Goal: Answer question/provide support: Share knowledge or assist other users

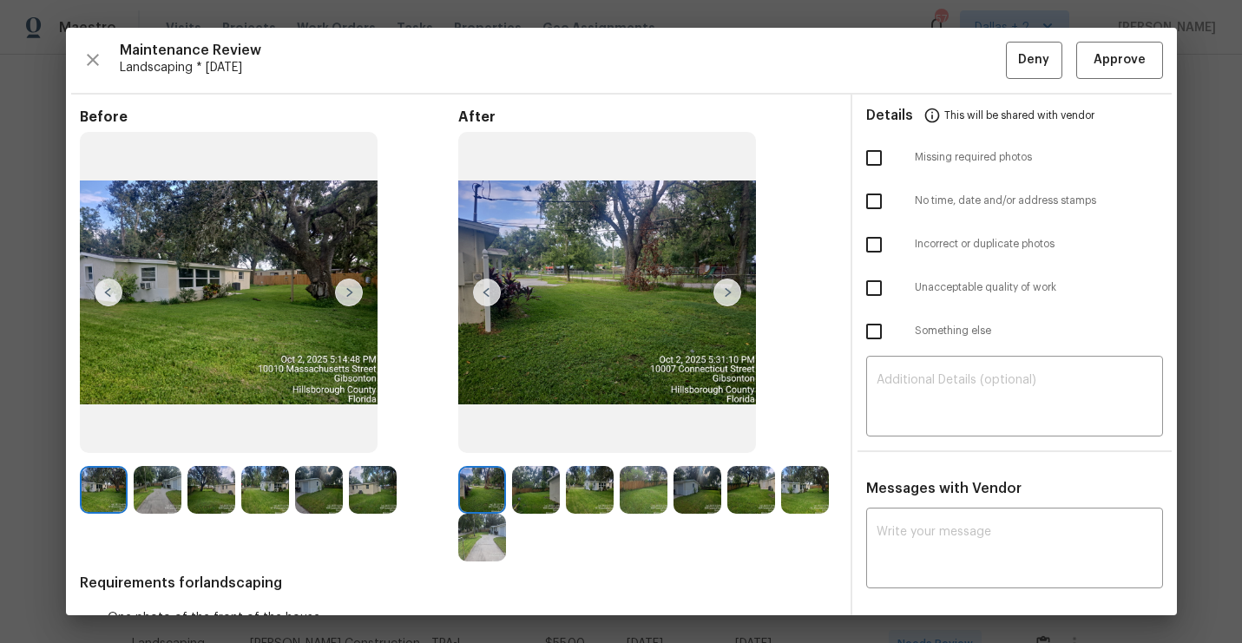
scroll to position [105, 0]
click at [95, 46] on button "button" at bounding box center [93, 60] width 26 height 37
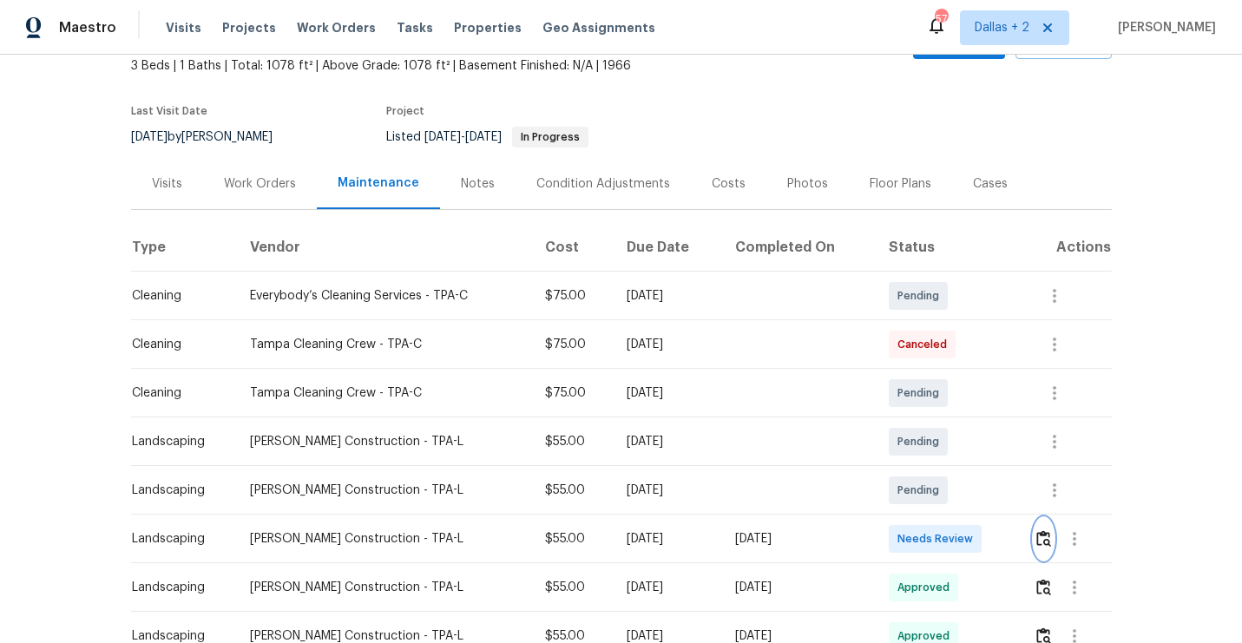
scroll to position [0, 0]
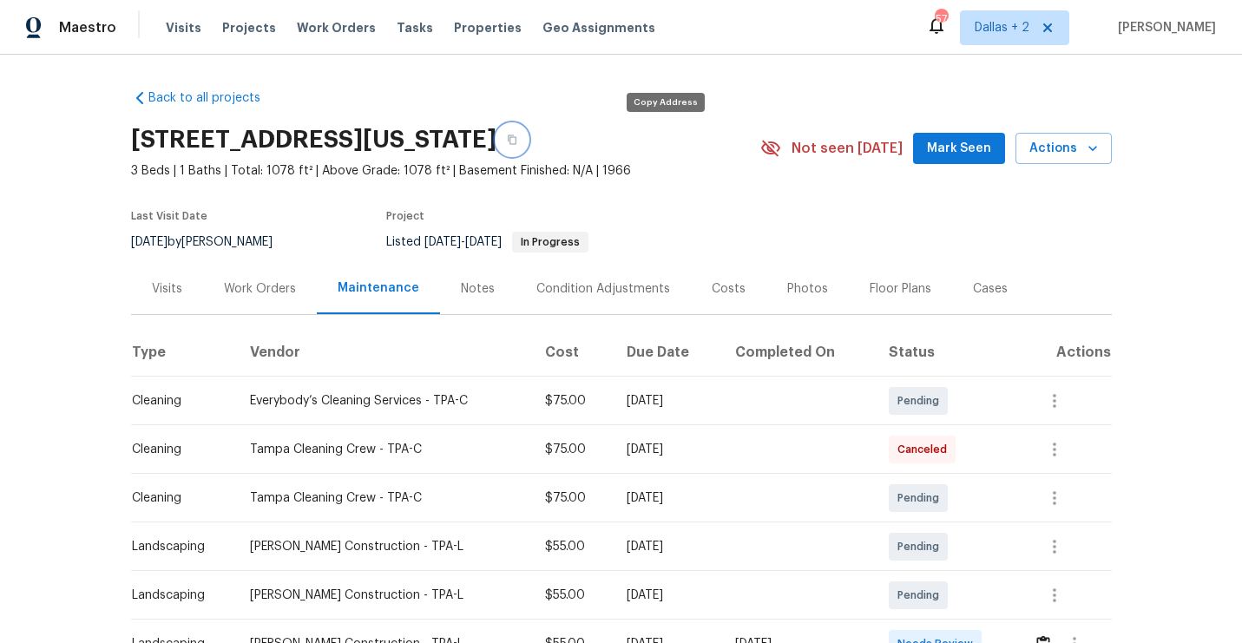
click at [528, 148] on button "button" at bounding box center [511, 139] width 31 height 31
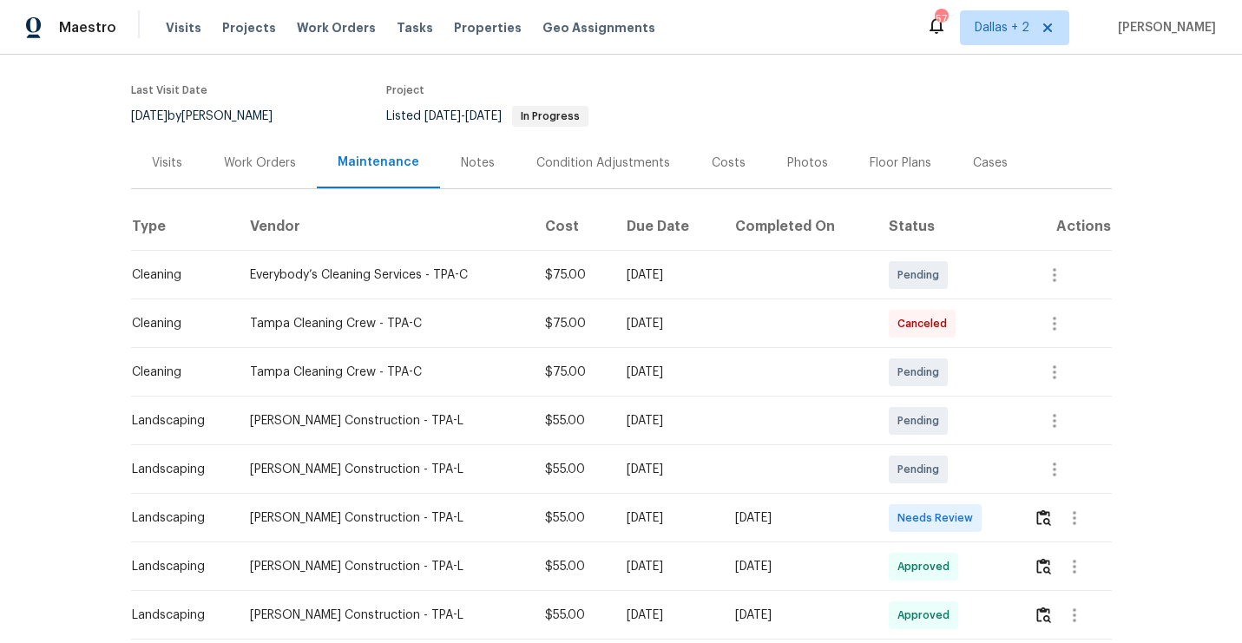
scroll to position [149, 0]
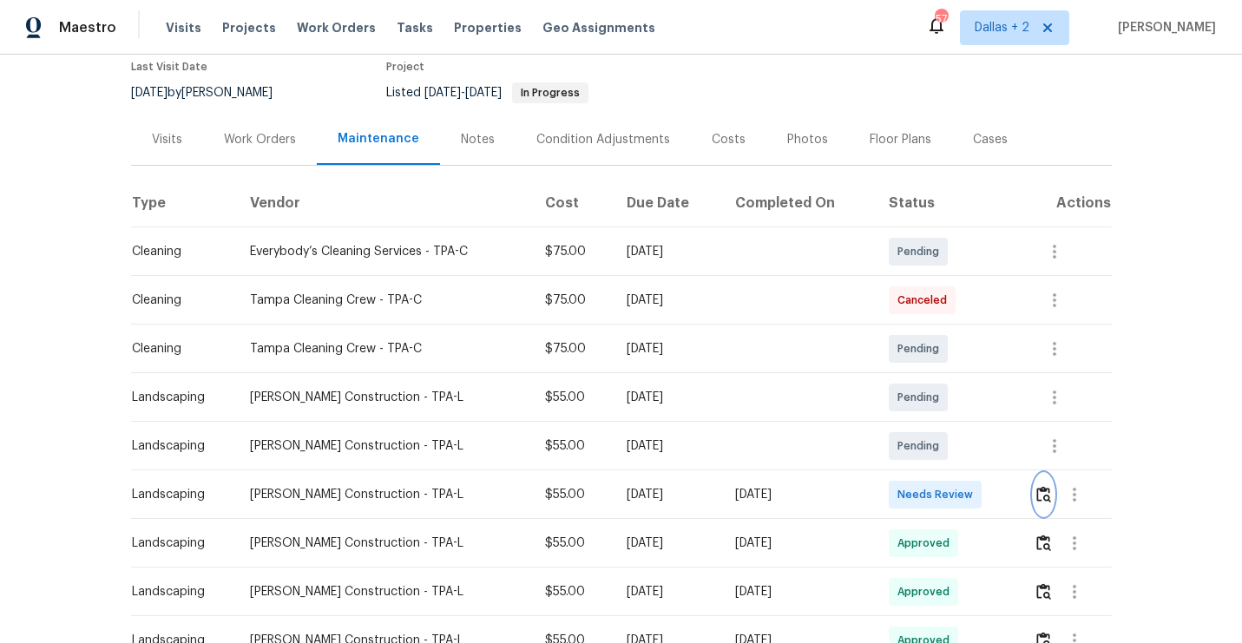
click at [1051, 502] on img "button" at bounding box center [1043, 494] width 15 height 16
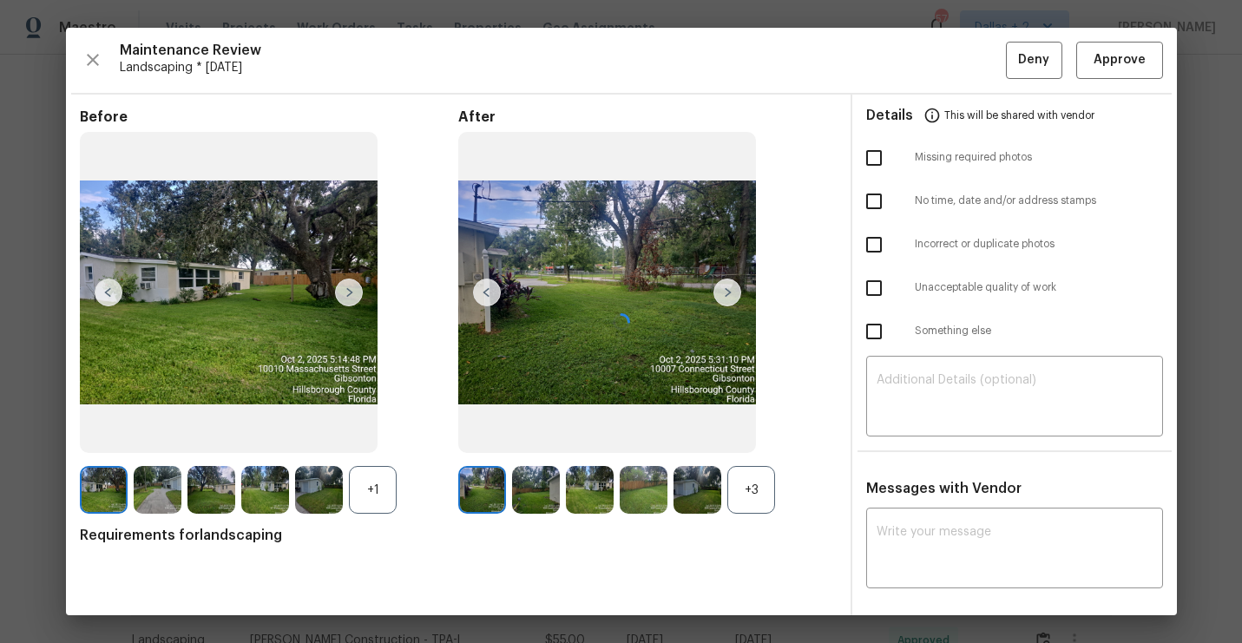
click at [752, 480] on div at bounding box center [621, 322] width 1111 height 588
click at [378, 489] on div "+1" at bounding box center [373, 490] width 48 height 48
click at [755, 502] on div "+3" at bounding box center [751, 490] width 48 height 48
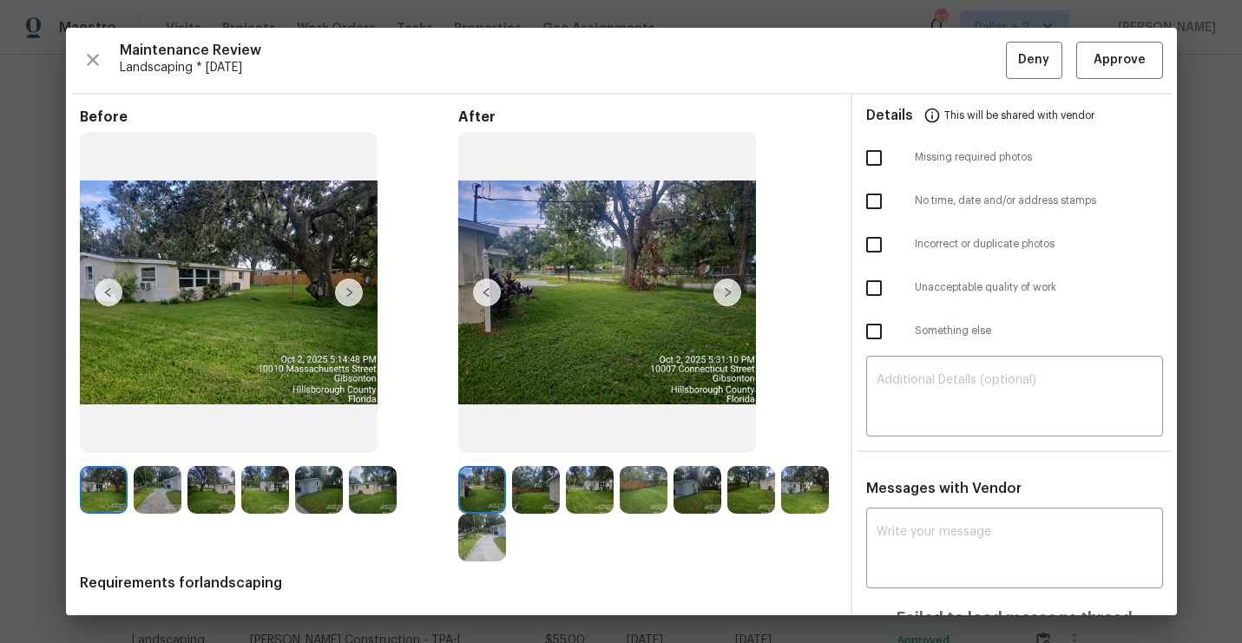
click at [344, 298] on img at bounding box center [349, 293] width 28 height 28
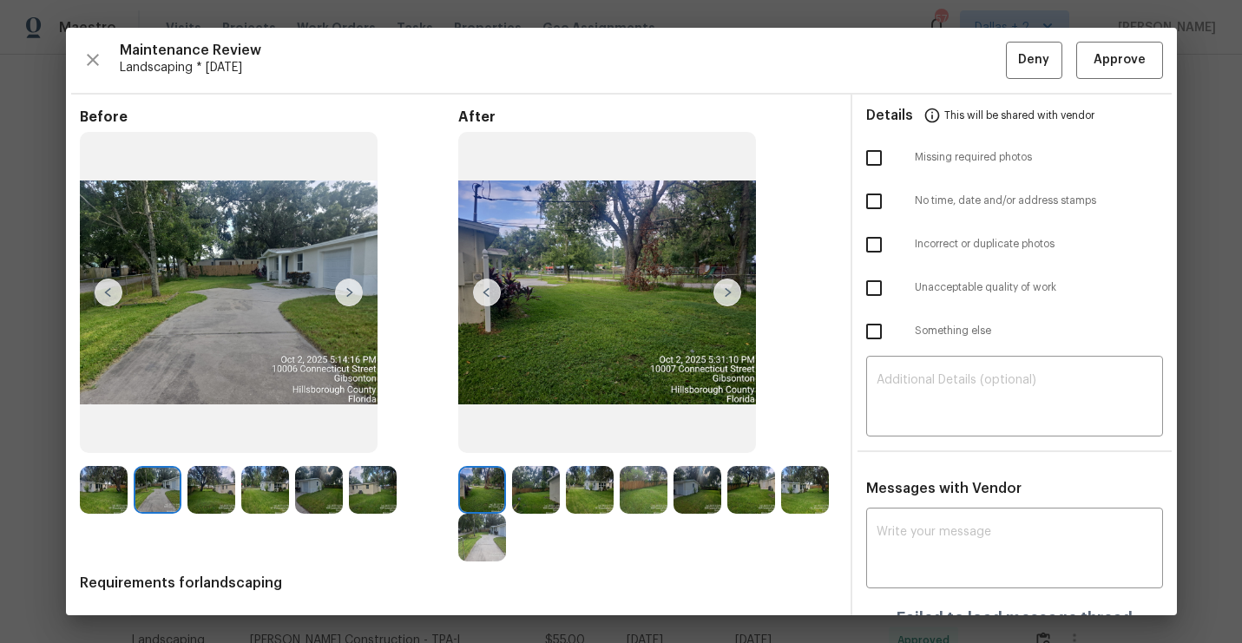
click at [344, 298] on img at bounding box center [349, 293] width 28 height 28
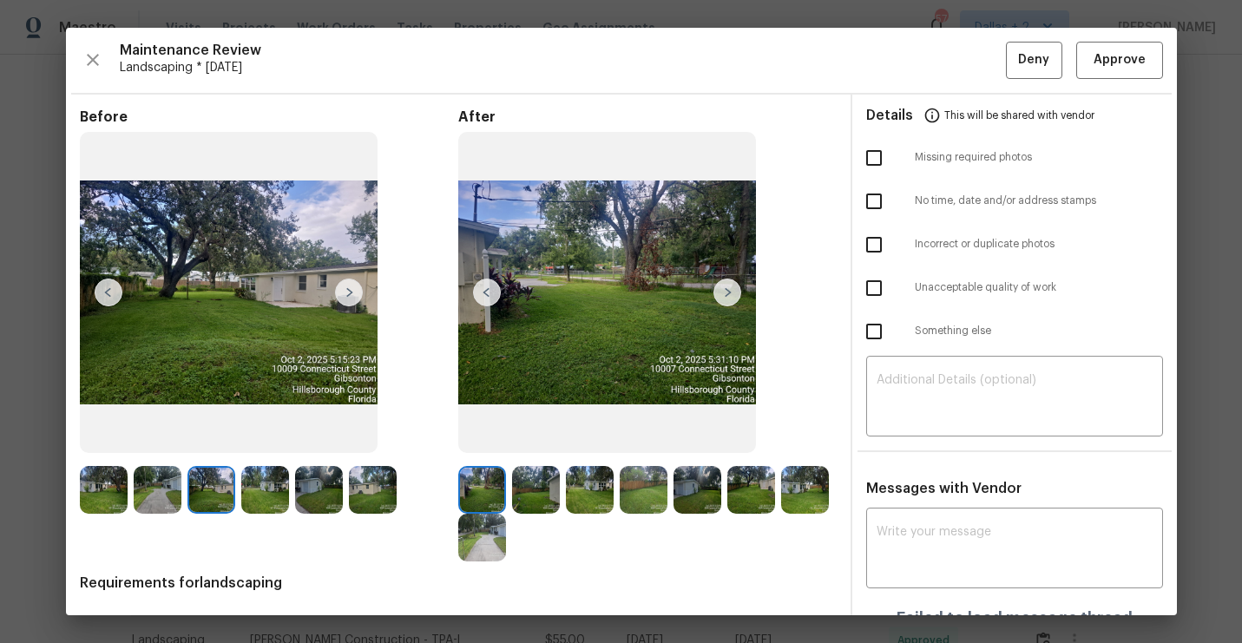
click at [344, 298] on img at bounding box center [349, 293] width 28 height 28
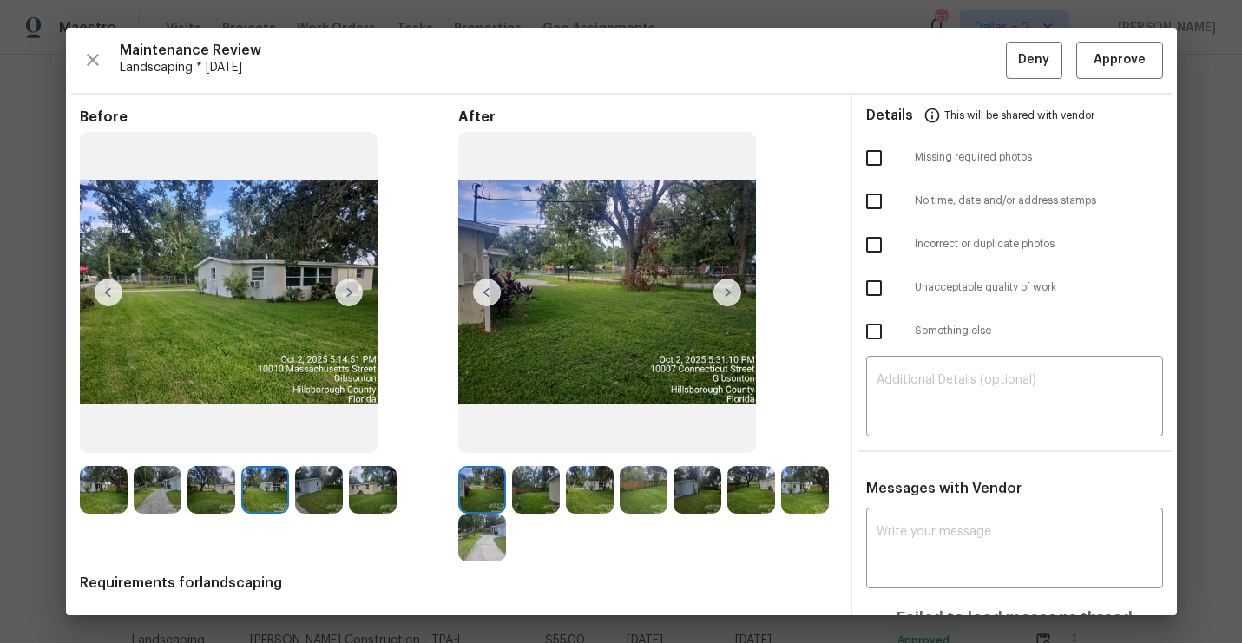
click at [344, 298] on img at bounding box center [349, 293] width 28 height 28
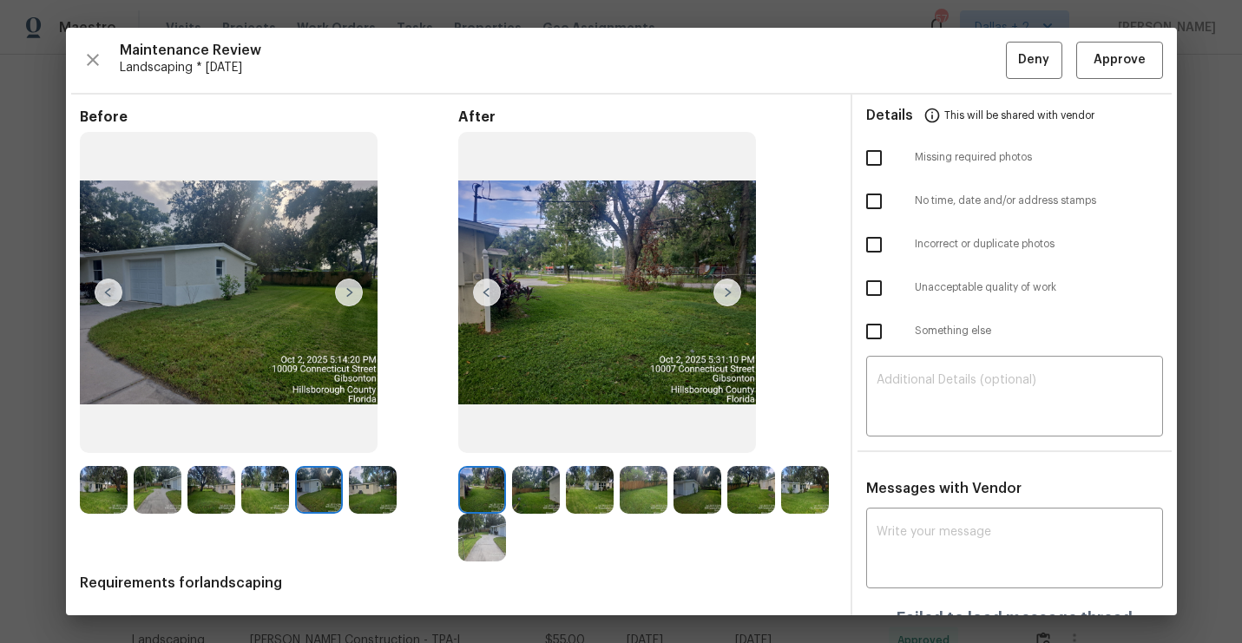
click at [358, 296] on img at bounding box center [349, 293] width 28 height 28
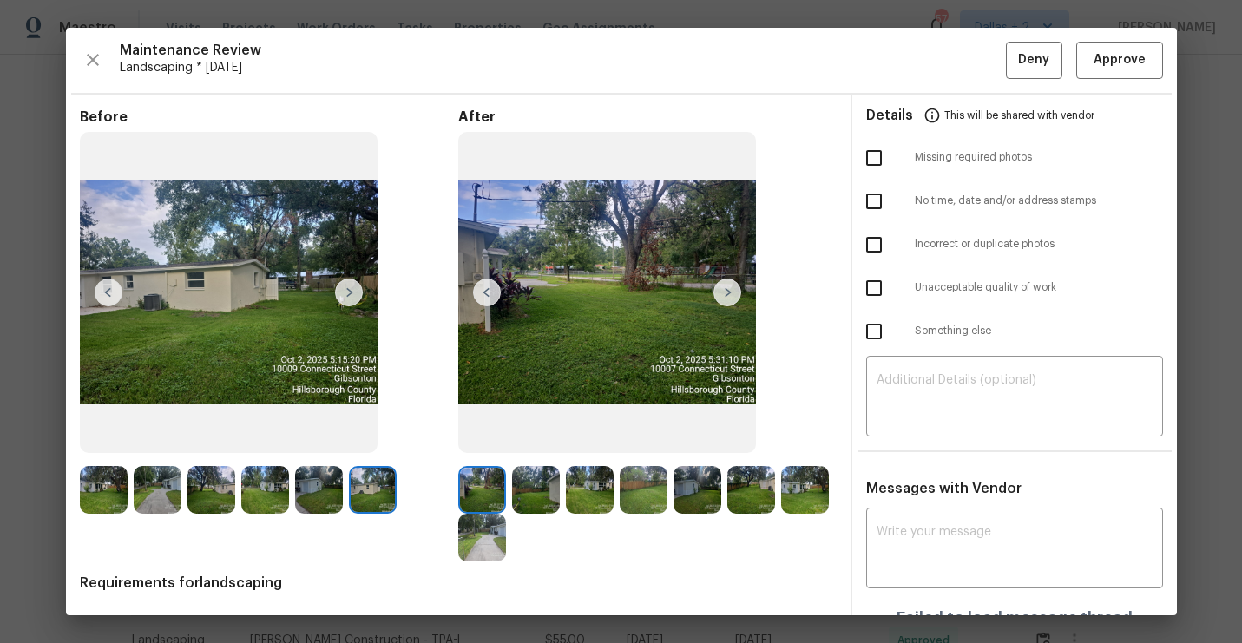
click at [358, 296] on img at bounding box center [349, 293] width 28 height 28
click at [464, 483] on img at bounding box center [482, 490] width 48 height 48
click at [548, 482] on img at bounding box center [536, 490] width 48 height 48
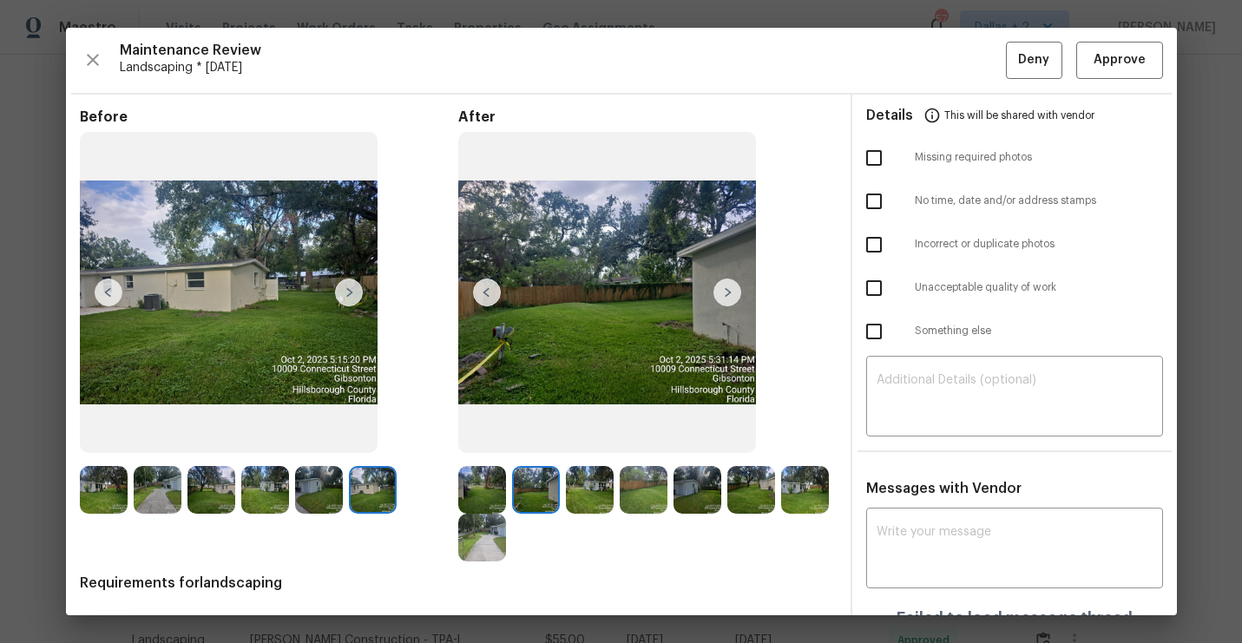
click at [590, 481] on img at bounding box center [590, 490] width 48 height 48
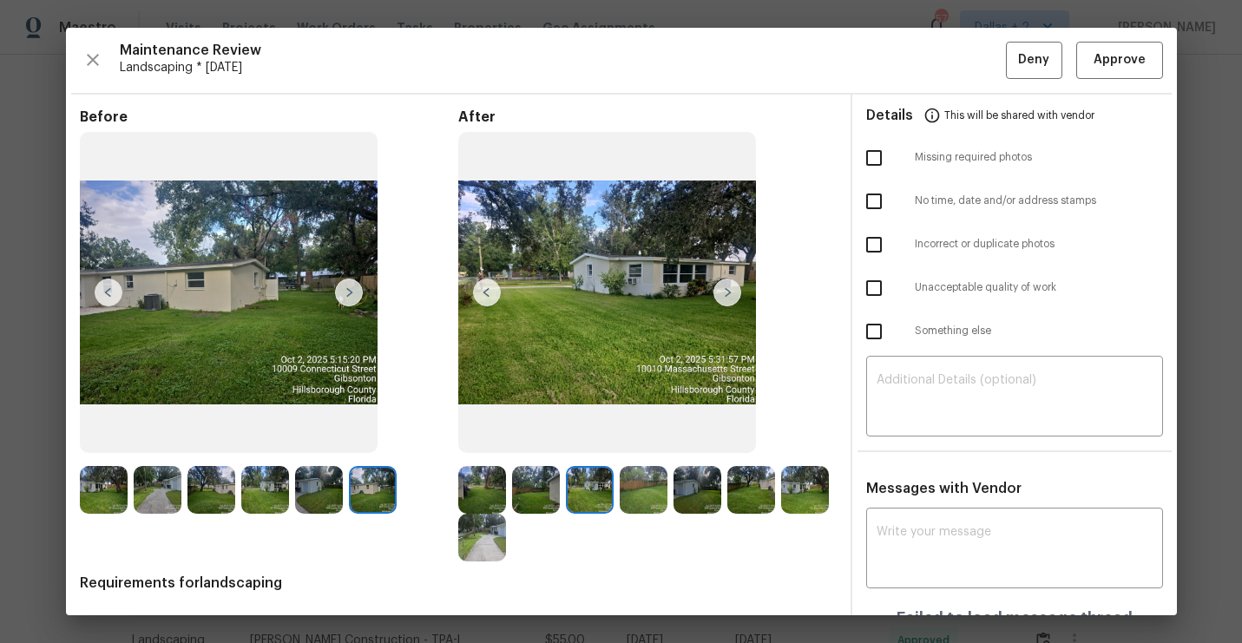
click at [637, 487] on img at bounding box center [644, 490] width 48 height 48
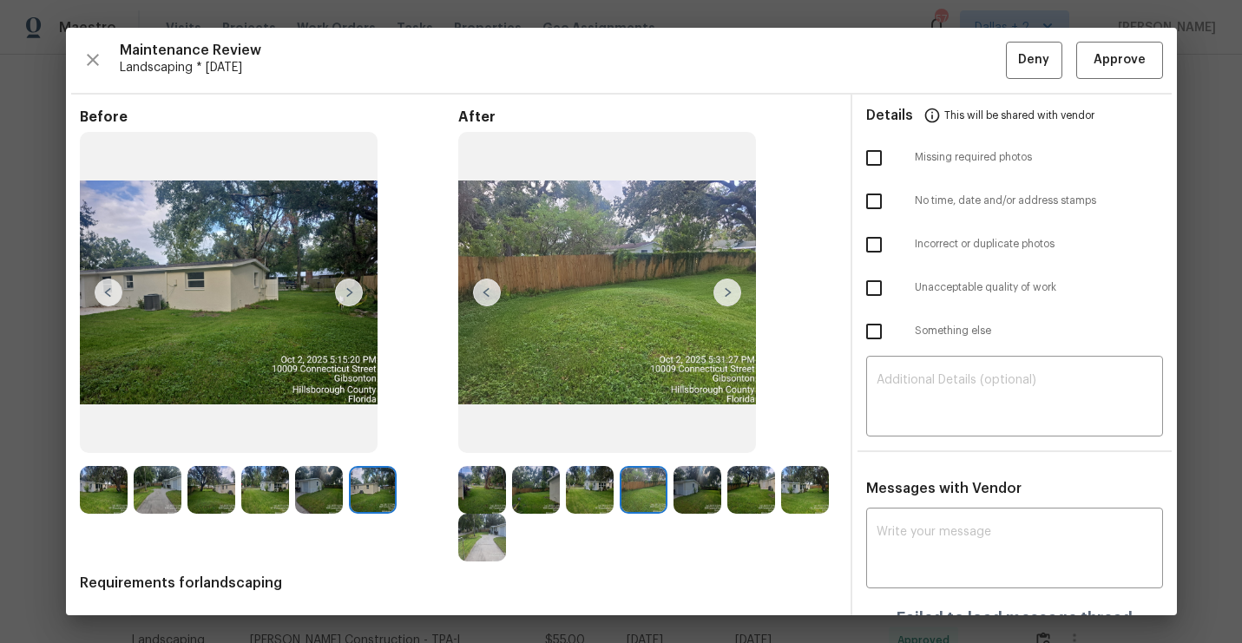
click at [693, 487] on img at bounding box center [697, 490] width 48 height 48
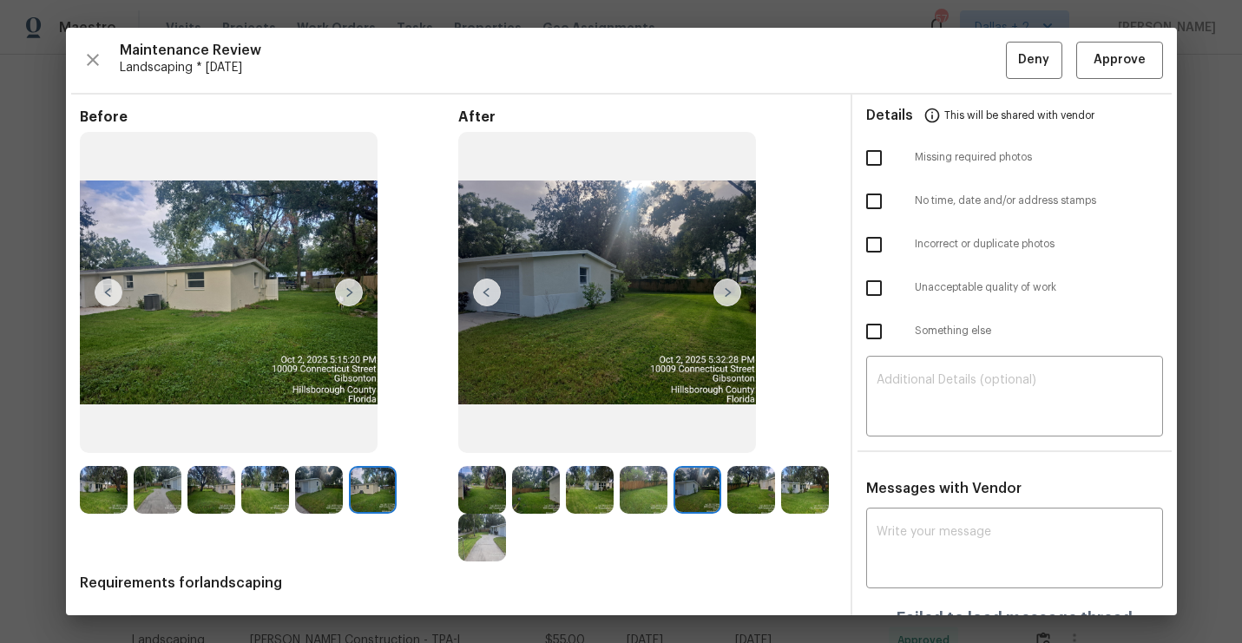
click at [748, 485] on img at bounding box center [751, 490] width 48 height 48
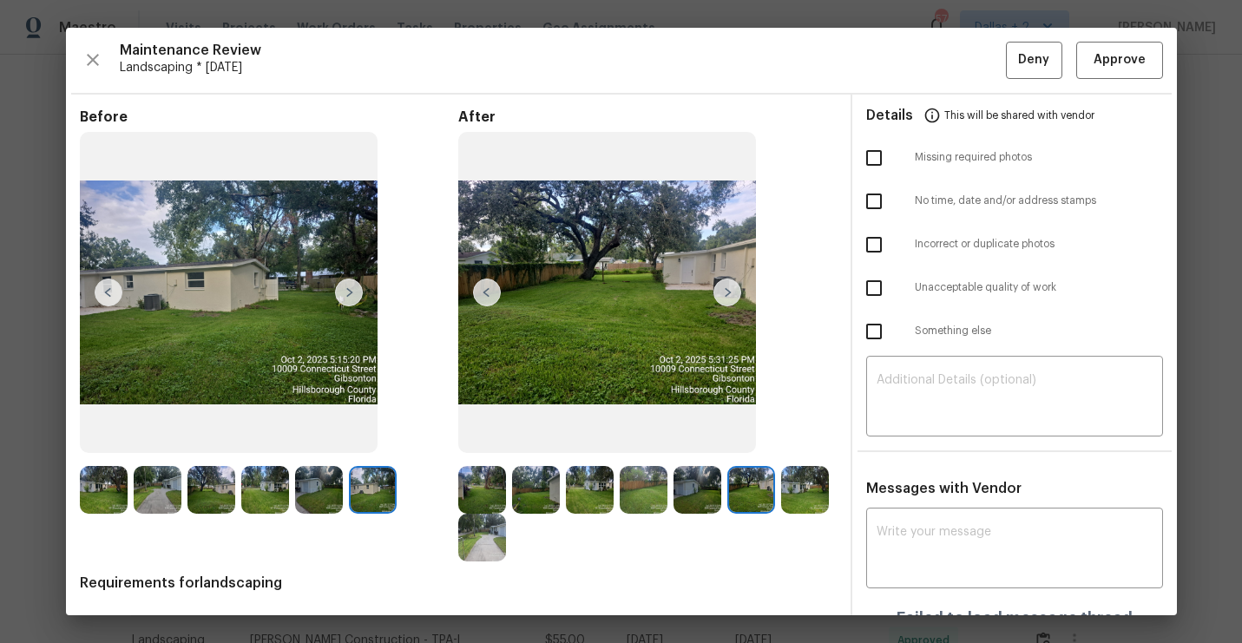
click at [813, 480] on img at bounding box center [805, 490] width 48 height 48
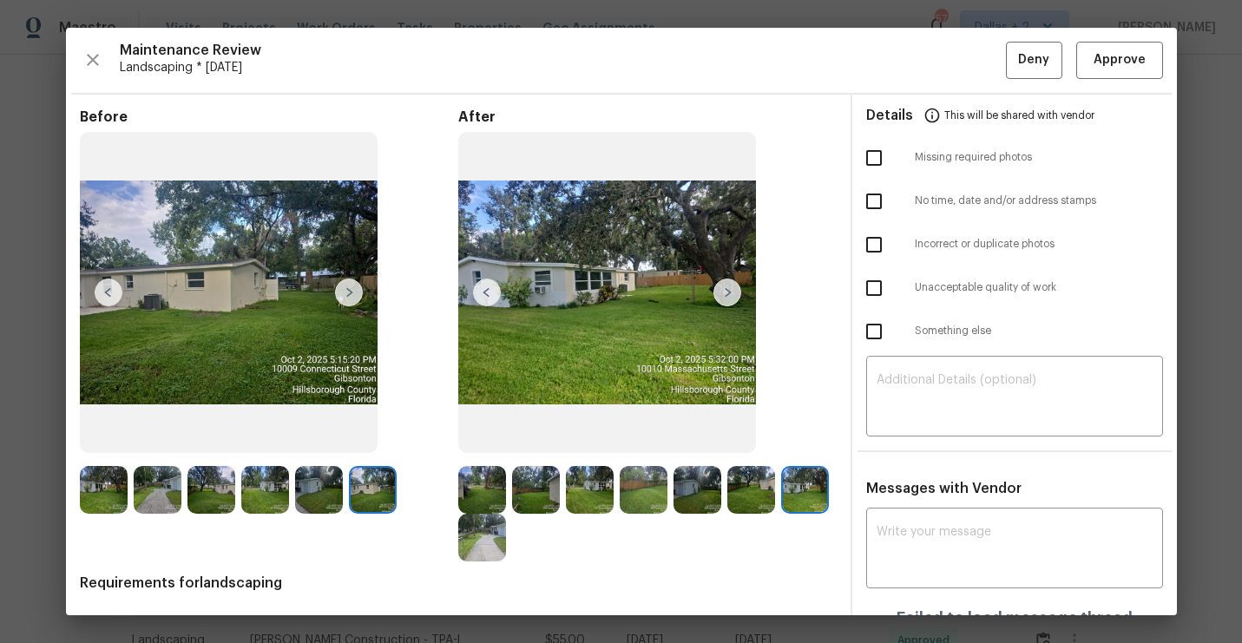
click at [471, 540] on img at bounding box center [482, 538] width 48 height 48
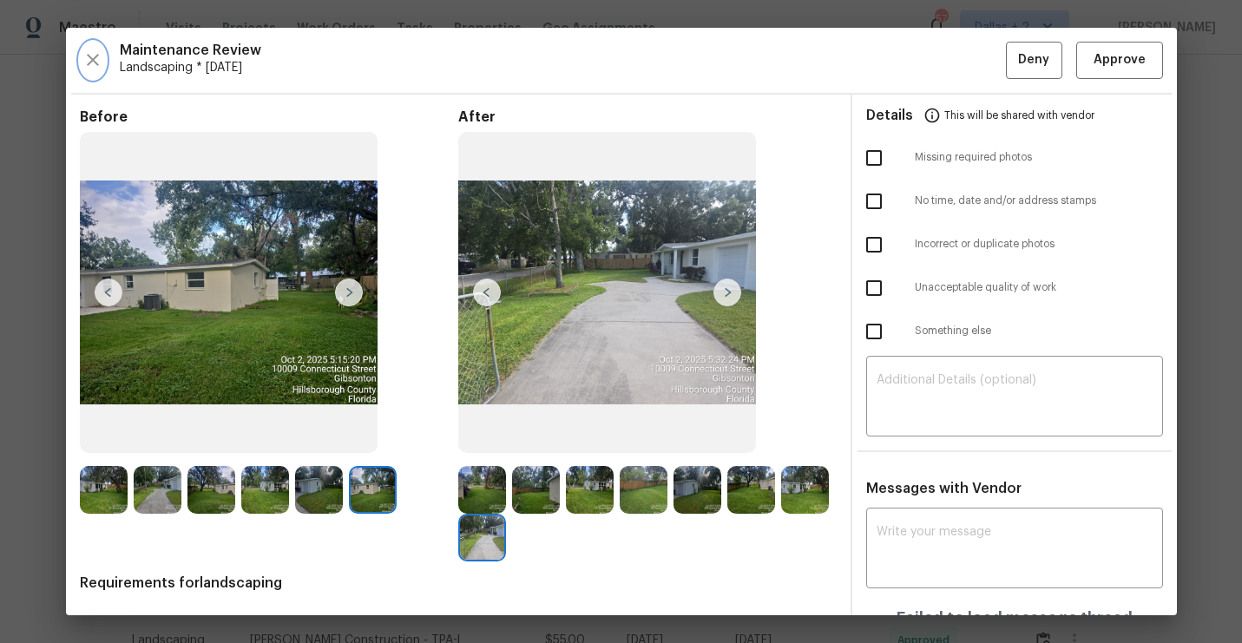
click at [84, 62] on icon "button" at bounding box center [92, 59] width 21 height 21
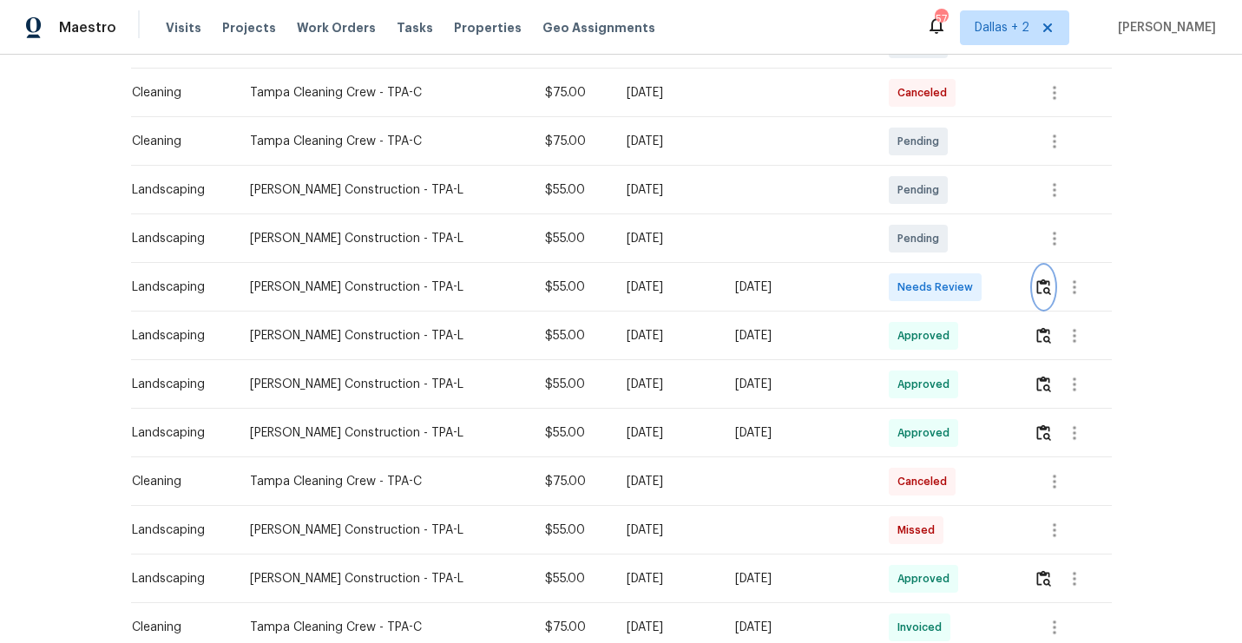
scroll to position [360, 0]
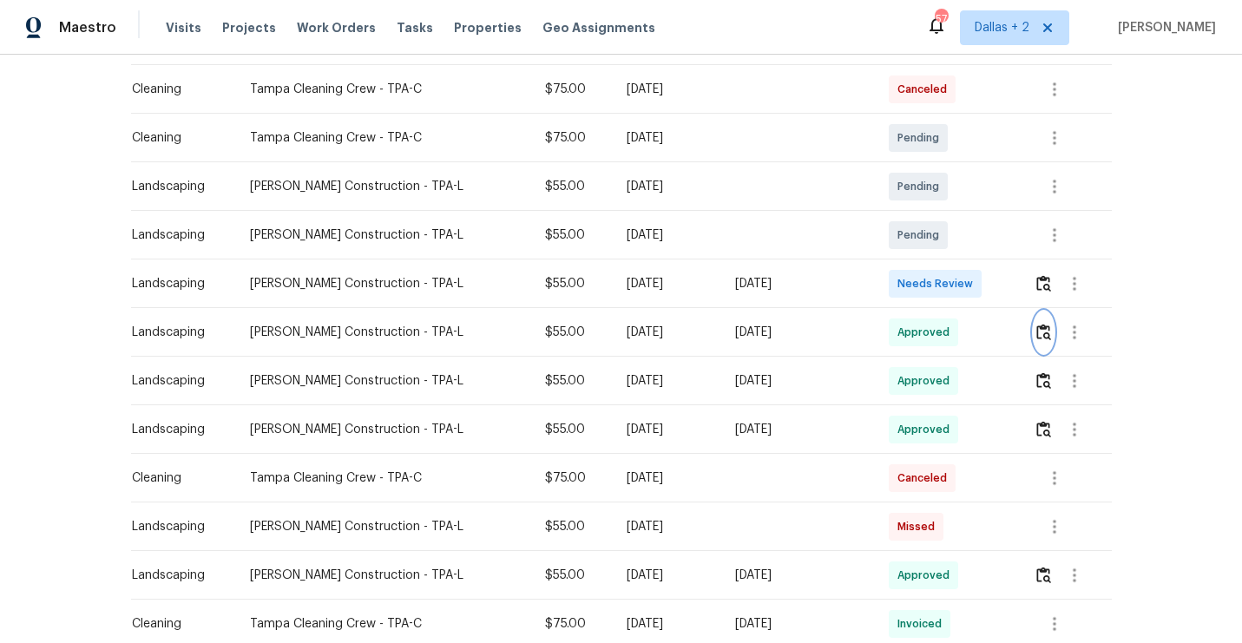
click at [1045, 336] on img "button" at bounding box center [1043, 332] width 15 height 16
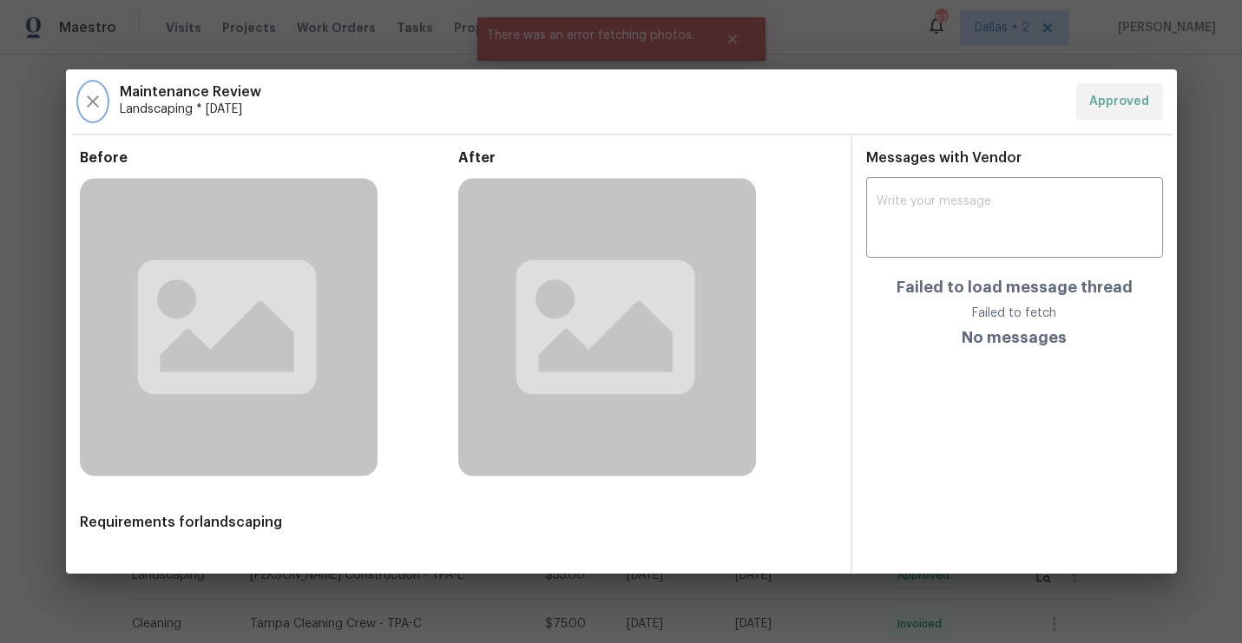
click at [97, 110] on icon "button" at bounding box center [92, 101] width 21 height 21
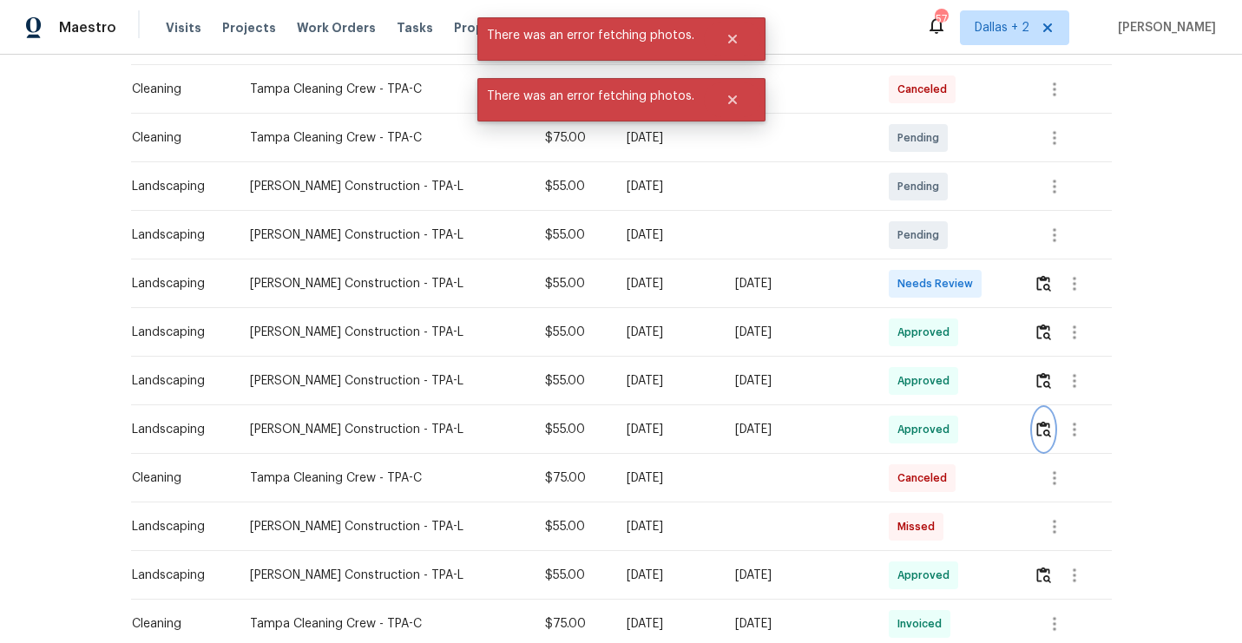
click at [1050, 435] on img "button" at bounding box center [1043, 429] width 15 height 16
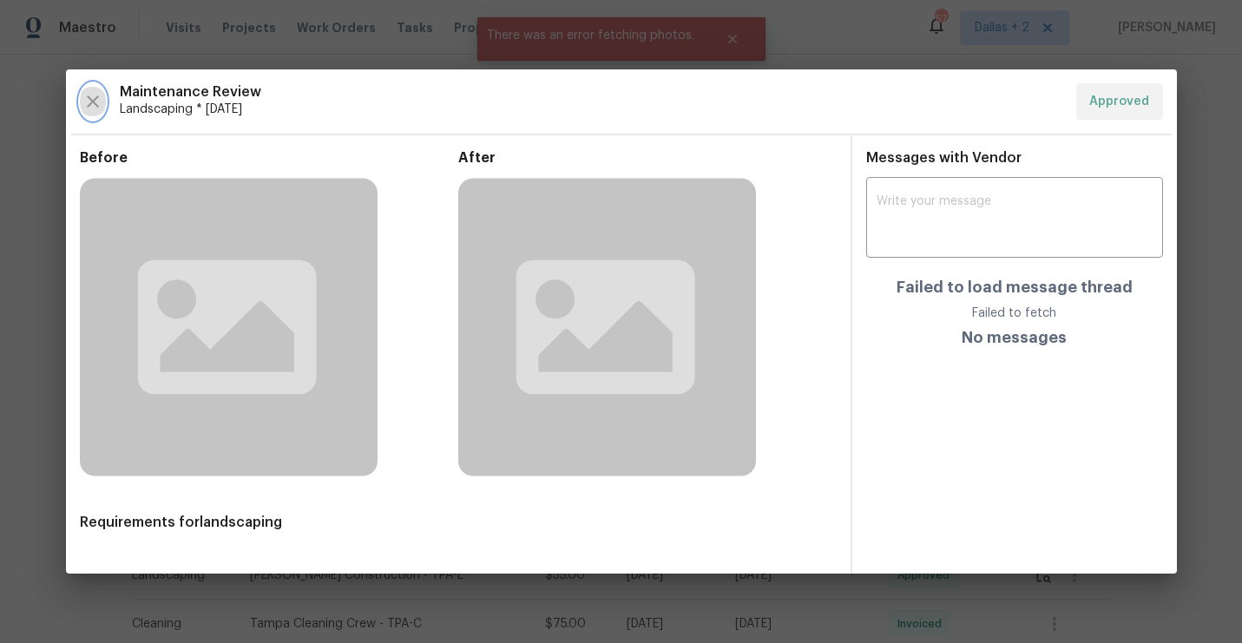
click at [96, 97] on icon "button" at bounding box center [93, 101] width 12 height 12
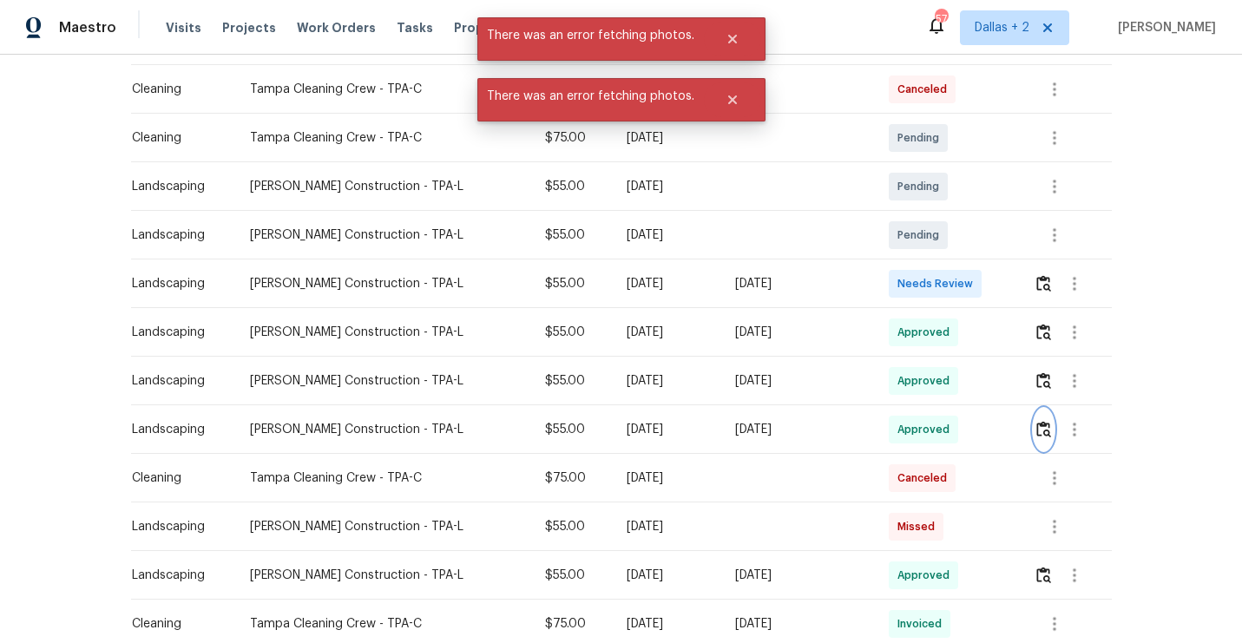
scroll to position [0, 0]
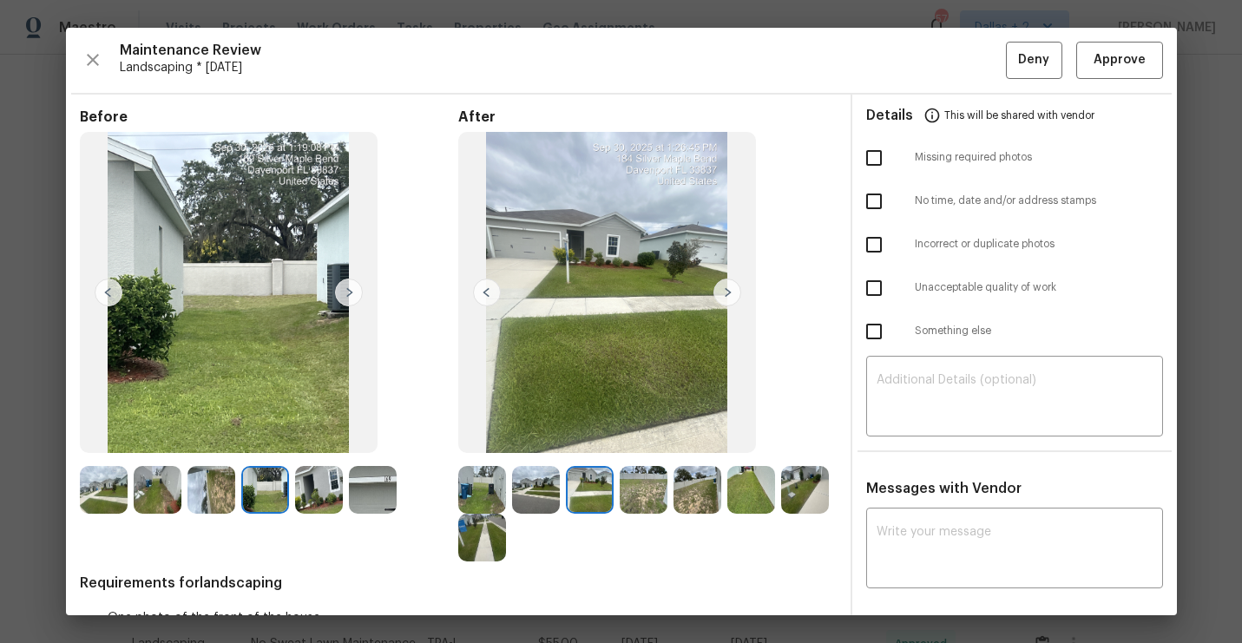
scroll to position [112, 0]
click at [106, 62] on div "Maintenance Review Landscaping * [DATE] Deny Approve" at bounding box center [621, 60] width 1083 height 37
click at [103, 62] on button "button" at bounding box center [93, 60] width 26 height 37
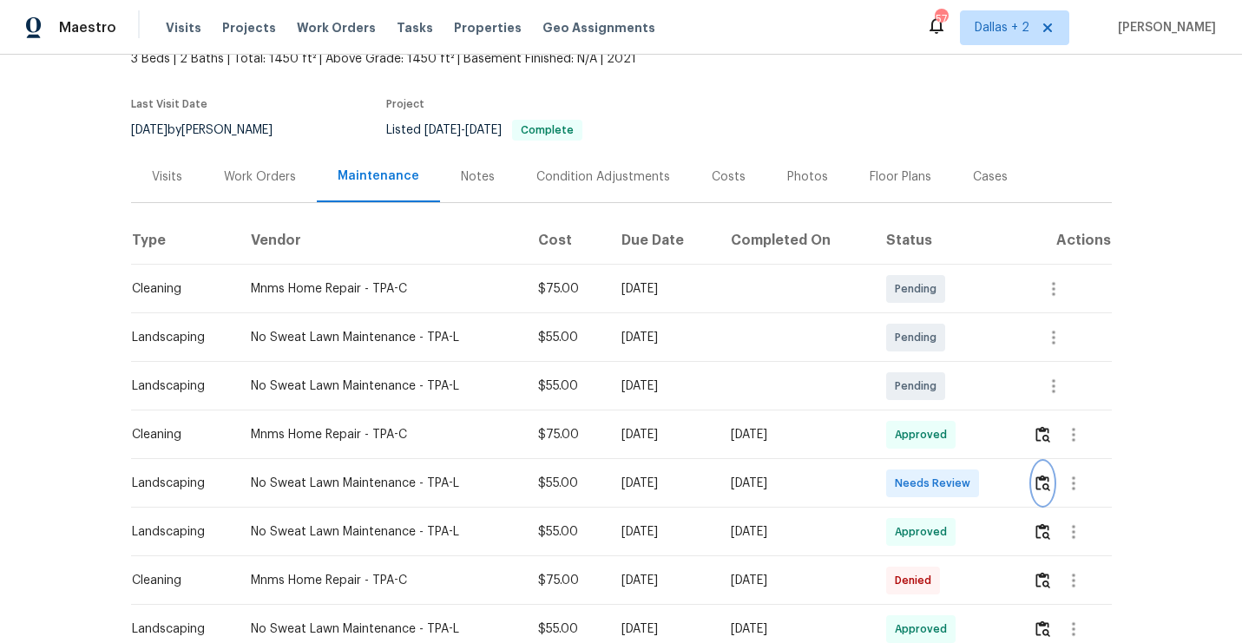
scroll to position [0, 0]
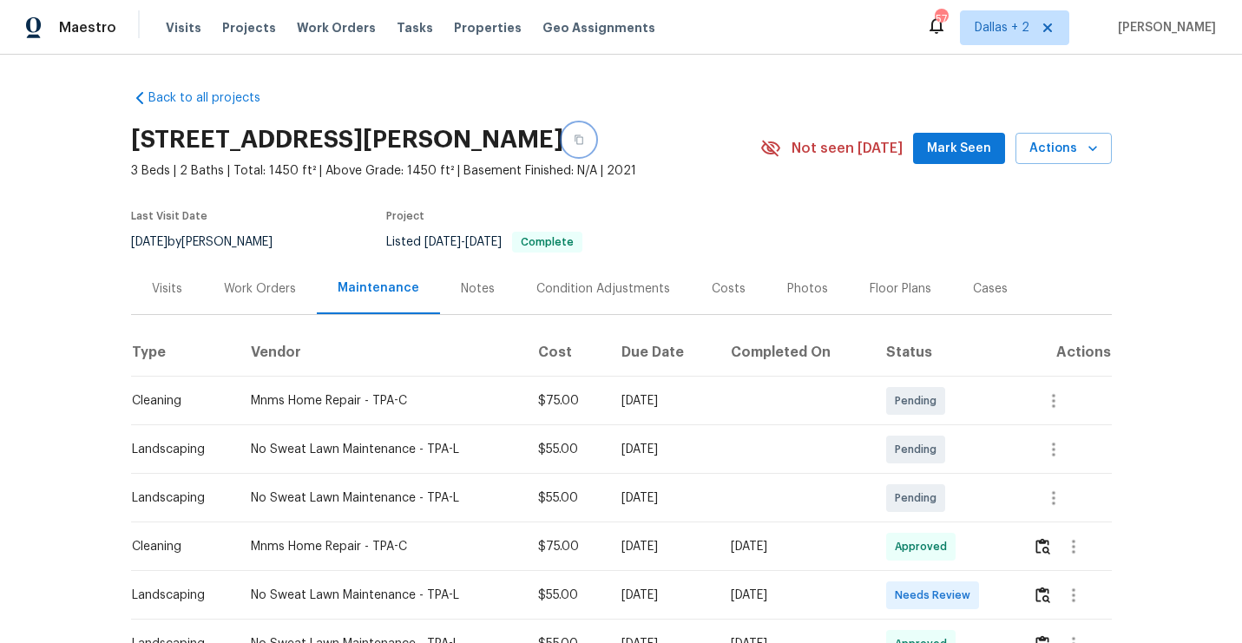
click at [584, 135] on icon "button" at bounding box center [579, 140] width 10 height 10
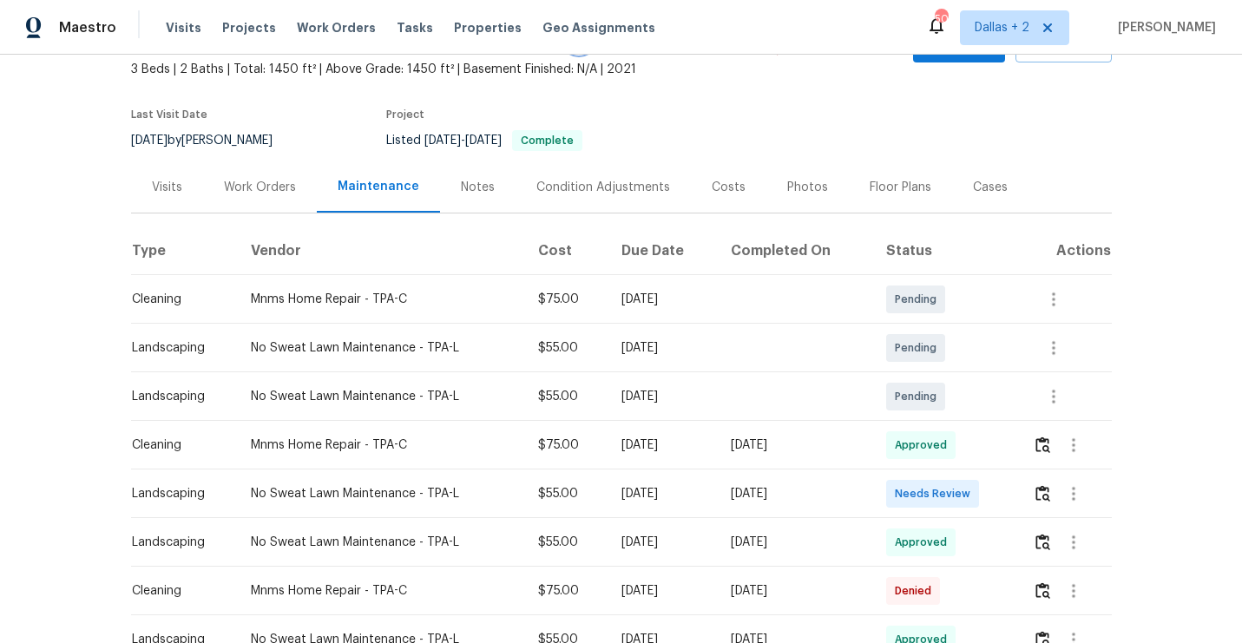
scroll to position [115, 0]
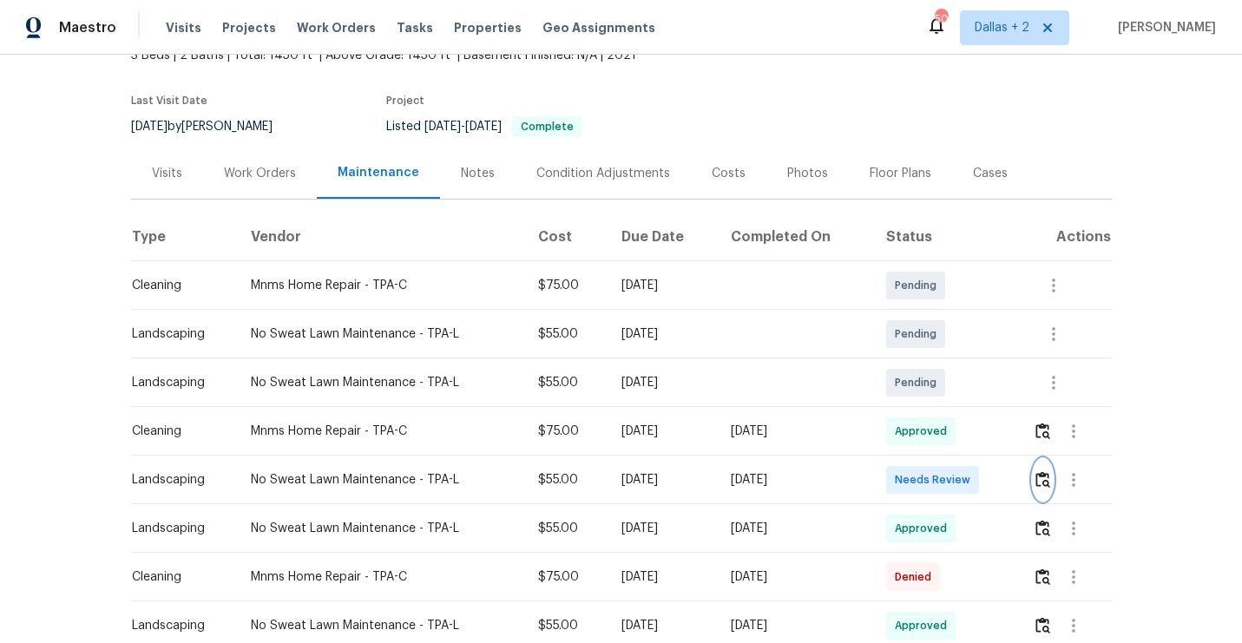
click at [1048, 481] on img "button" at bounding box center [1042, 479] width 15 height 16
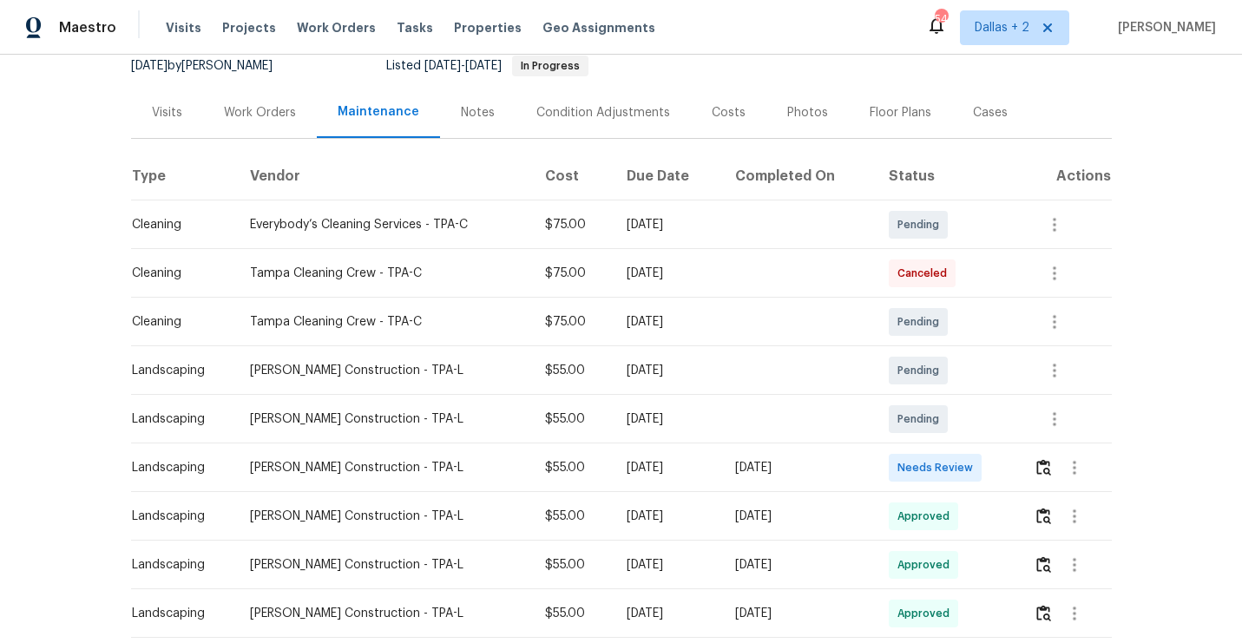
scroll to position [183, 0]
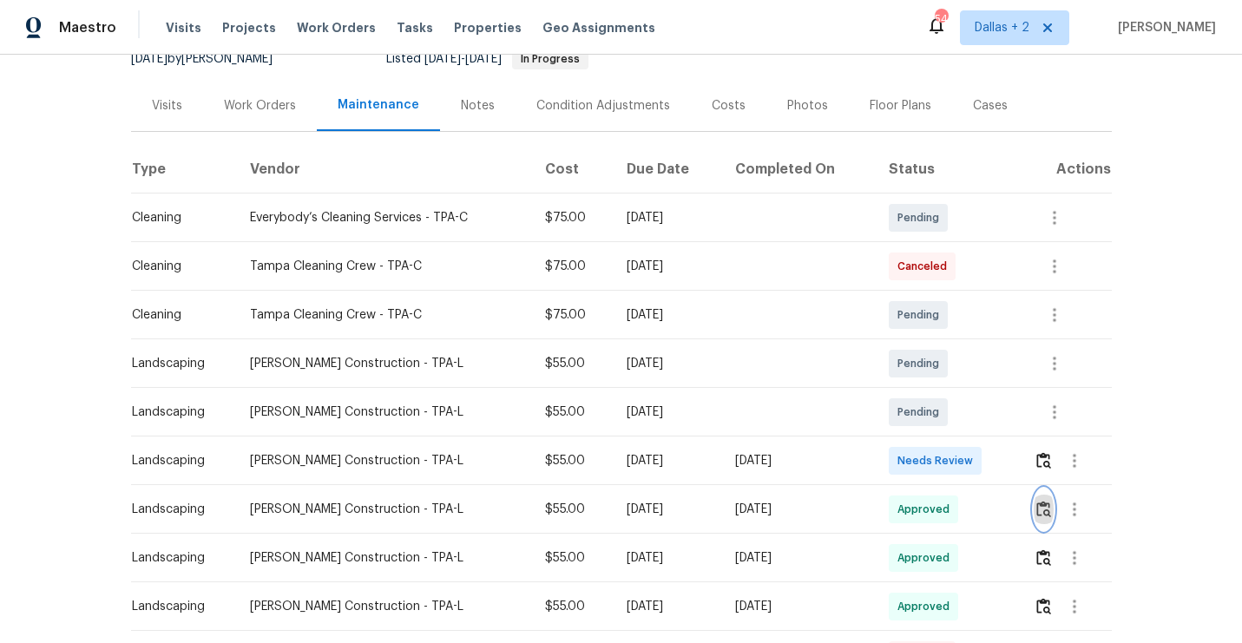
click at [1051, 516] on img "button" at bounding box center [1043, 509] width 15 height 16
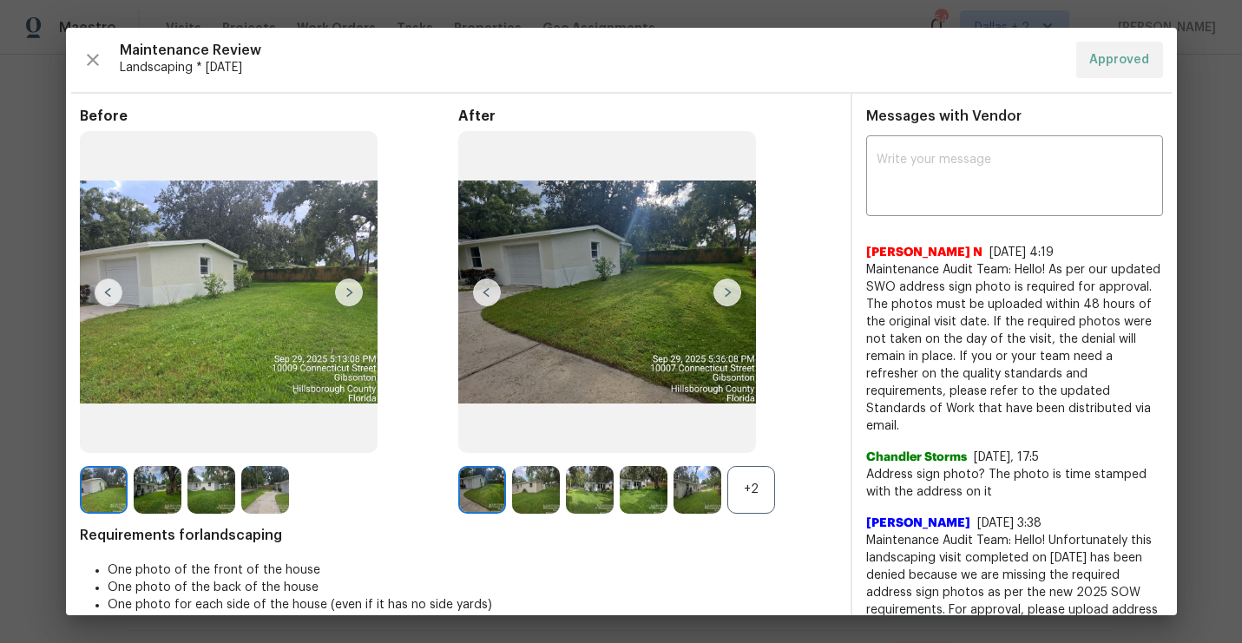
click at [751, 491] on div "+2" at bounding box center [751, 490] width 48 height 48
click at [732, 288] on img at bounding box center [727, 293] width 28 height 28
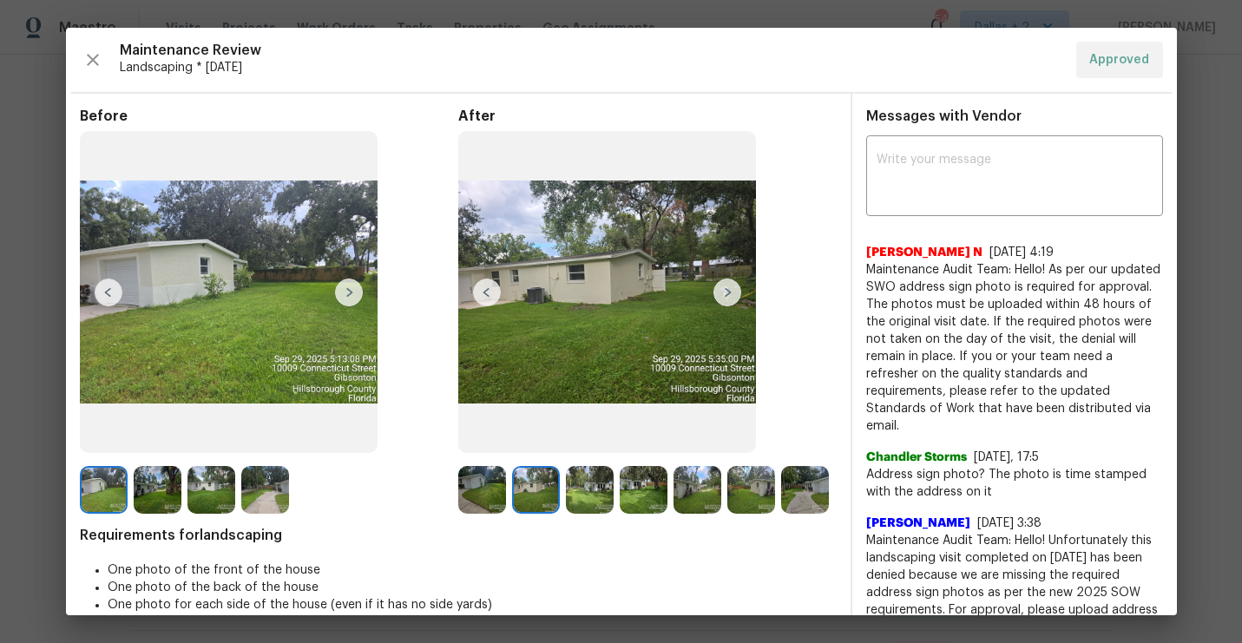
click at [730, 288] on img at bounding box center [727, 293] width 28 height 28
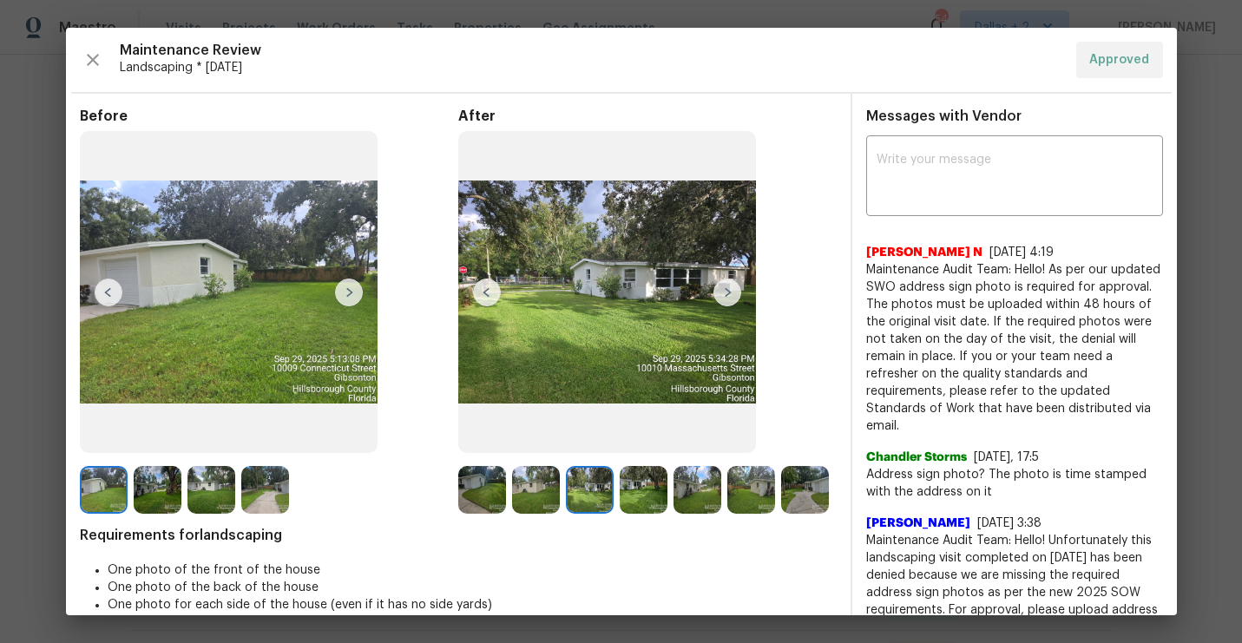
click at [730, 288] on img at bounding box center [727, 293] width 28 height 28
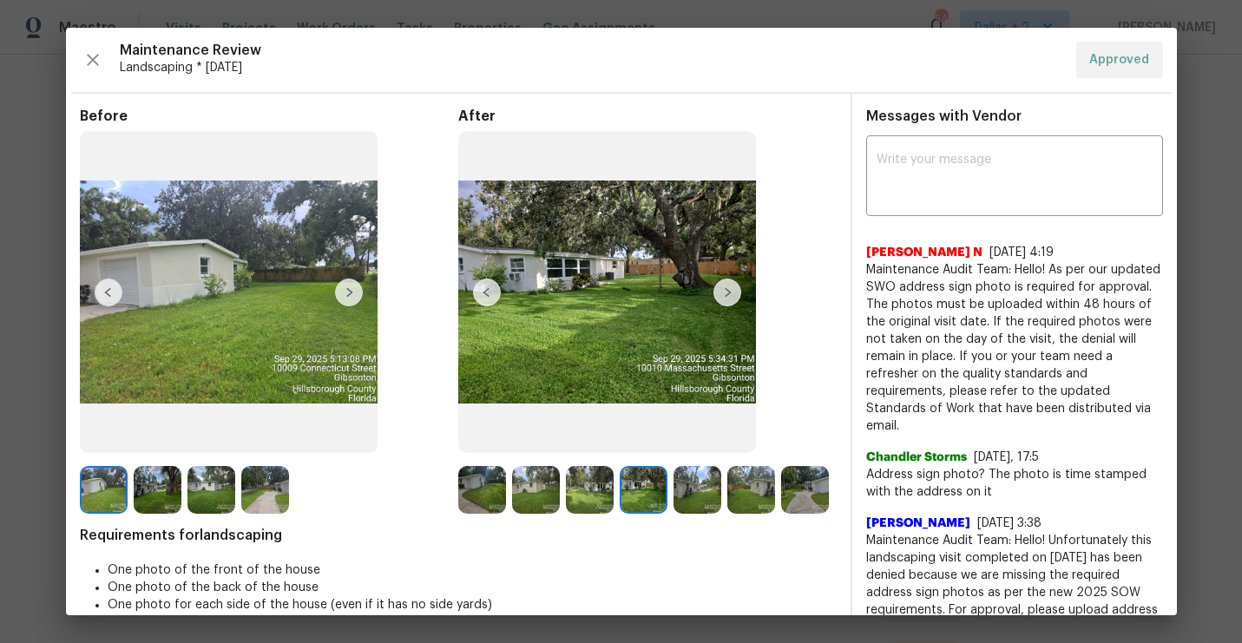
click at [730, 288] on img at bounding box center [727, 293] width 28 height 28
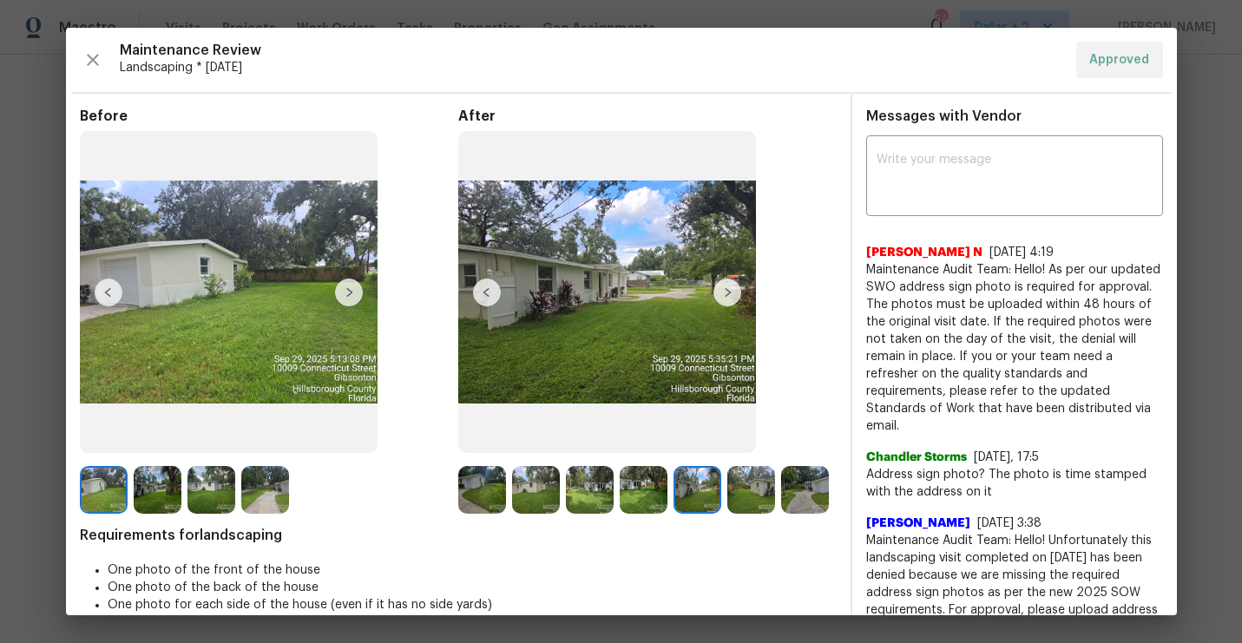
click at [730, 288] on img at bounding box center [727, 293] width 28 height 28
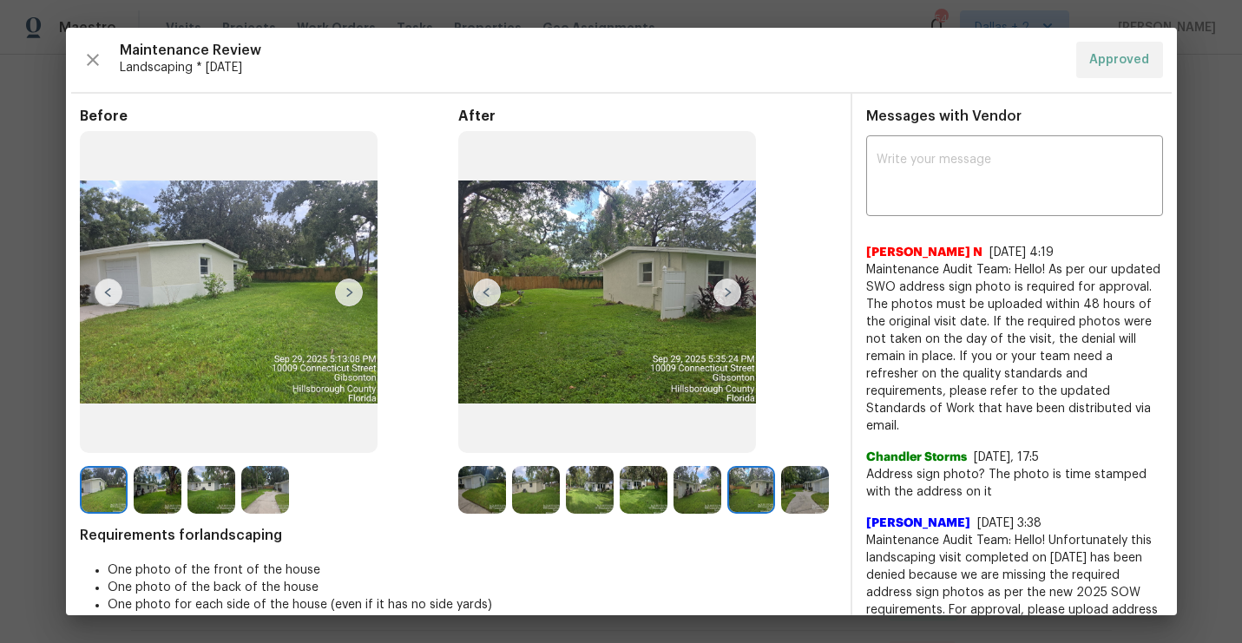
click at [730, 288] on img at bounding box center [727, 293] width 28 height 28
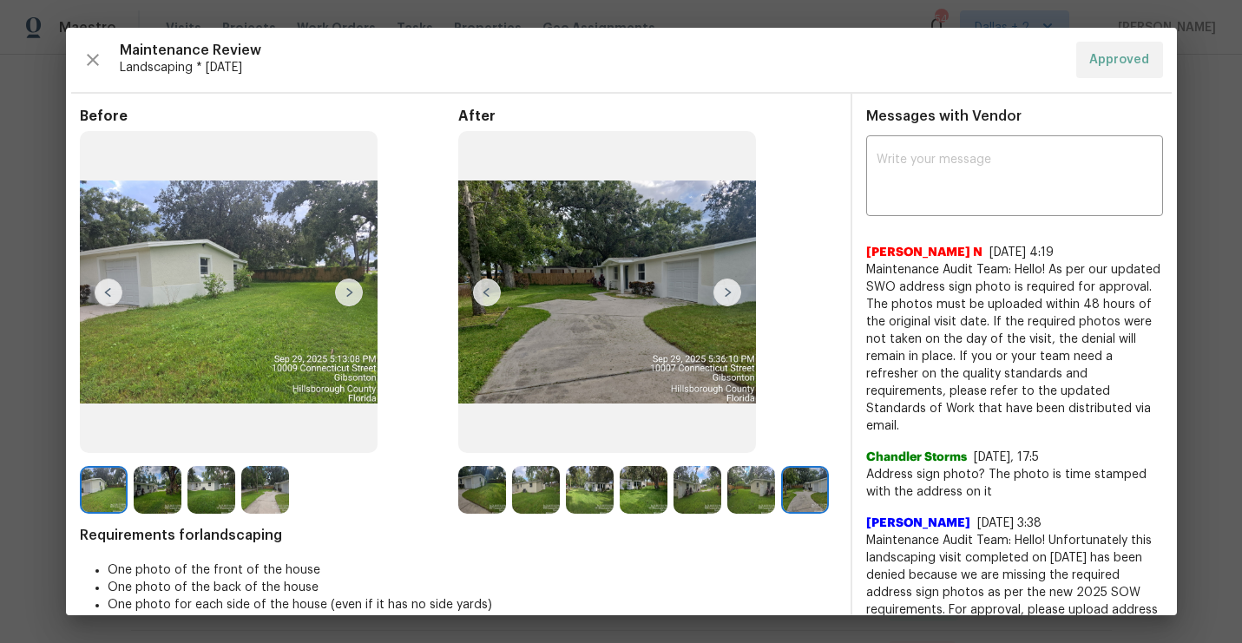
click at [730, 288] on img at bounding box center [727, 293] width 28 height 28
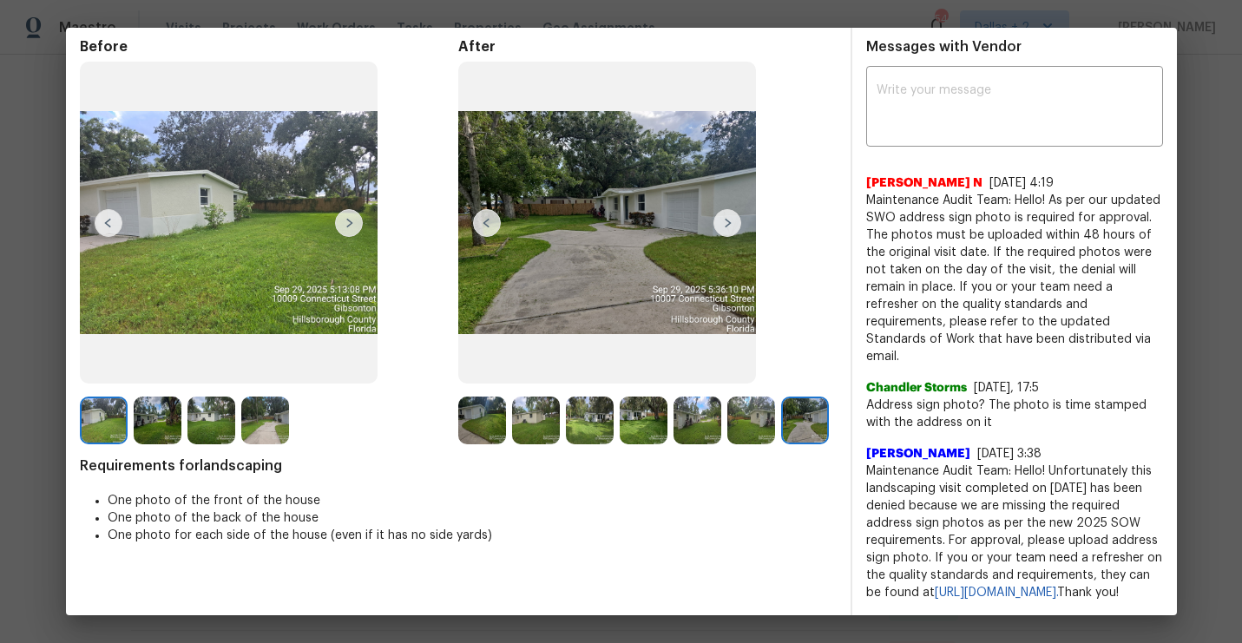
click at [353, 209] on img at bounding box center [349, 223] width 28 height 28
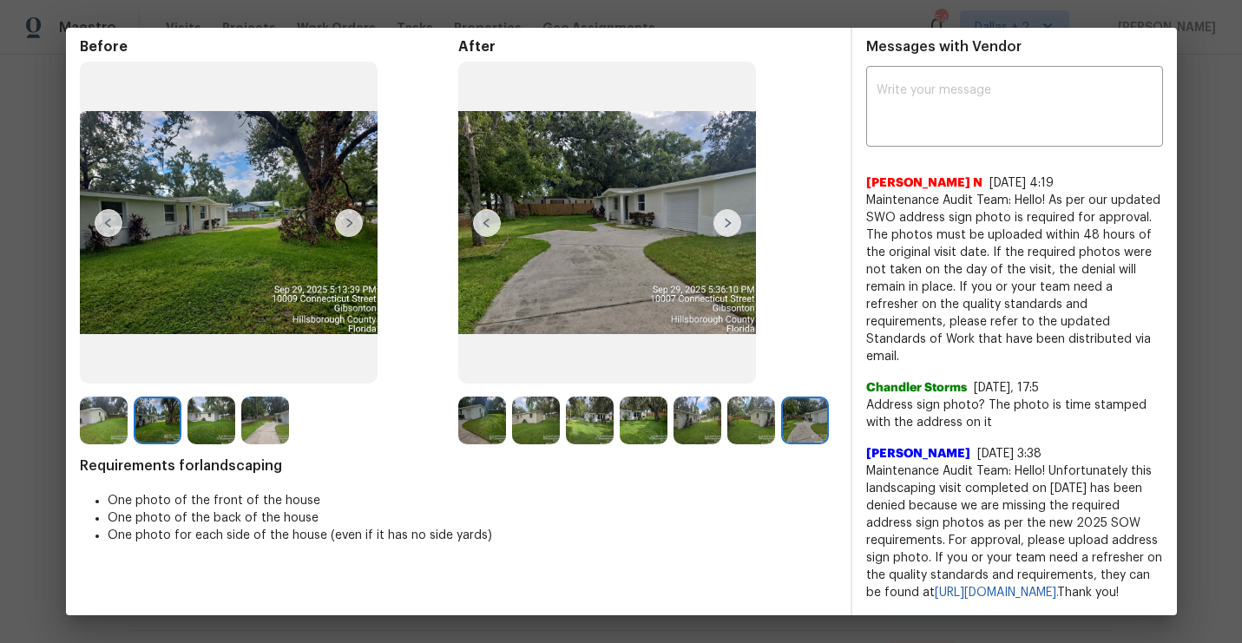
click at [353, 209] on img at bounding box center [349, 223] width 28 height 28
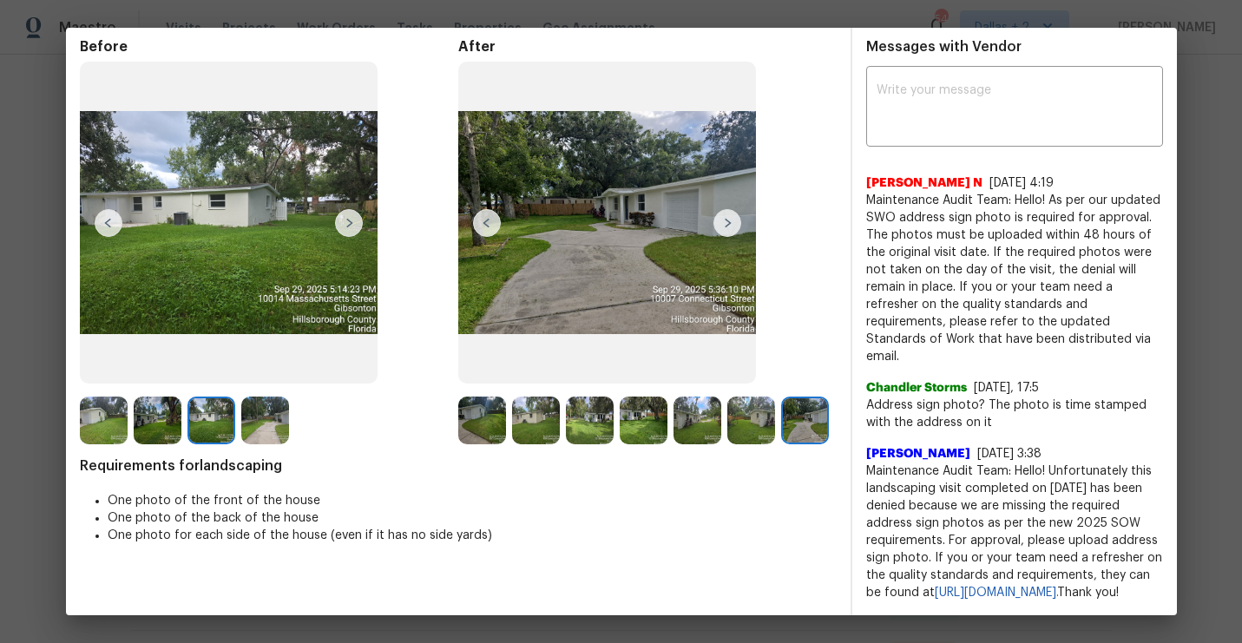
click at [353, 209] on img at bounding box center [349, 223] width 28 height 28
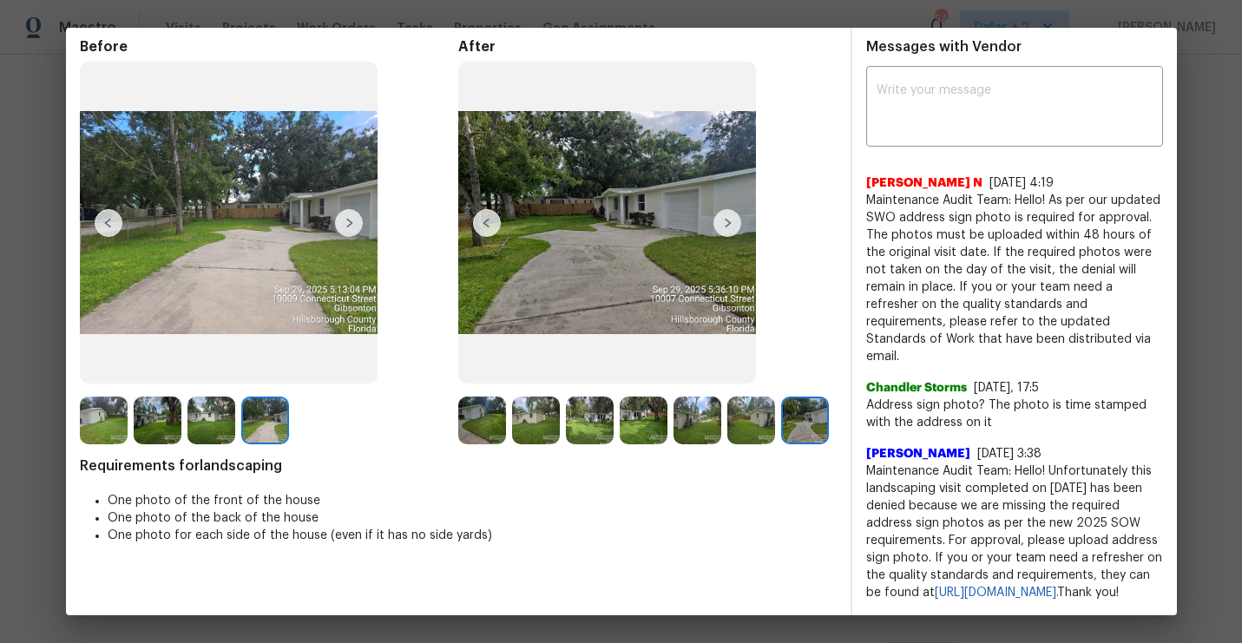
scroll to position [0, 0]
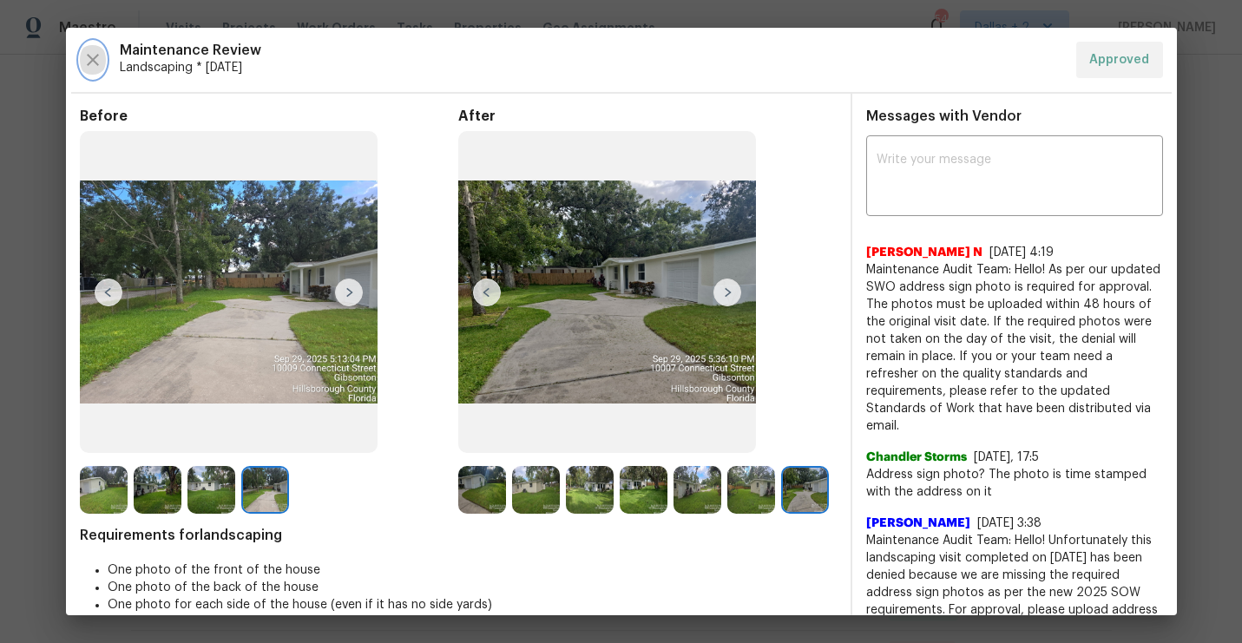
click at [95, 56] on icon "button" at bounding box center [92, 59] width 21 height 21
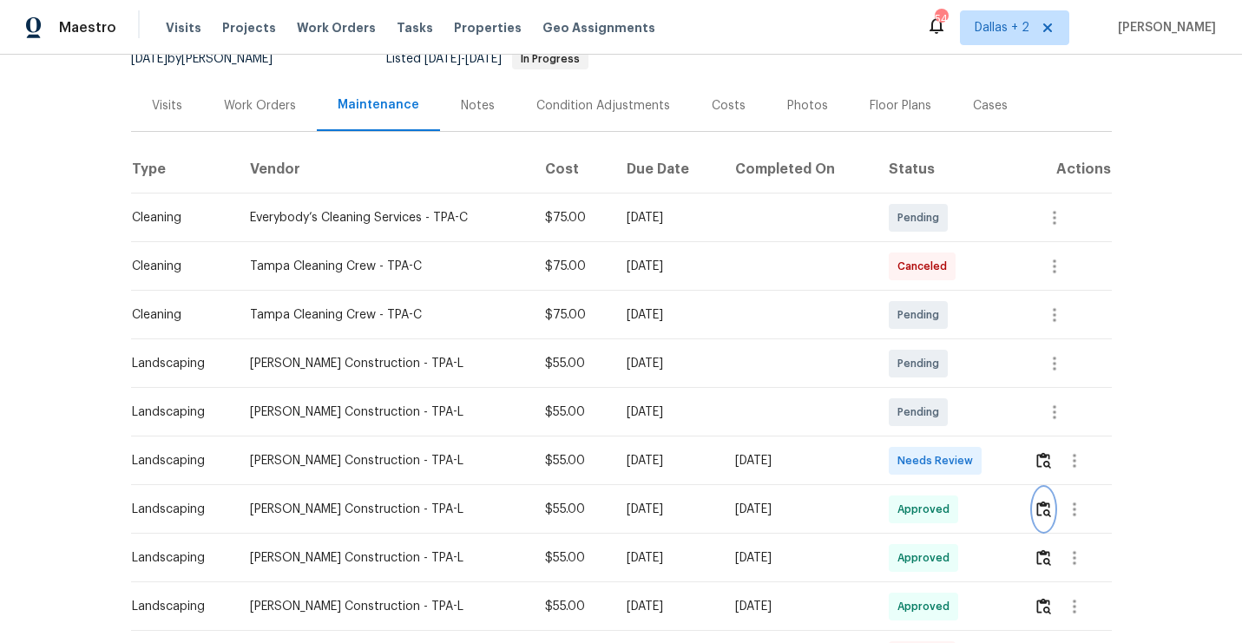
scroll to position [174, 0]
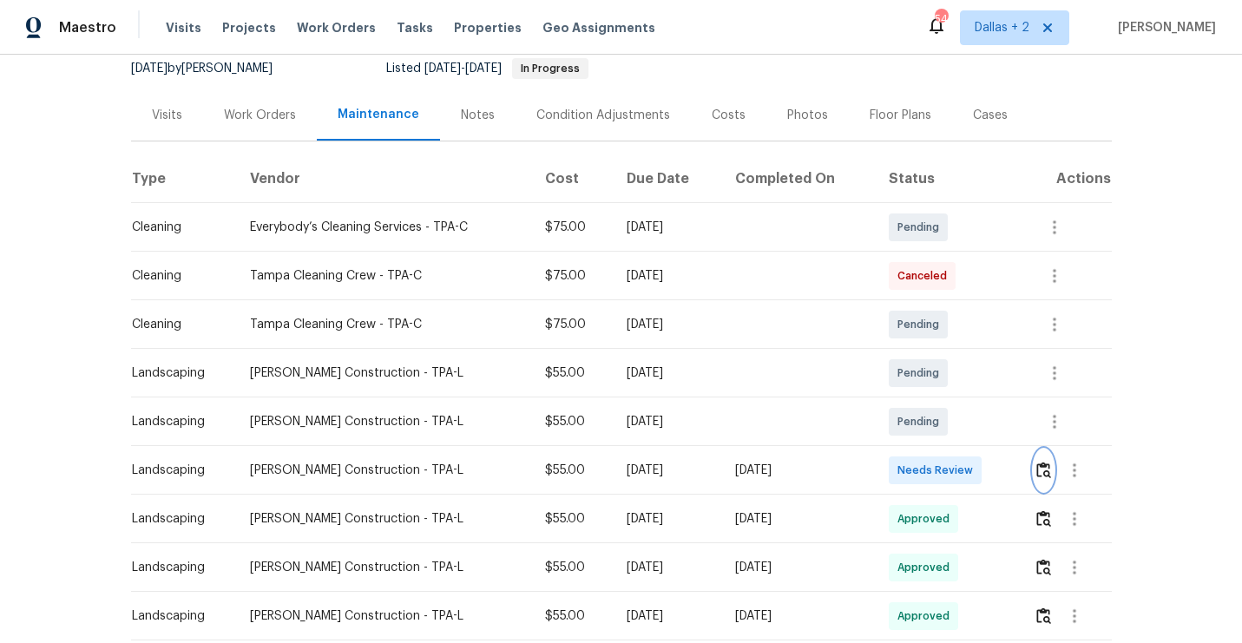
click at [1048, 459] on button "button" at bounding box center [1044, 471] width 20 height 42
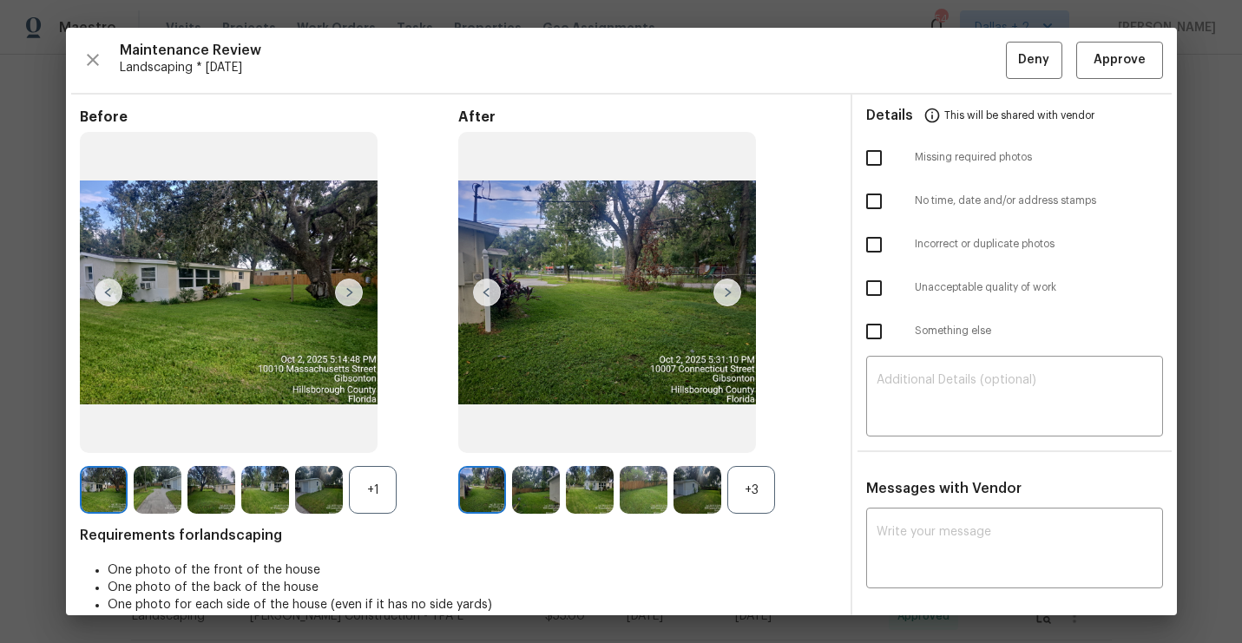
click at [746, 489] on div "+3" at bounding box center [751, 490] width 48 height 48
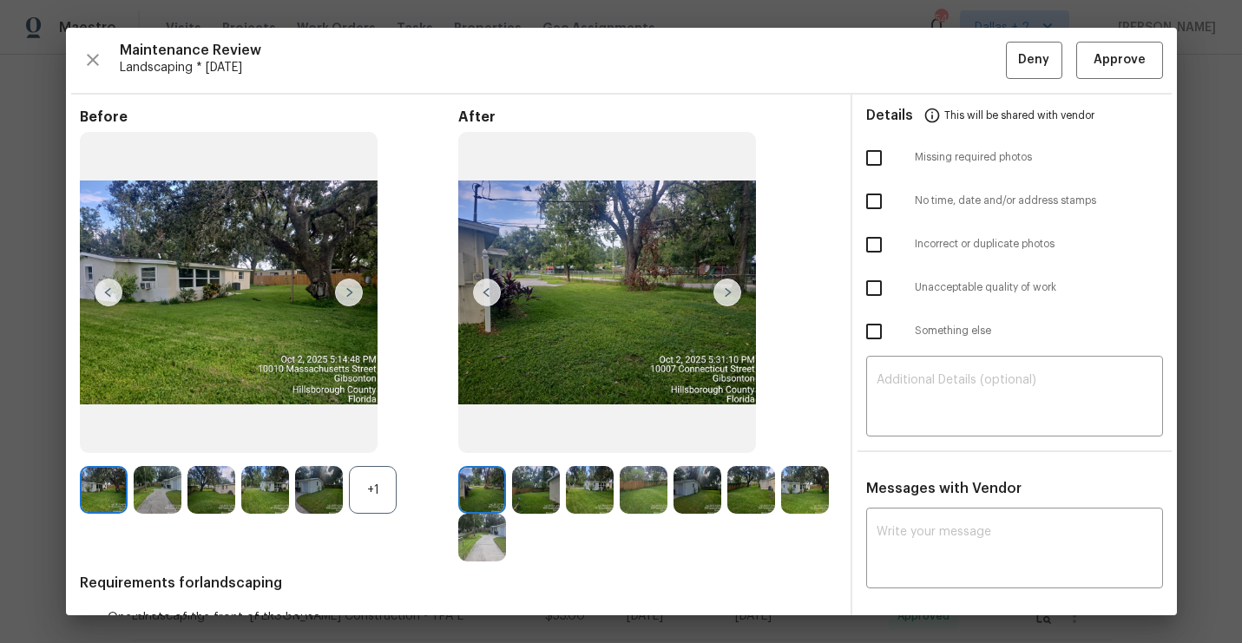
click at [370, 485] on div "+1" at bounding box center [373, 490] width 48 height 48
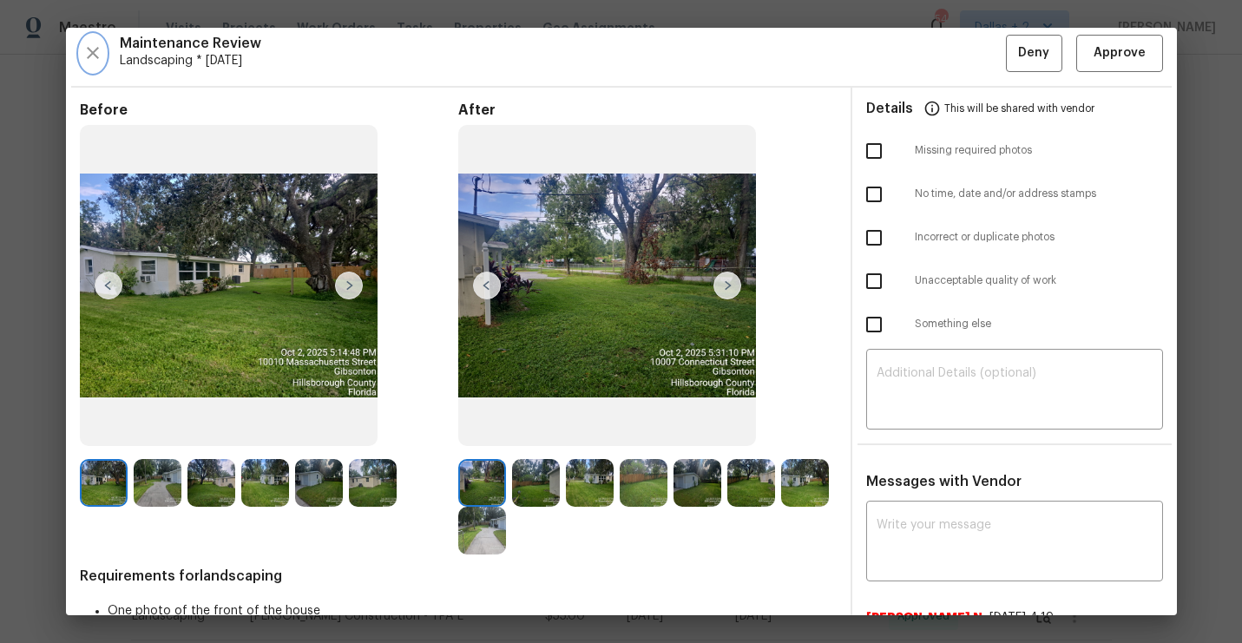
click at [82, 50] on icon "button" at bounding box center [92, 53] width 21 height 21
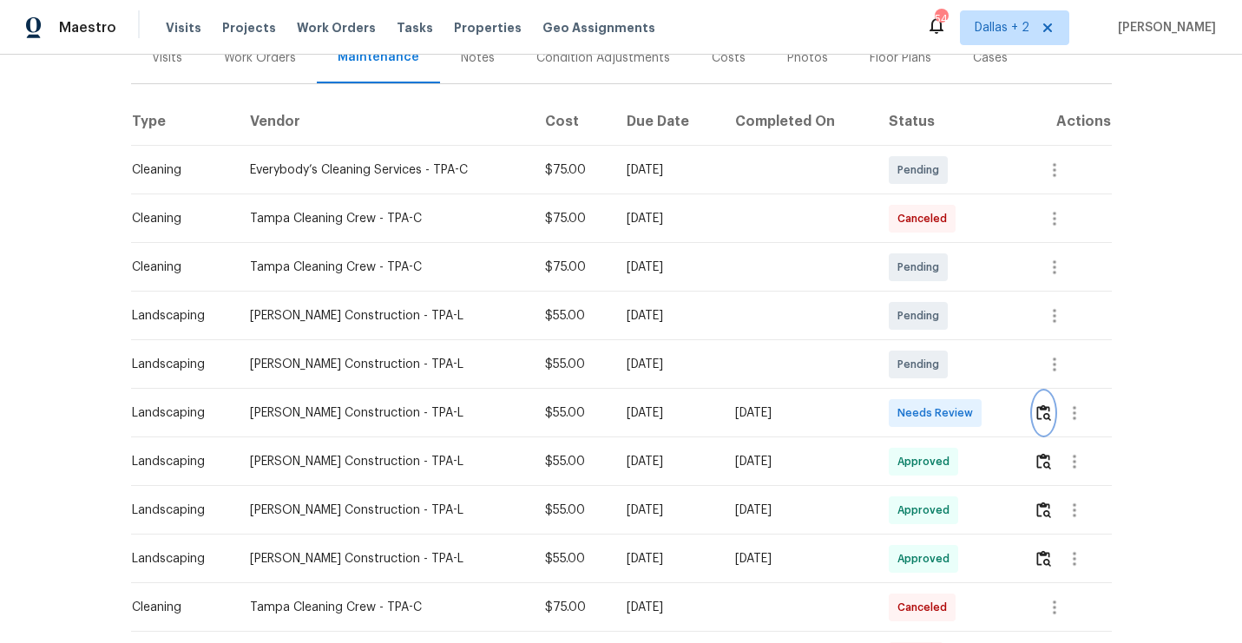
scroll to position [249, 0]
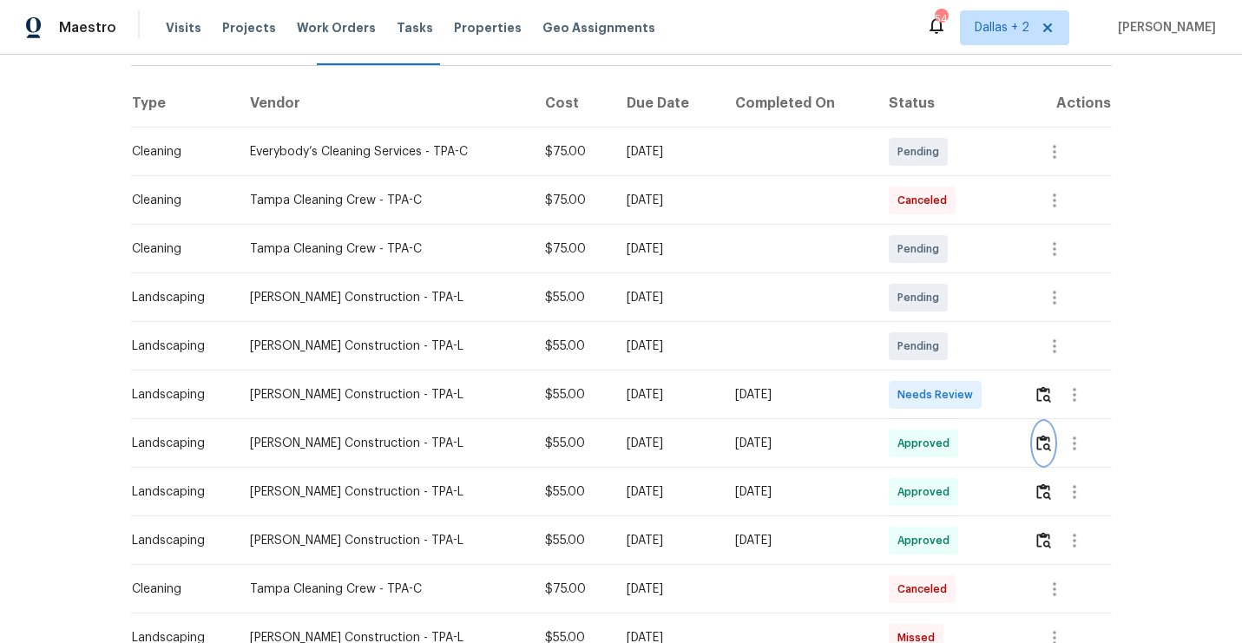
click at [1044, 446] on img "button" at bounding box center [1043, 443] width 15 height 16
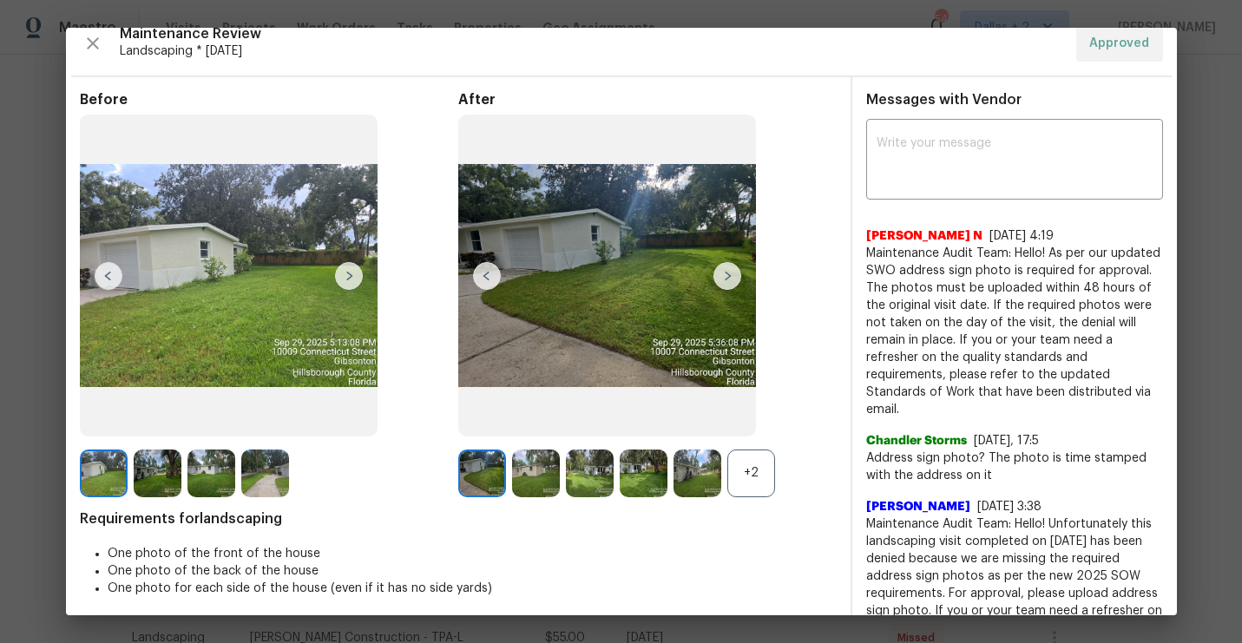
scroll to position [0, 0]
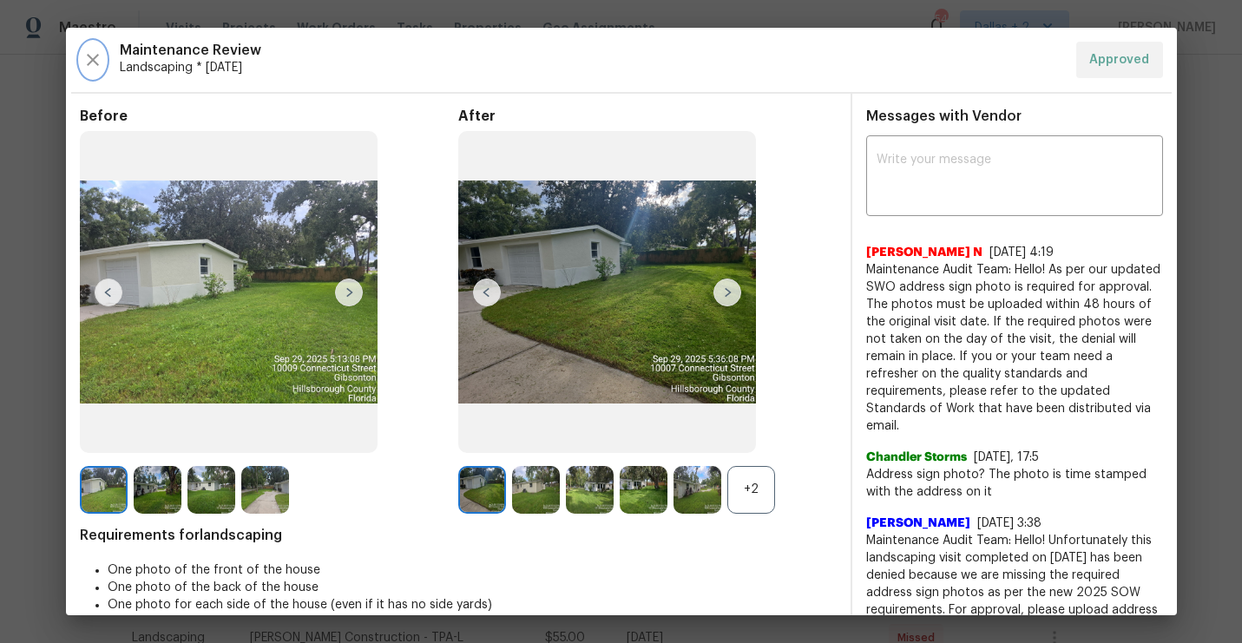
click at [101, 60] on icon "button" at bounding box center [92, 59] width 21 height 21
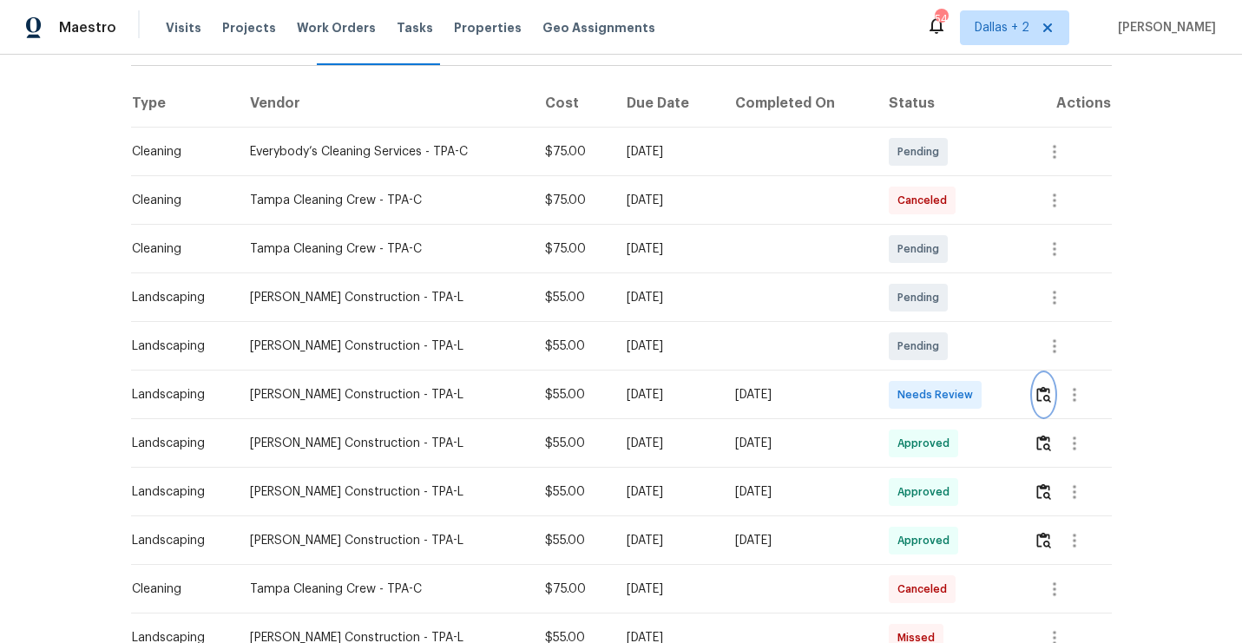
click at [1044, 399] on img "button" at bounding box center [1043, 394] width 15 height 16
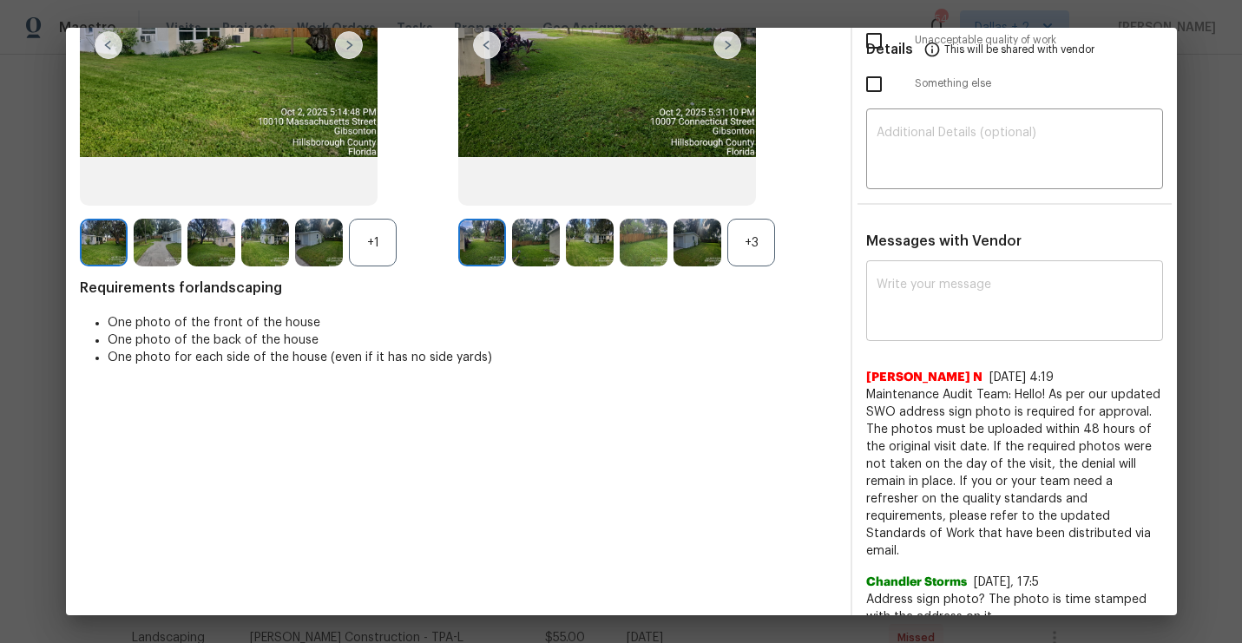
scroll to position [253, 0]
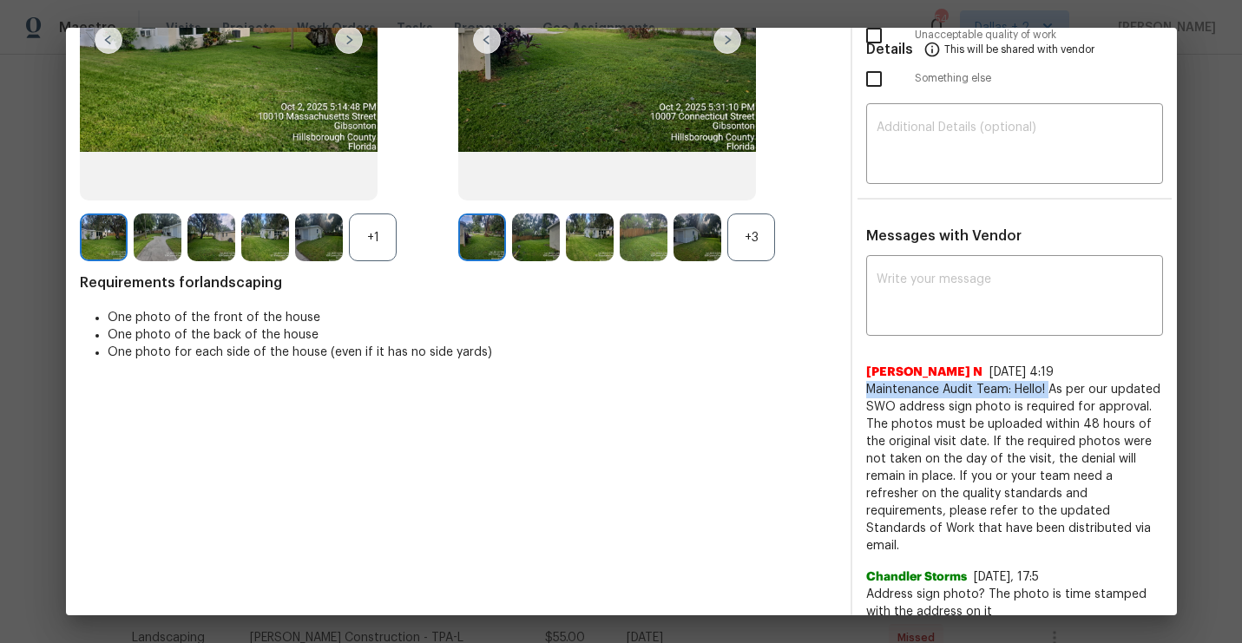
drag, startPoint x: 1048, startPoint y: 390, endPoint x: 864, endPoint y: 389, distance: 184.0
click at [864, 388] on div "x ​ Nijanthan N 7/12/25, 4:19 Maintenance Audit Team: Hello! As per our updated…" at bounding box center [1014, 525] width 325 height 531
copy span "Maintenance Audit Team: Hello!"
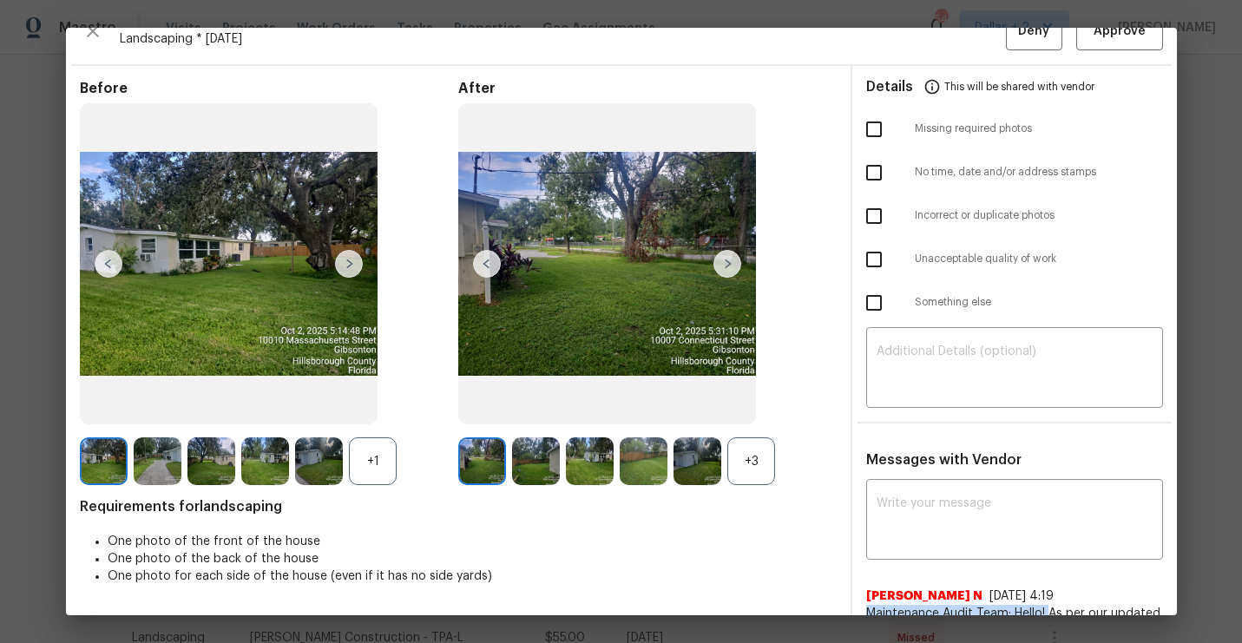
scroll to position [0, 0]
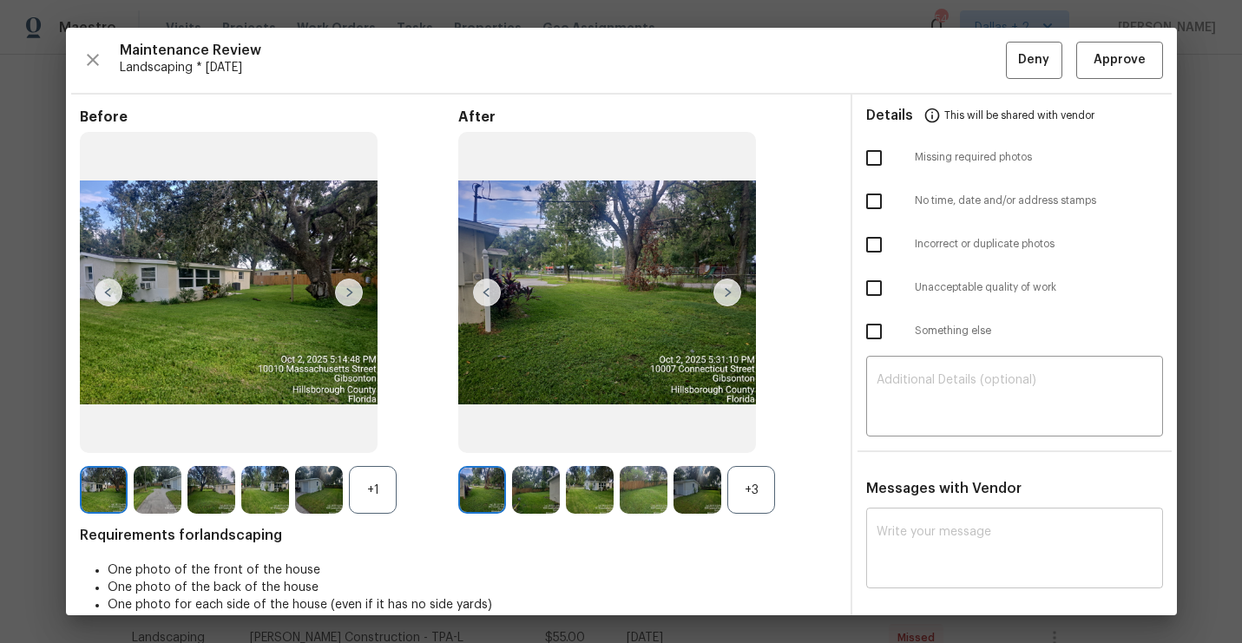
click at [932, 522] on div "x ​" at bounding box center [1014, 550] width 297 height 76
paste textarea "Maintenance Audit Team: Hello!"
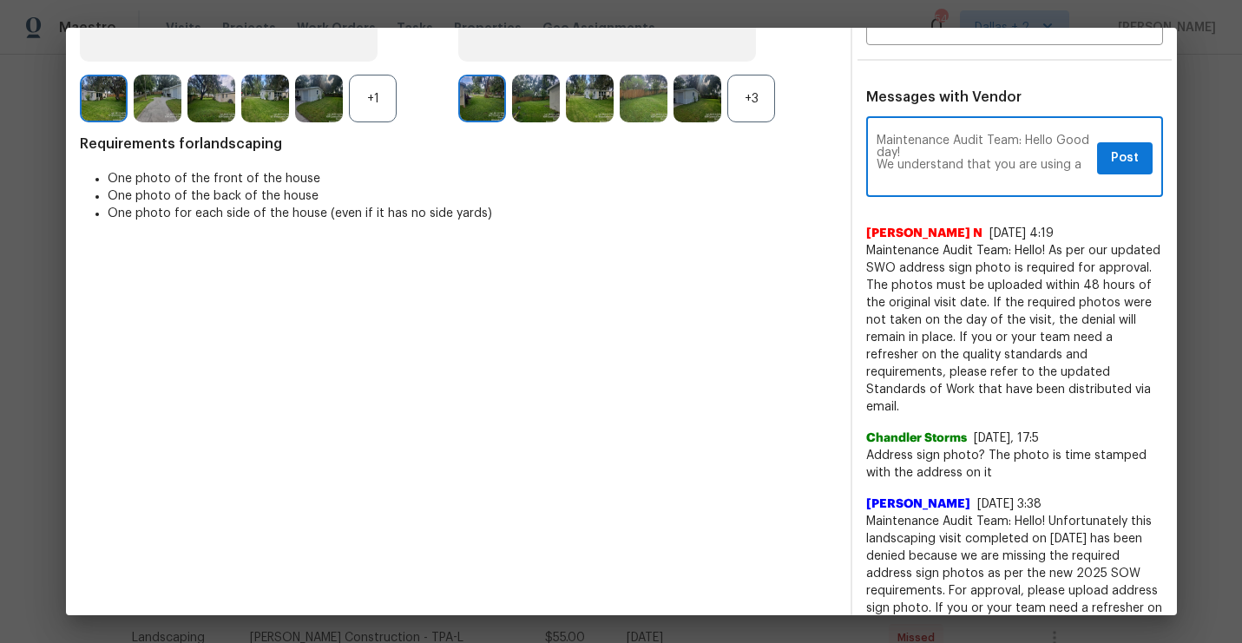
scroll to position [428, 0]
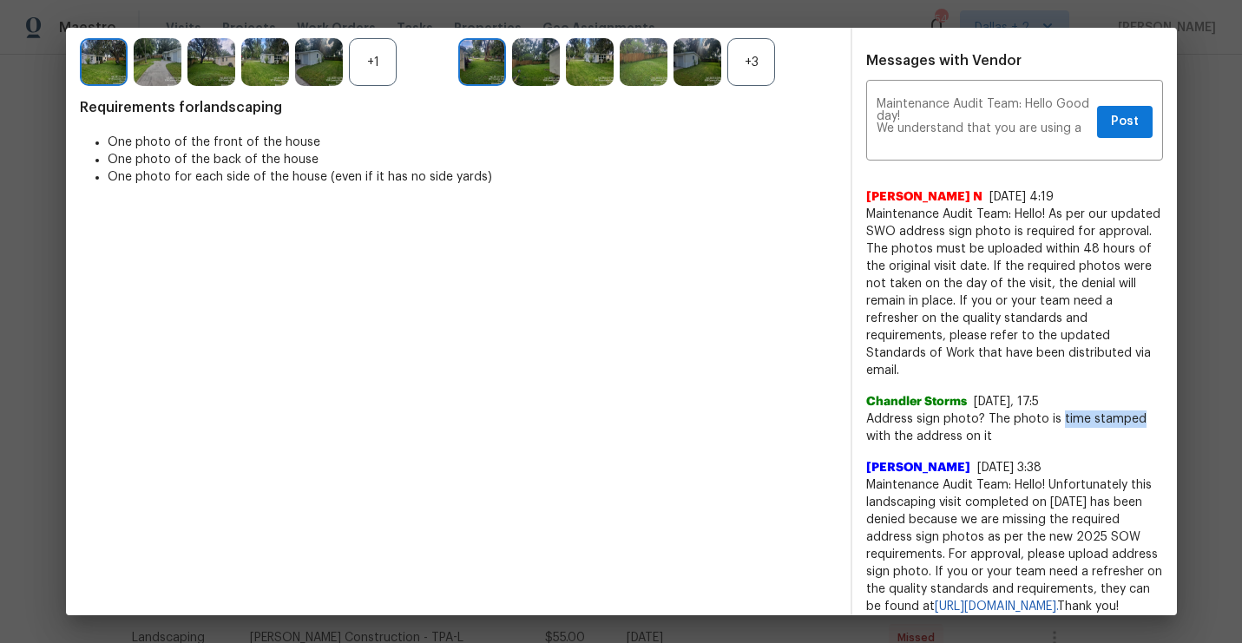
drag, startPoint x: 1058, startPoint y: 421, endPoint x: 1137, endPoint y: 415, distance: 79.2
click at [1137, 415] on span "Address sign photo? The photo is time stamped with the address on it" at bounding box center [1014, 428] width 297 height 35
copy span "time stamped"
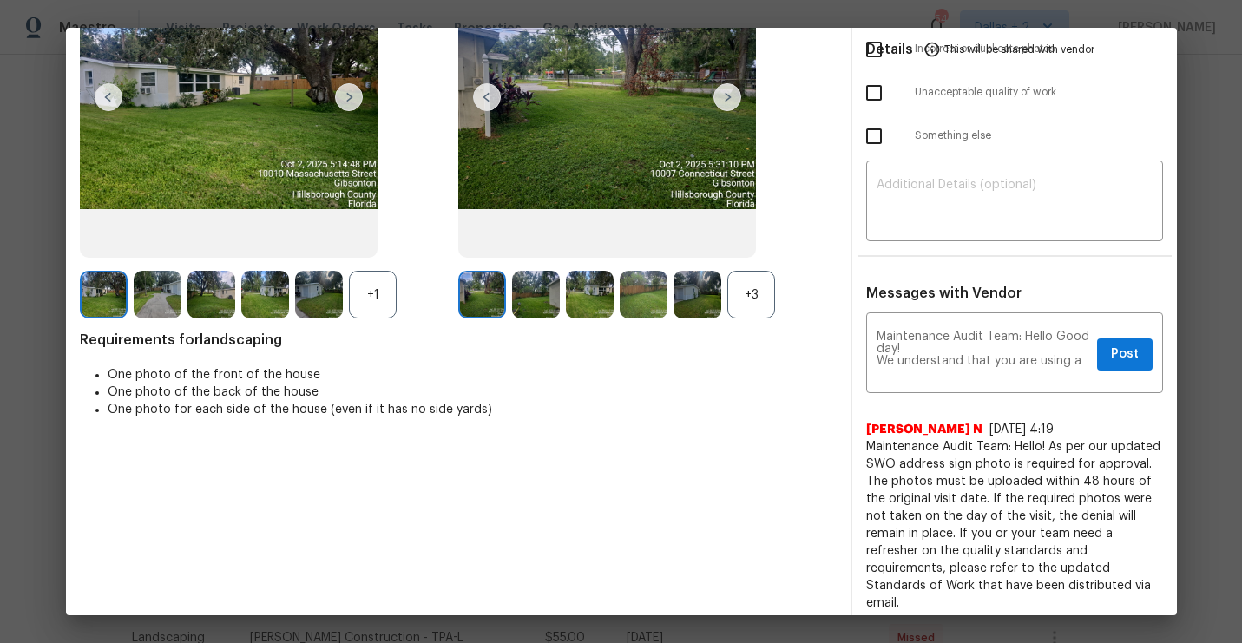
scroll to position [0, 0]
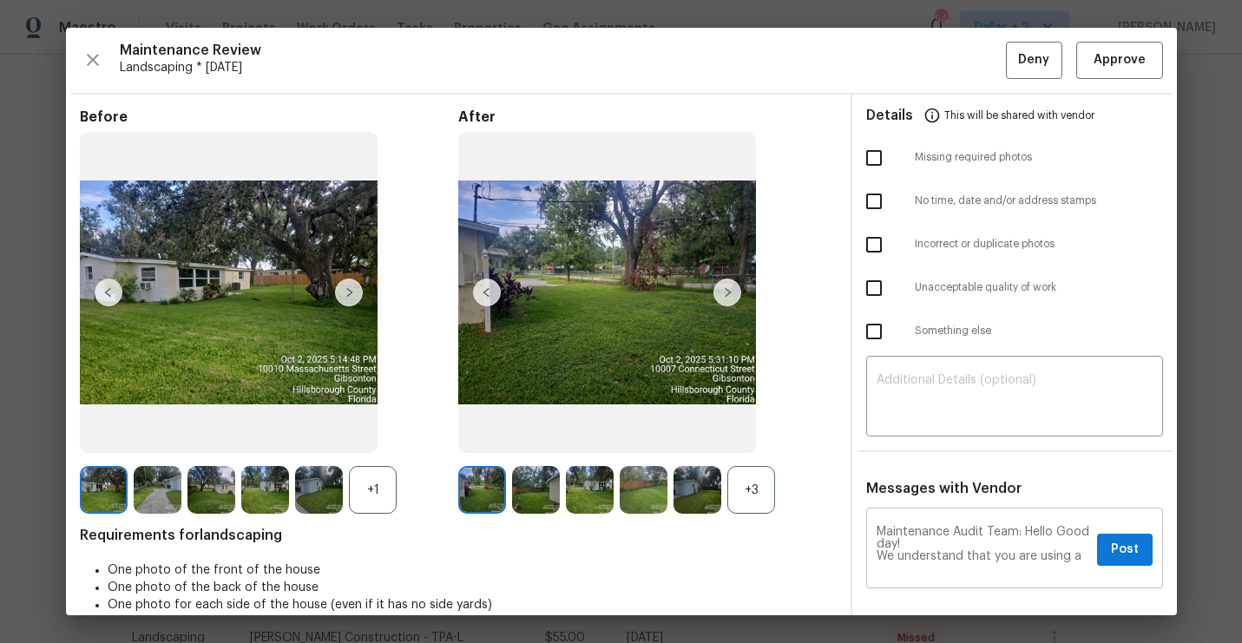
click at [1081, 560] on textarea "Maintenance Audit Team: Hello Good day! We understand that you are using a" at bounding box center [984, 550] width 214 height 49
paste textarea "time stamped"
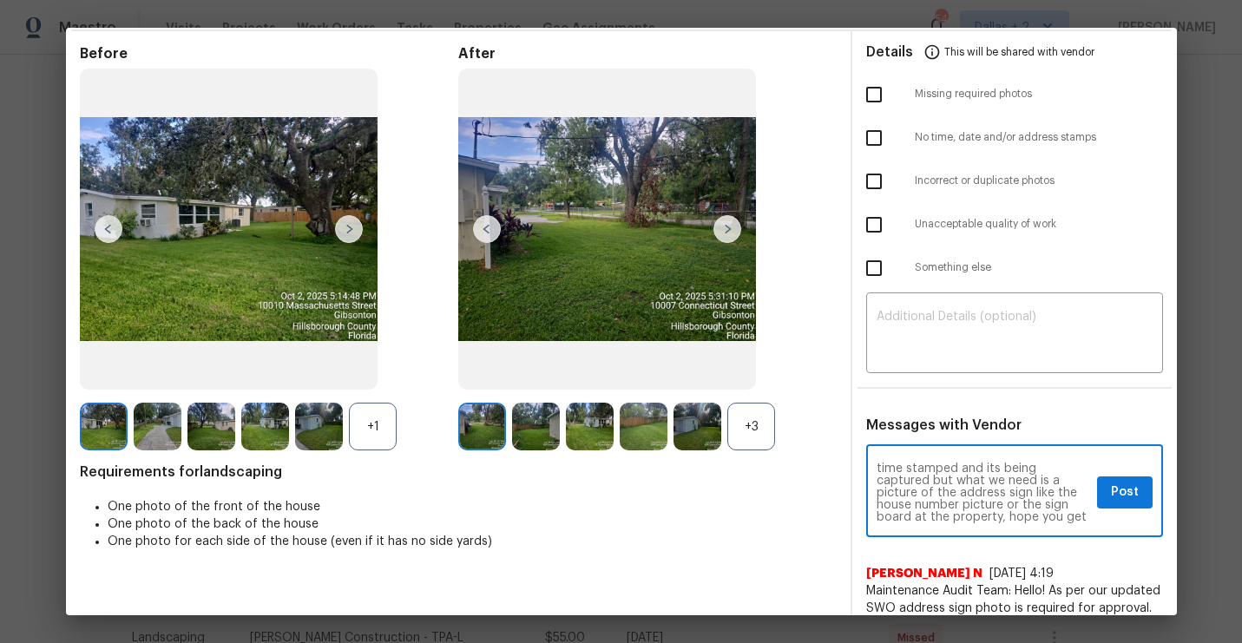
scroll to position [49, 0]
click at [957, 518] on textarea "Maintenance Audit Team: Hello Good day! We understand that you are using a time…" at bounding box center [984, 493] width 214 height 61
click at [958, 504] on textarea "Maintenance Audit Team: Hello Good day! We understand that you are using a time…" at bounding box center [984, 493] width 214 height 61
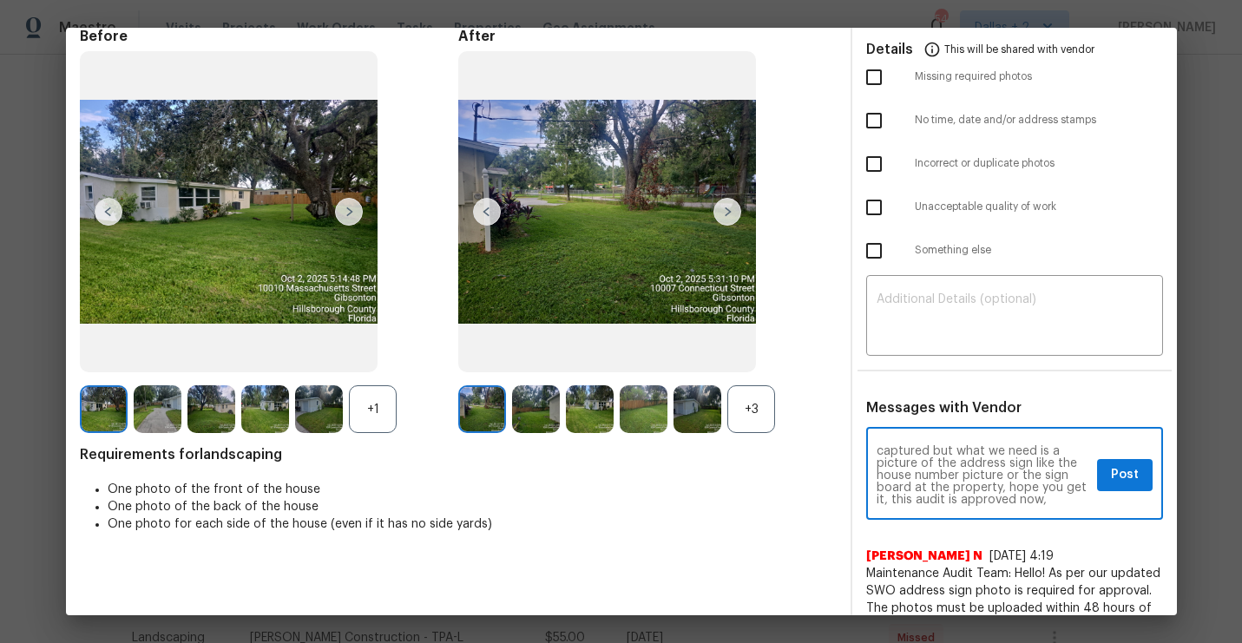
scroll to position [95, 0]
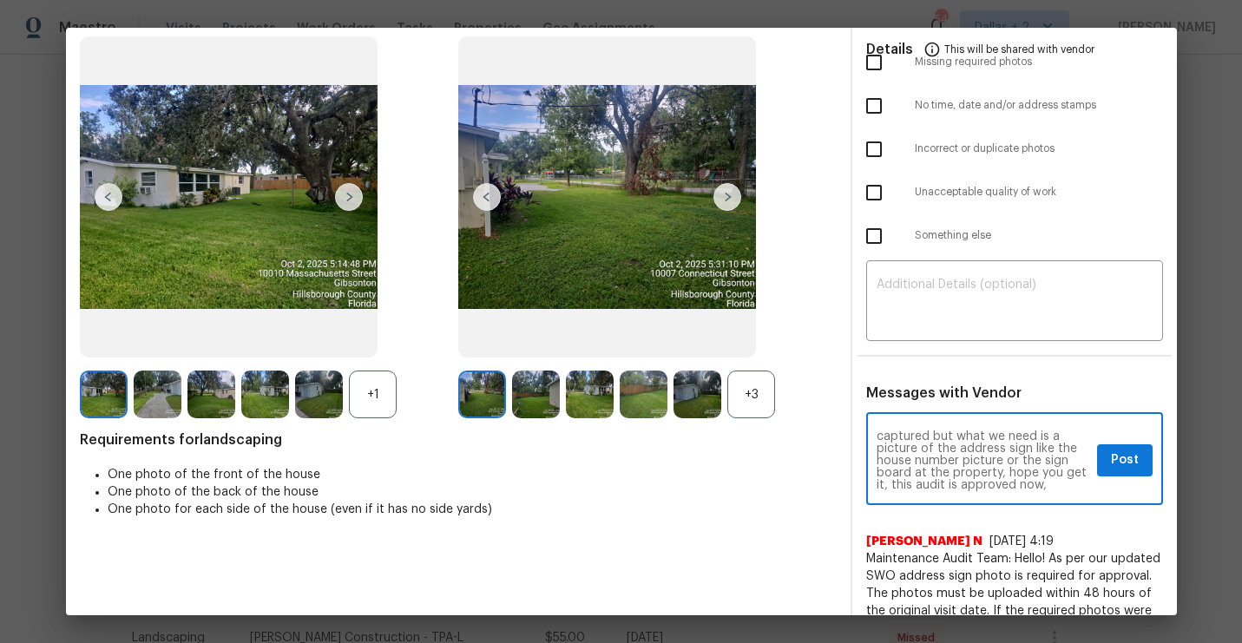
type textarea "Maintenance Audit Team: Hello Good day! We understand that you are using a time…"
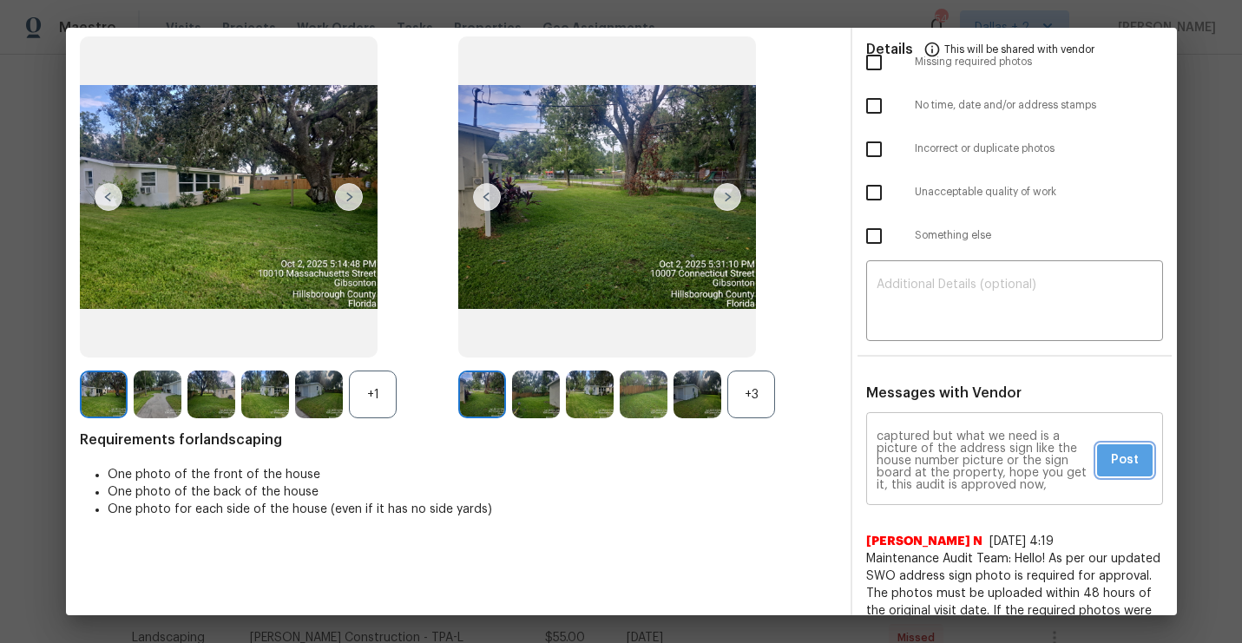
click at [1133, 466] on span "Post" at bounding box center [1125, 461] width 28 height 22
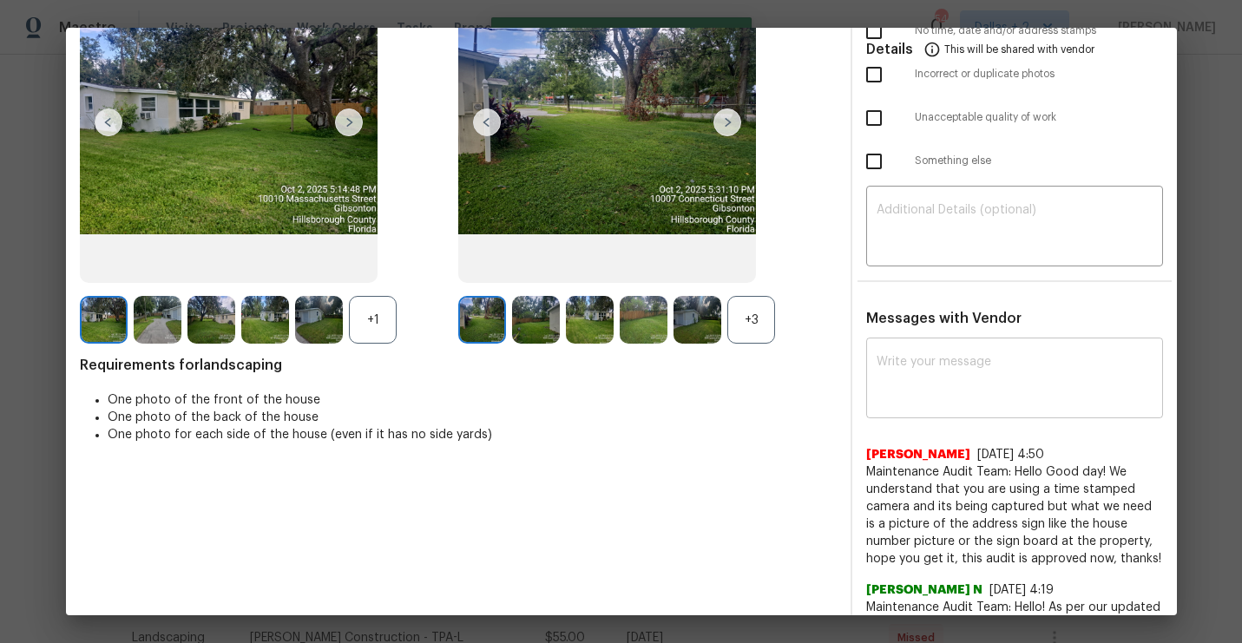
scroll to position [0, 0]
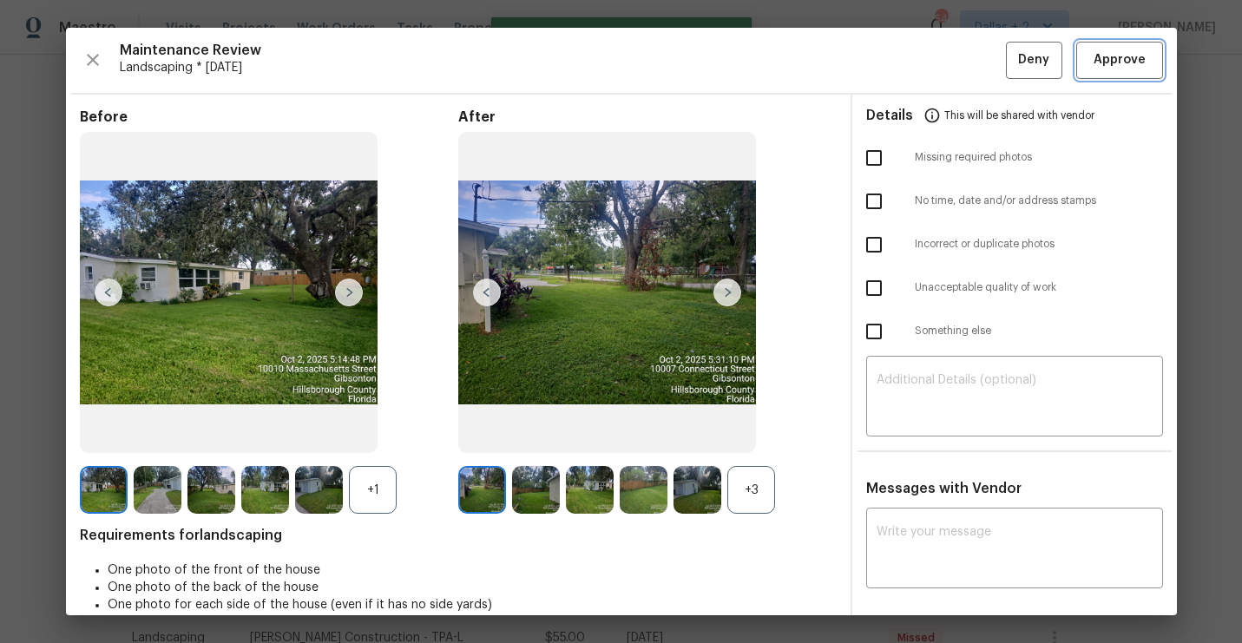
click at [1117, 66] on span "Approve" at bounding box center [1120, 60] width 52 height 22
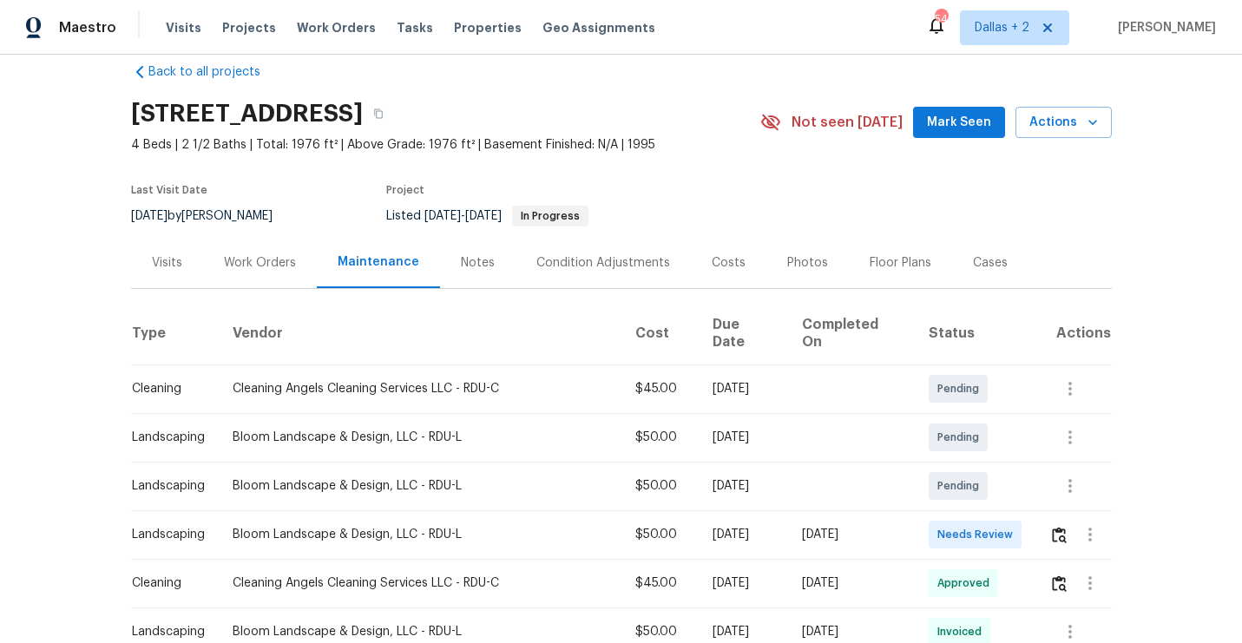
scroll to position [36, 0]
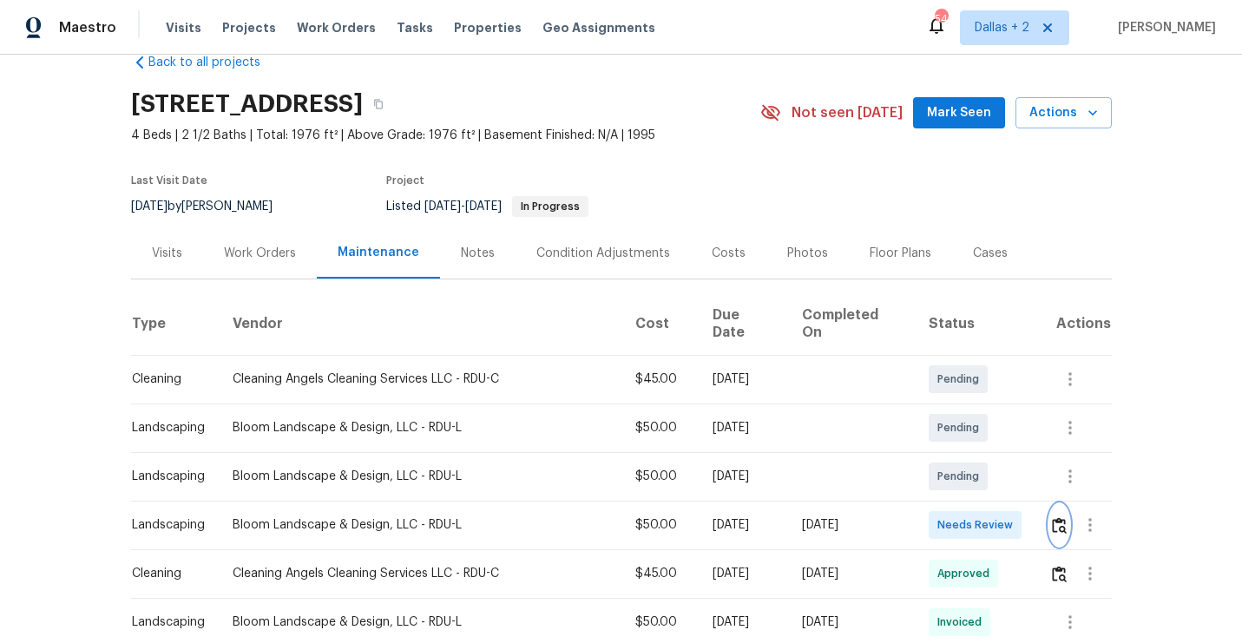
click at [1056, 517] on img "button" at bounding box center [1059, 525] width 15 height 16
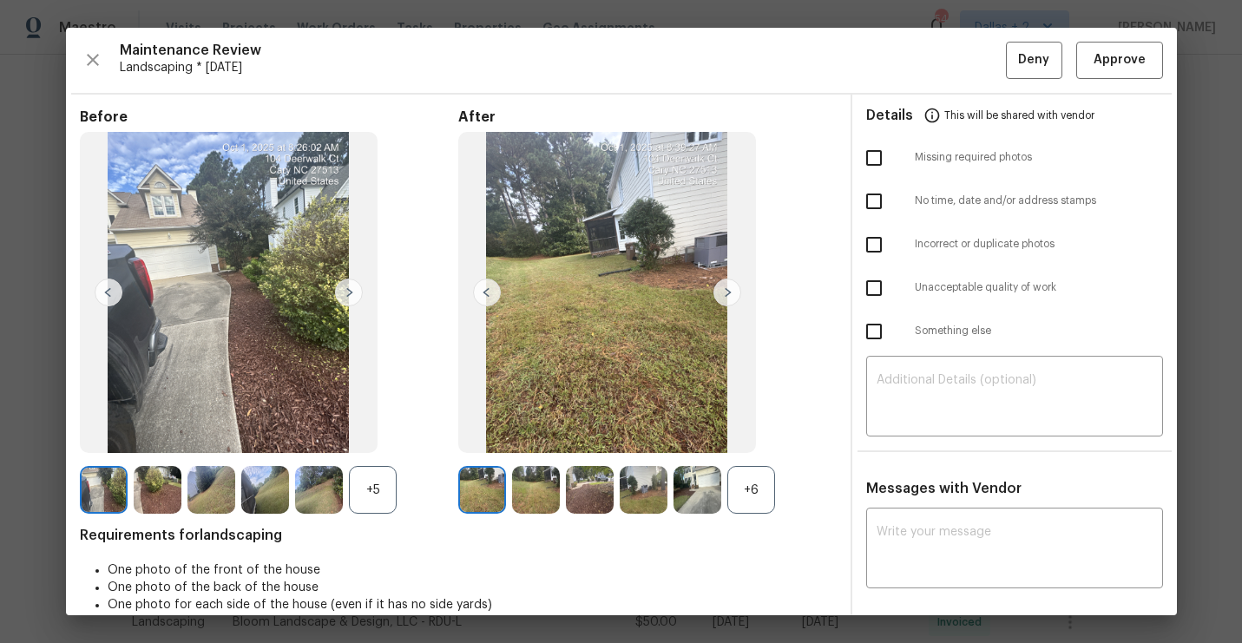
click at [371, 500] on div "+5" at bounding box center [373, 490] width 48 height 48
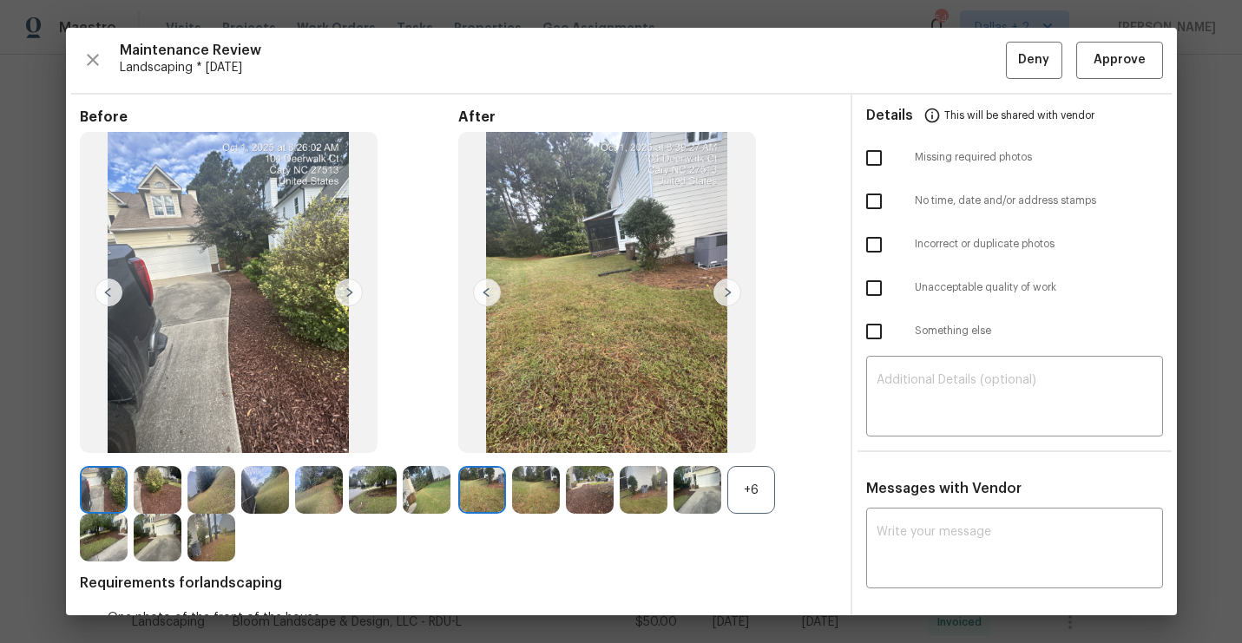
click at [740, 488] on div "+6" at bounding box center [751, 490] width 48 height 48
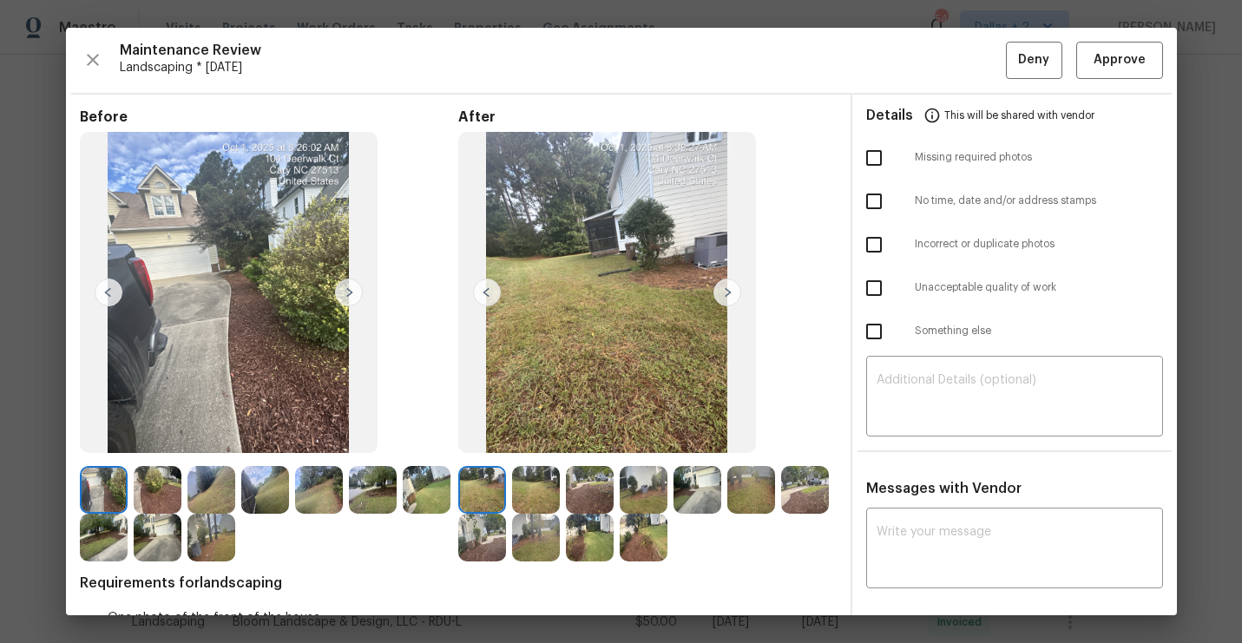
click at [482, 477] on img at bounding box center [482, 490] width 48 height 48
click at [718, 292] on img at bounding box center [727, 293] width 28 height 28
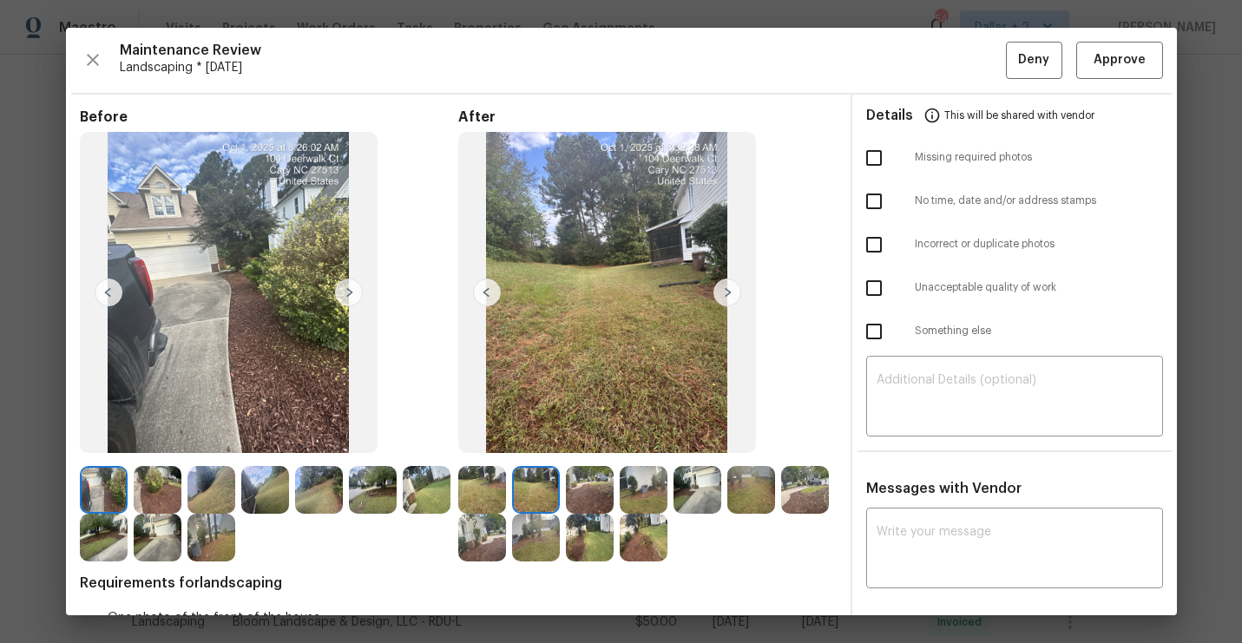
click at [730, 291] on img at bounding box center [727, 293] width 28 height 28
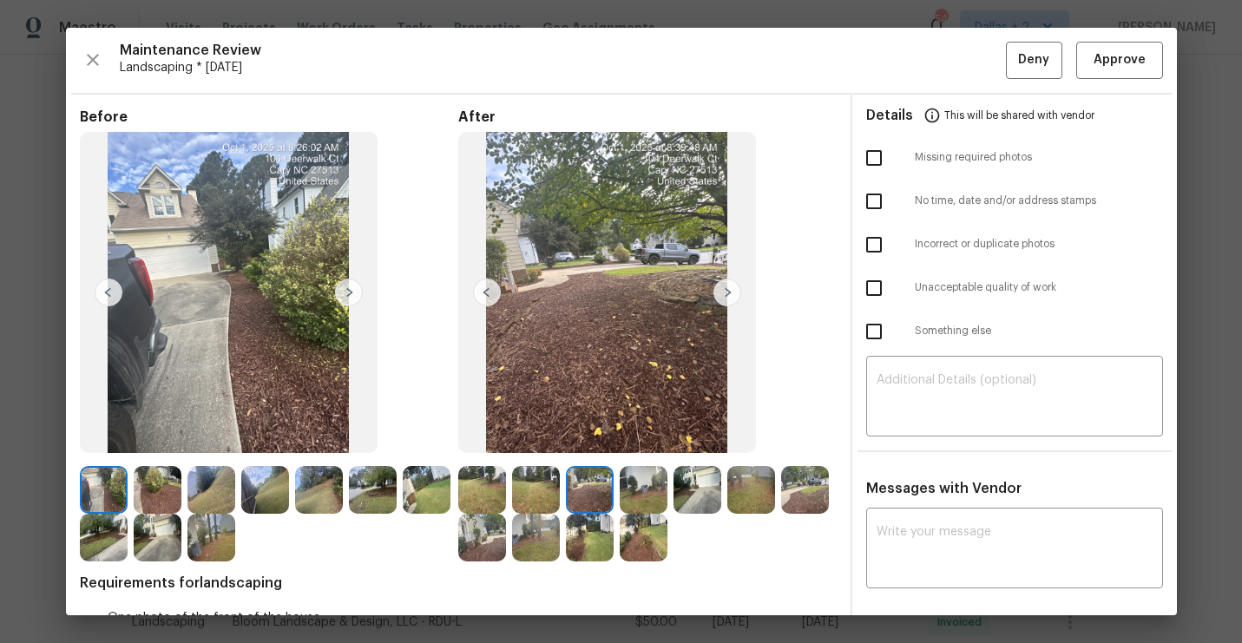
click at [730, 291] on img at bounding box center [727, 293] width 28 height 28
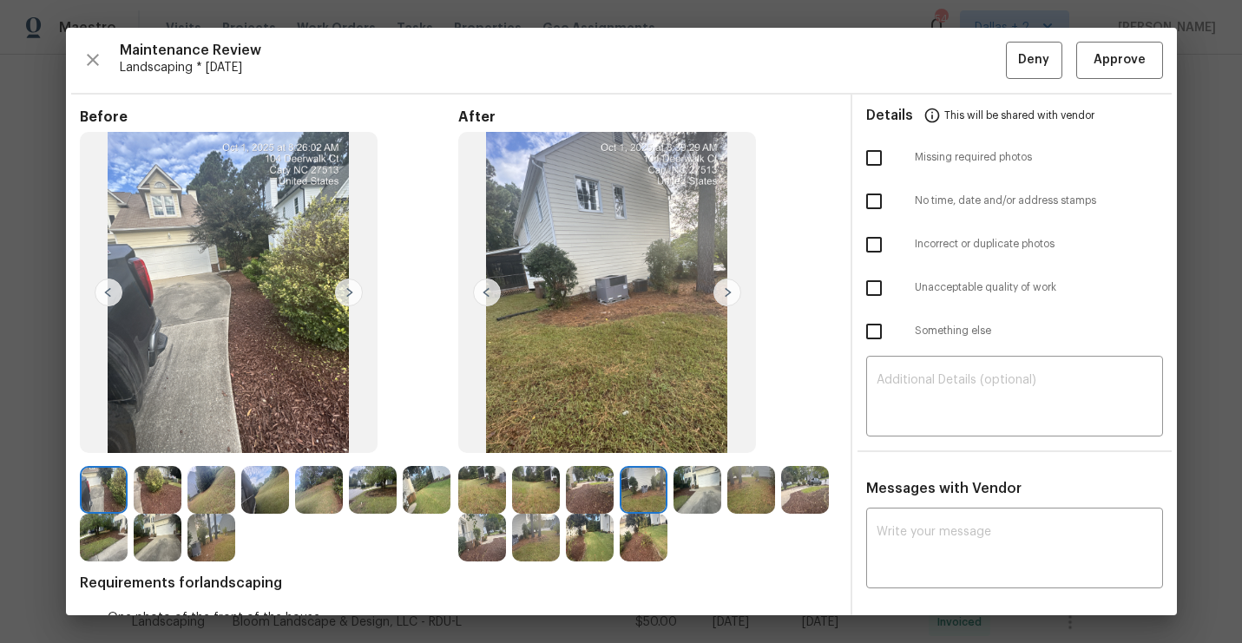
click at [730, 291] on img at bounding box center [727, 293] width 28 height 28
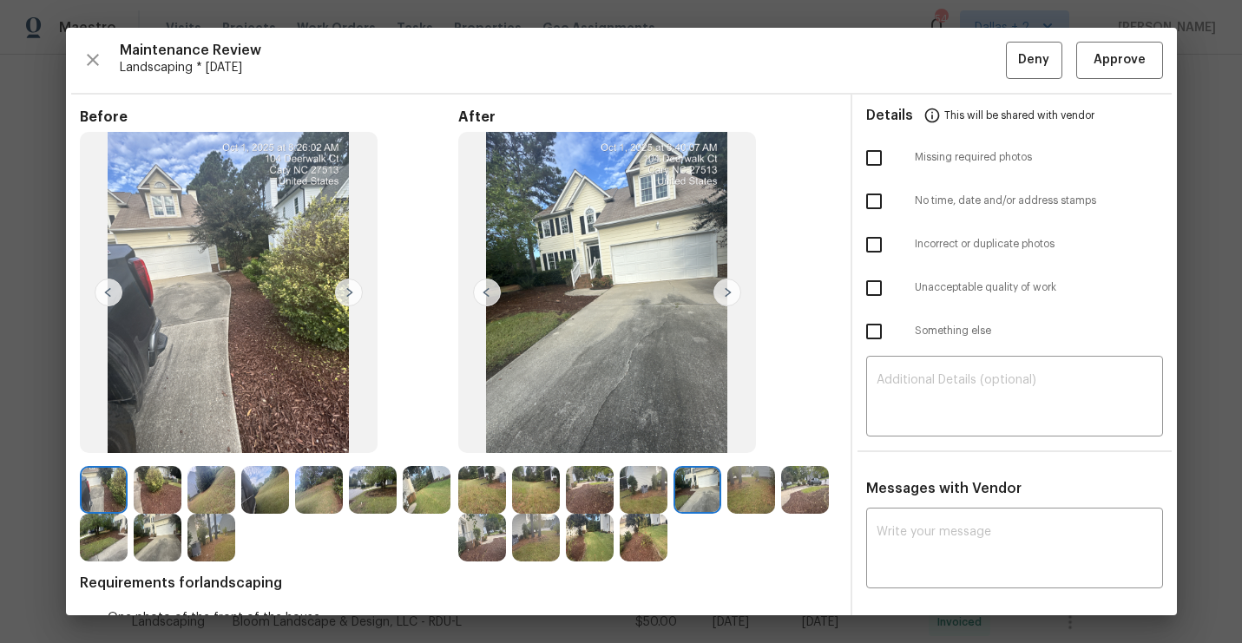
click at [730, 291] on img at bounding box center [727, 293] width 28 height 28
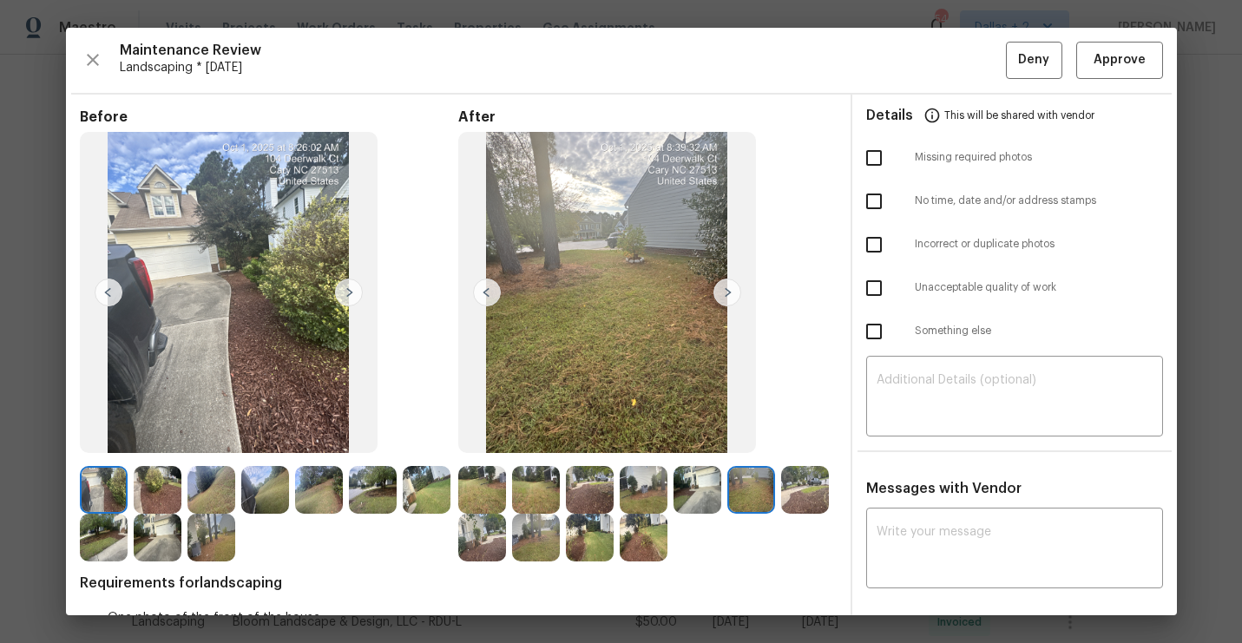
click at [730, 291] on img at bounding box center [727, 293] width 28 height 28
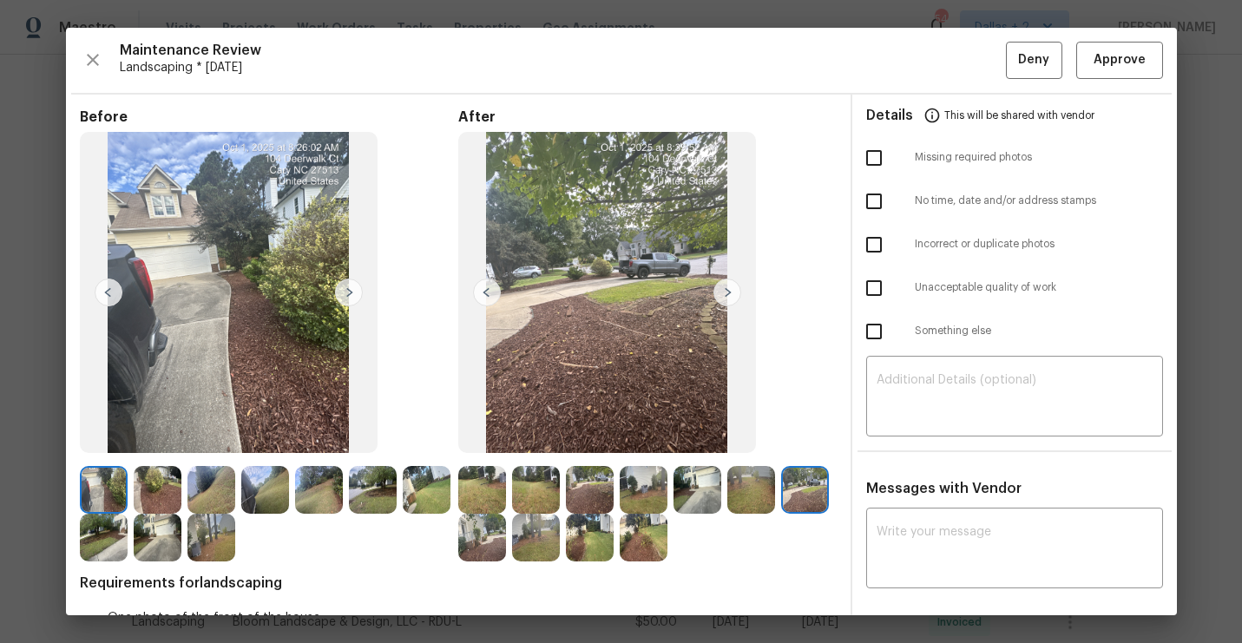
click at [730, 290] on img at bounding box center [727, 293] width 28 height 28
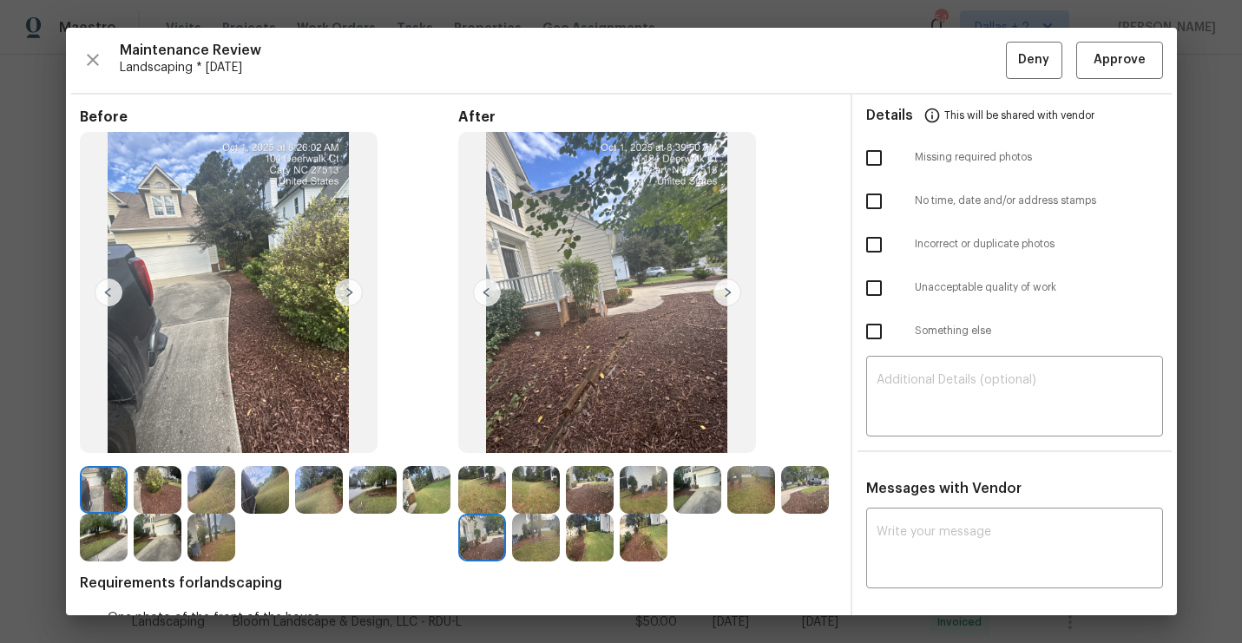
click at [730, 290] on img at bounding box center [727, 293] width 28 height 28
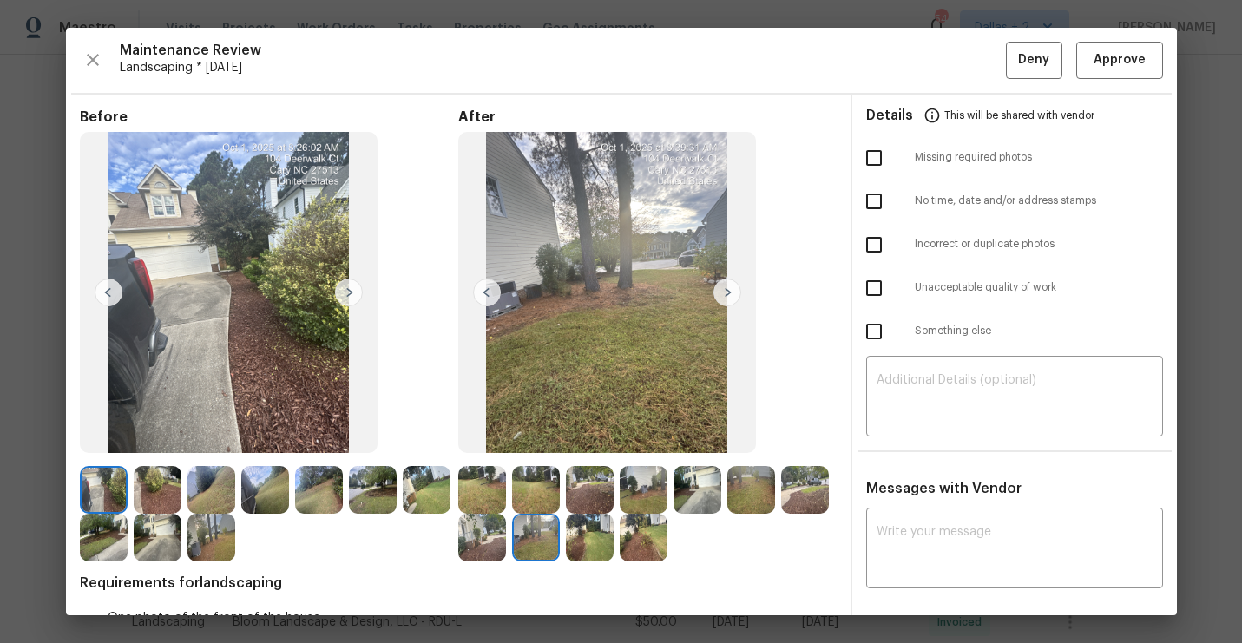
click at [730, 290] on img at bounding box center [727, 293] width 28 height 28
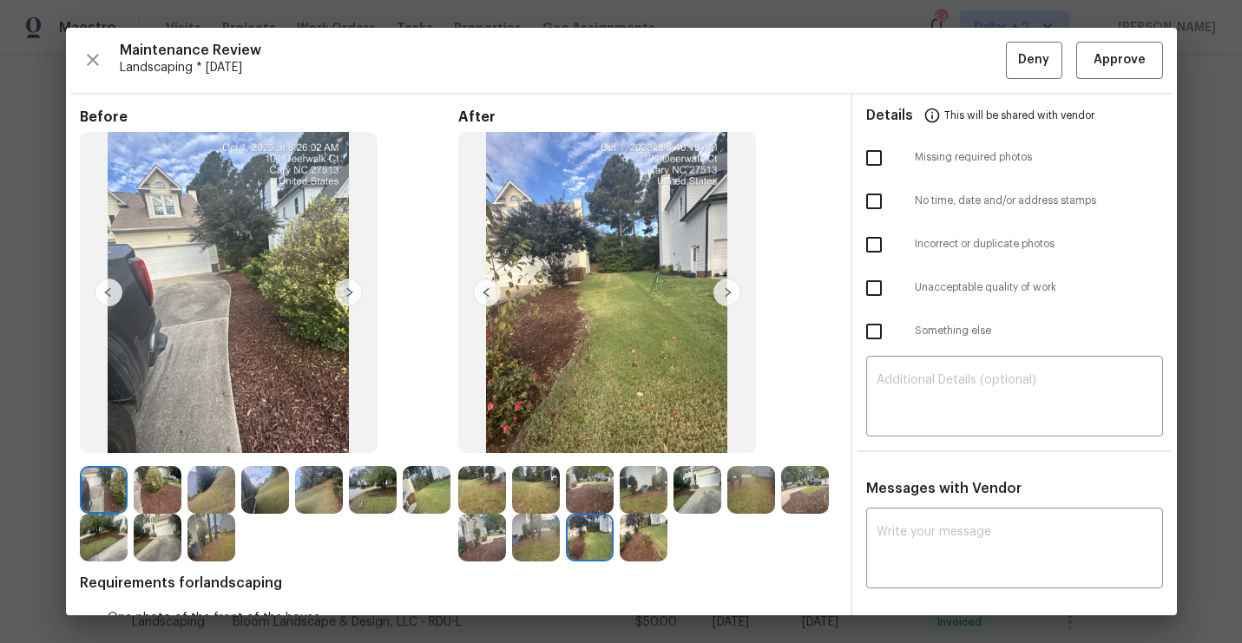
click at [730, 290] on img at bounding box center [727, 293] width 28 height 28
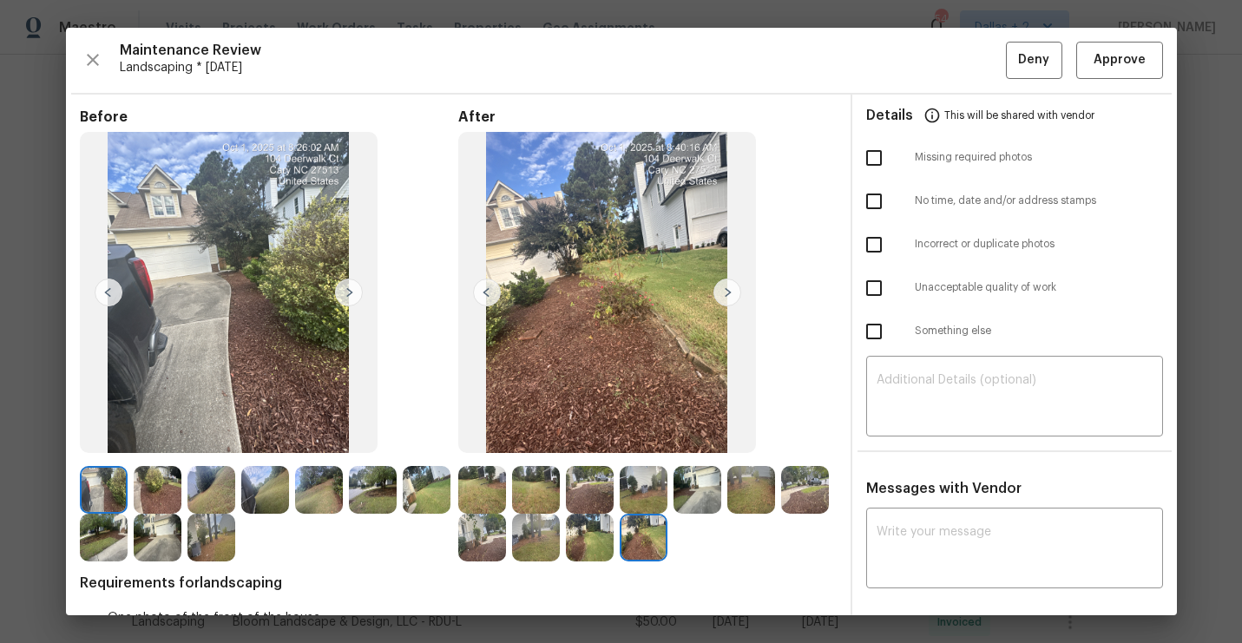
click at [88, 488] on img at bounding box center [104, 490] width 48 height 48
click at [351, 291] on img at bounding box center [349, 293] width 28 height 28
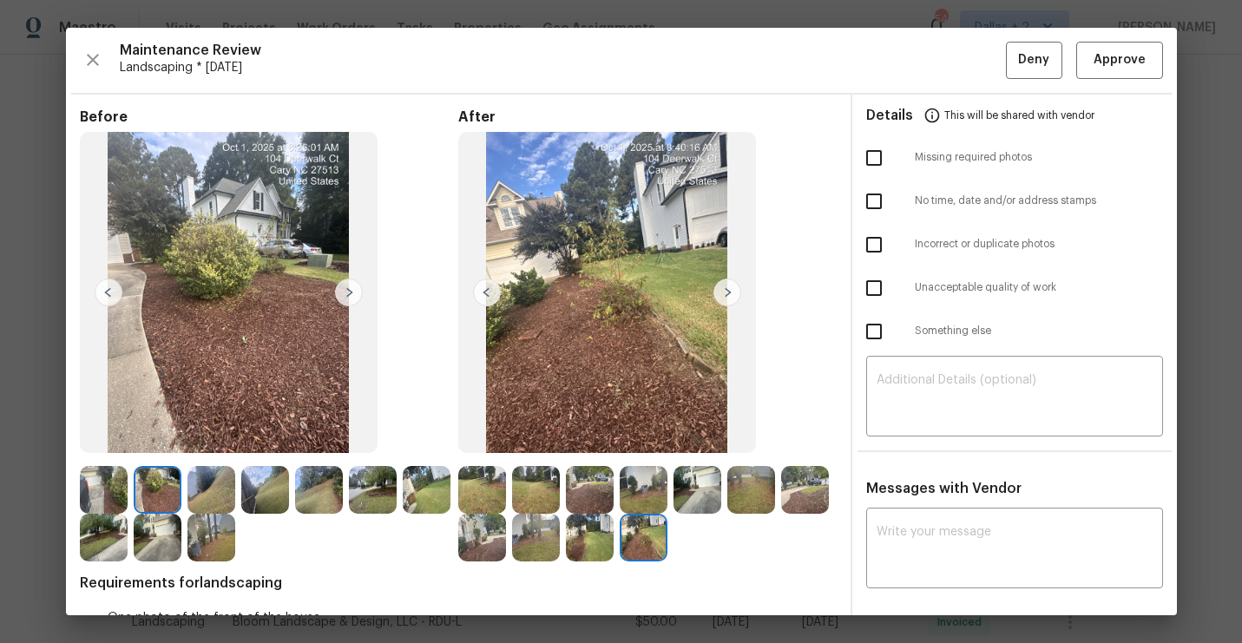
click at [351, 291] on img at bounding box center [349, 293] width 28 height 28
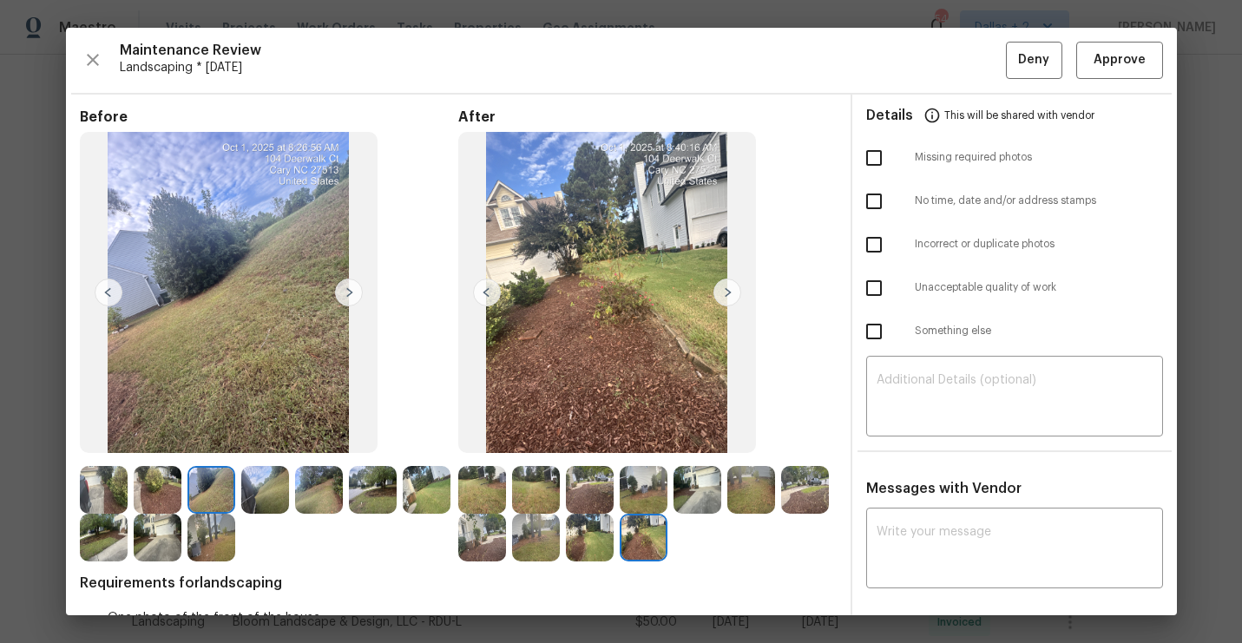
click at [351, 291] on img at bounding box center [349, 293] width 28 height 28
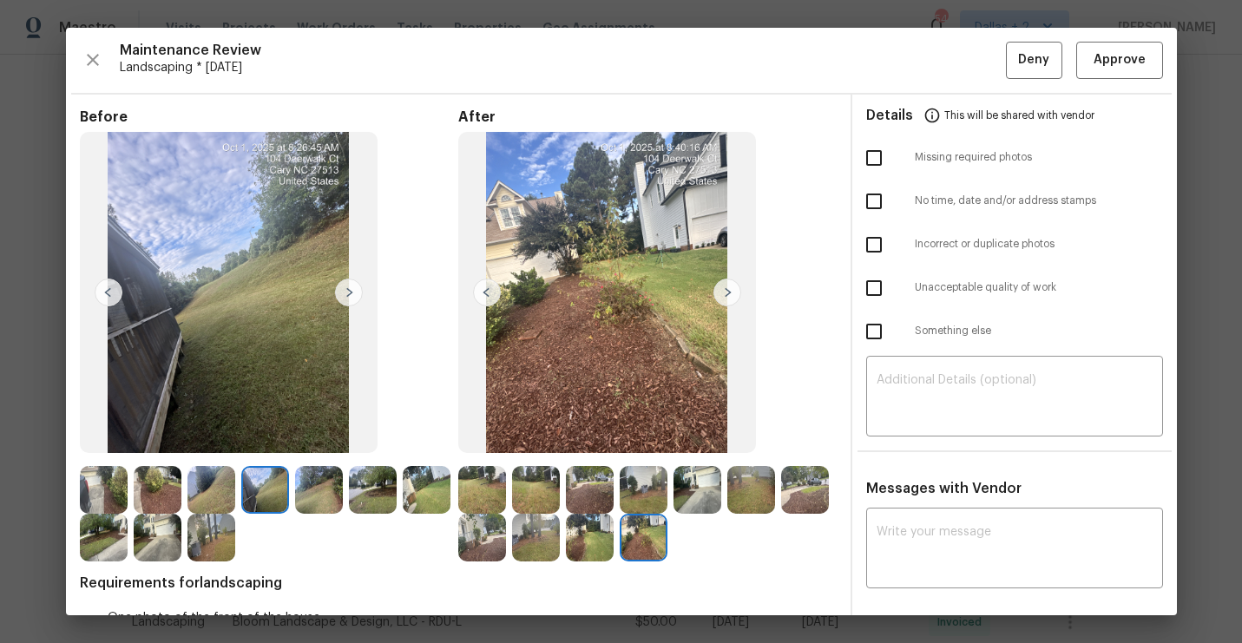
click at [351, 291] on img at bounding box center [349, 293] width 28 height 28
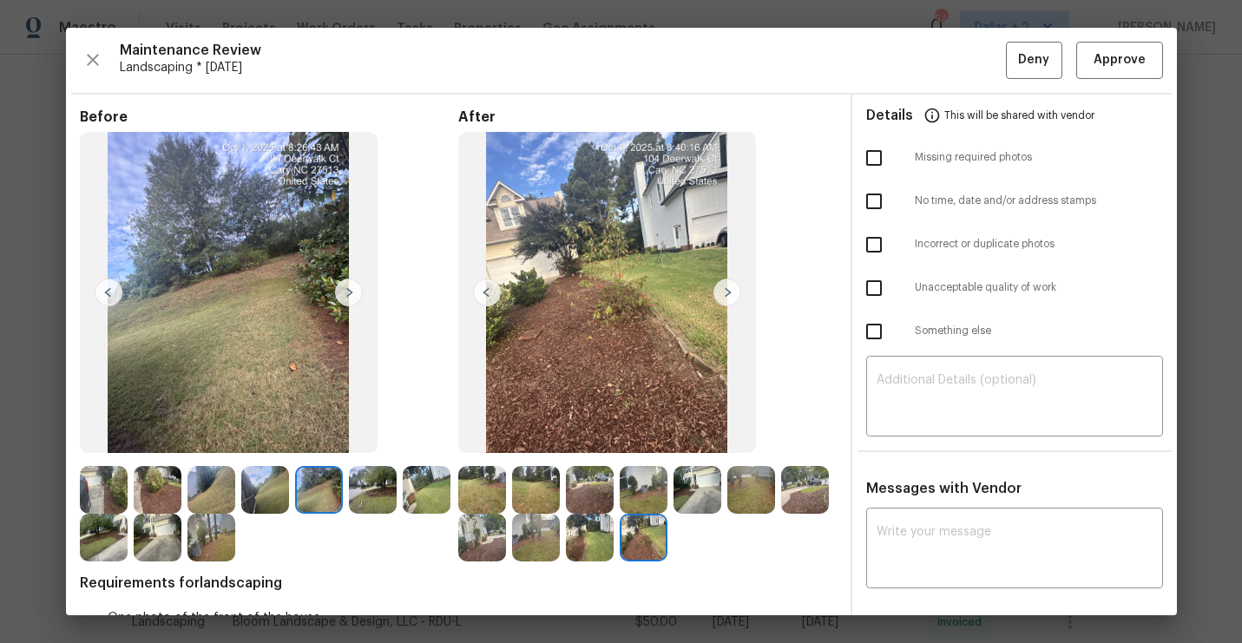
click at [351, 291] on img at bounding box center [349, 293] width 28 height 28
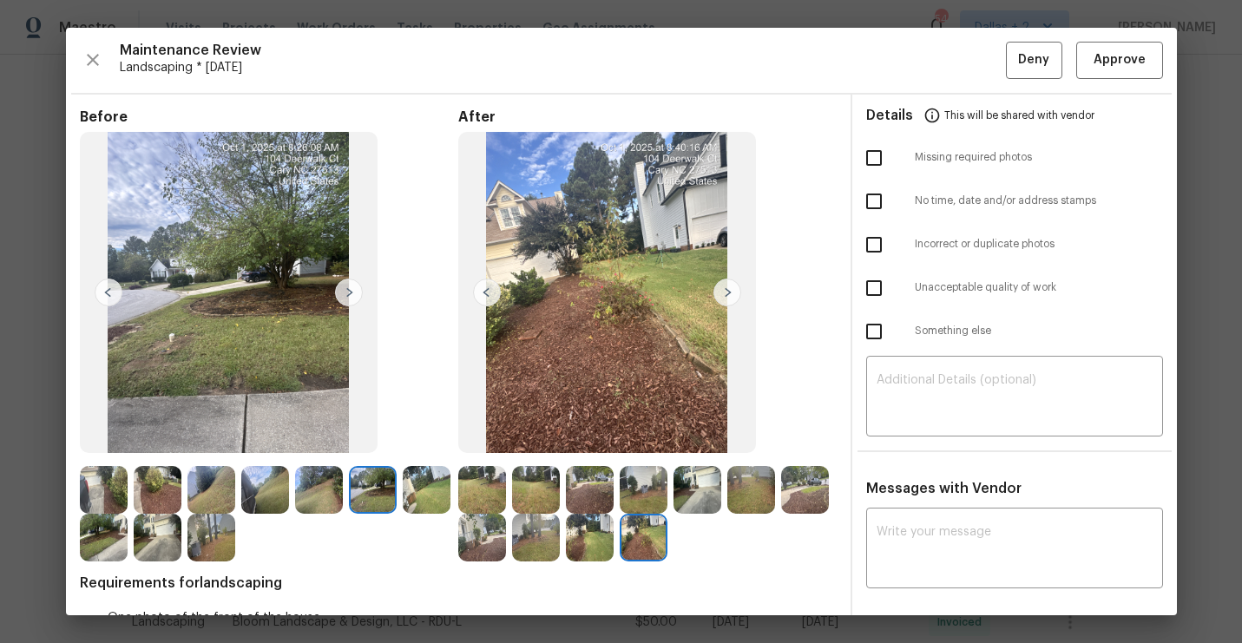
click at [347, 290] on img at bounding box center [349, 293] width 28 height 28
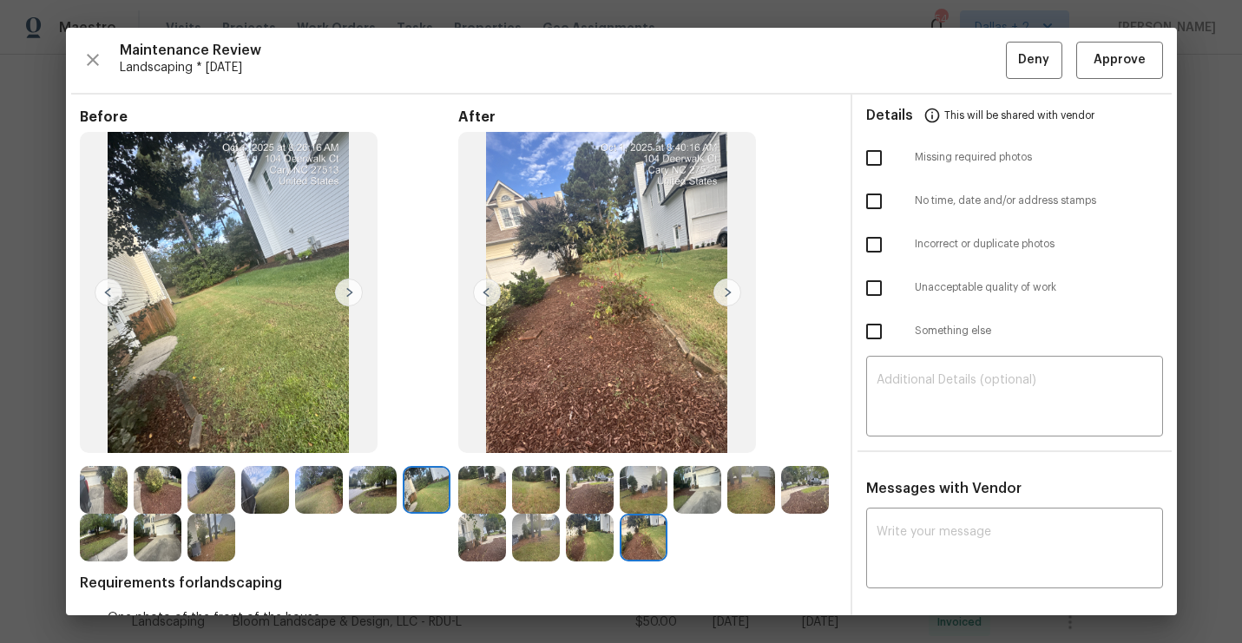
click at [347, 290] on img at bounding box center [349, 293] width 28 height 28
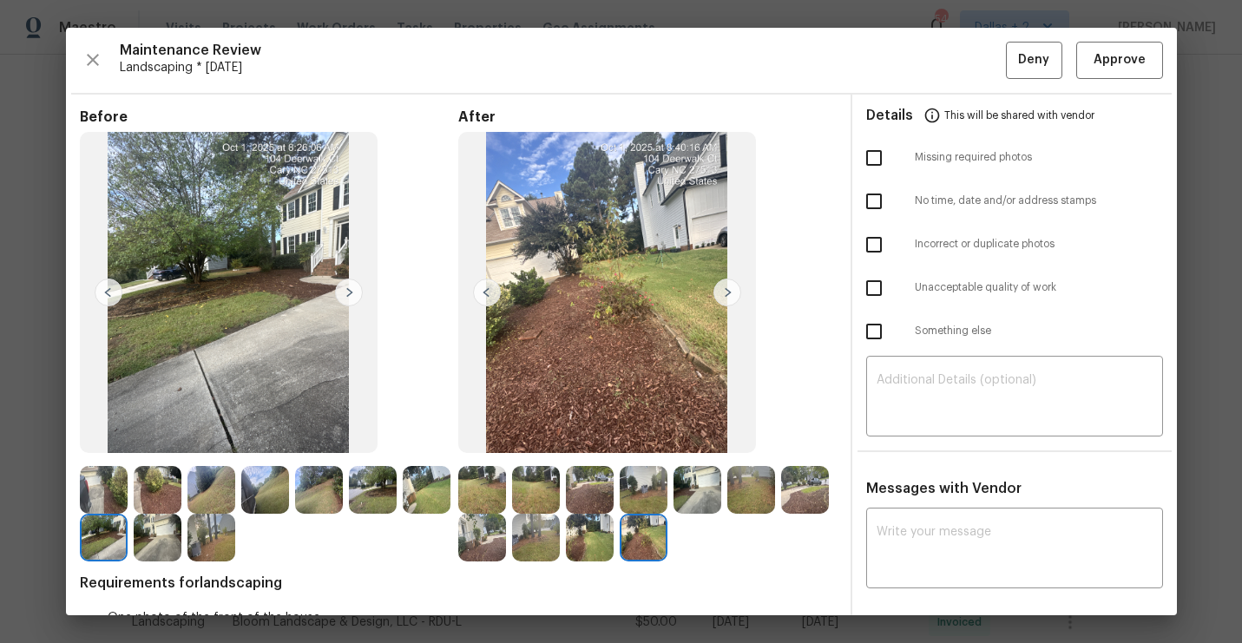
click at [347, 290] on img at bounding box center [349, 293] width 28 height 28
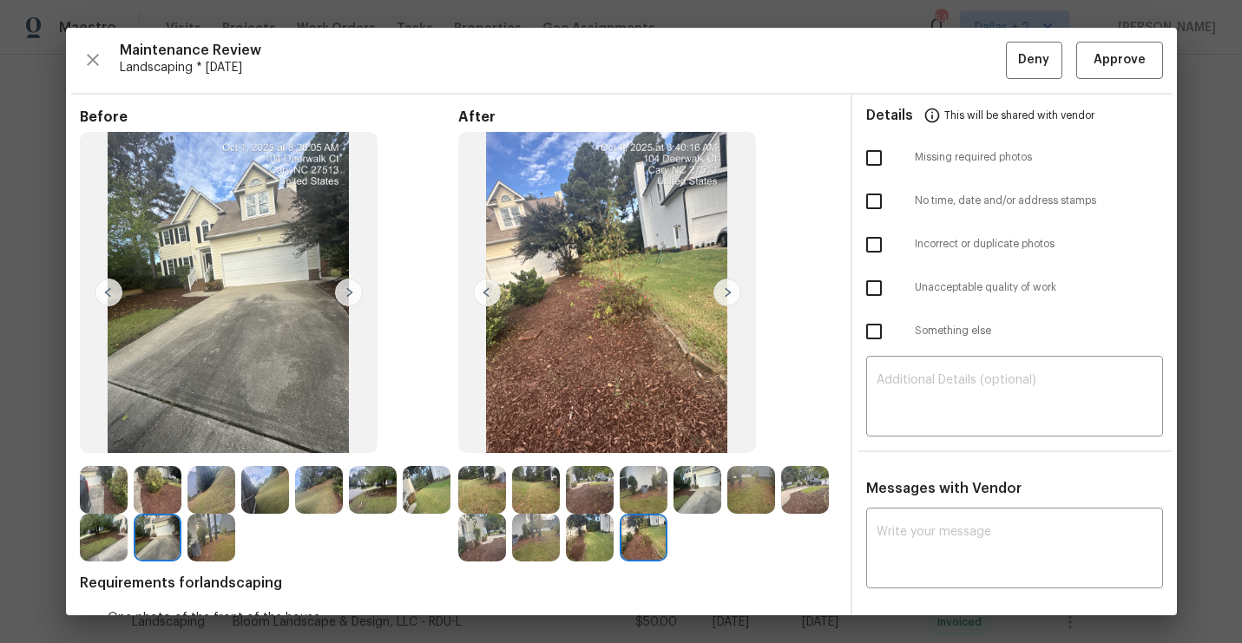
click at [340, 295] on img at bounding box center [349, 293] width 28 height 28
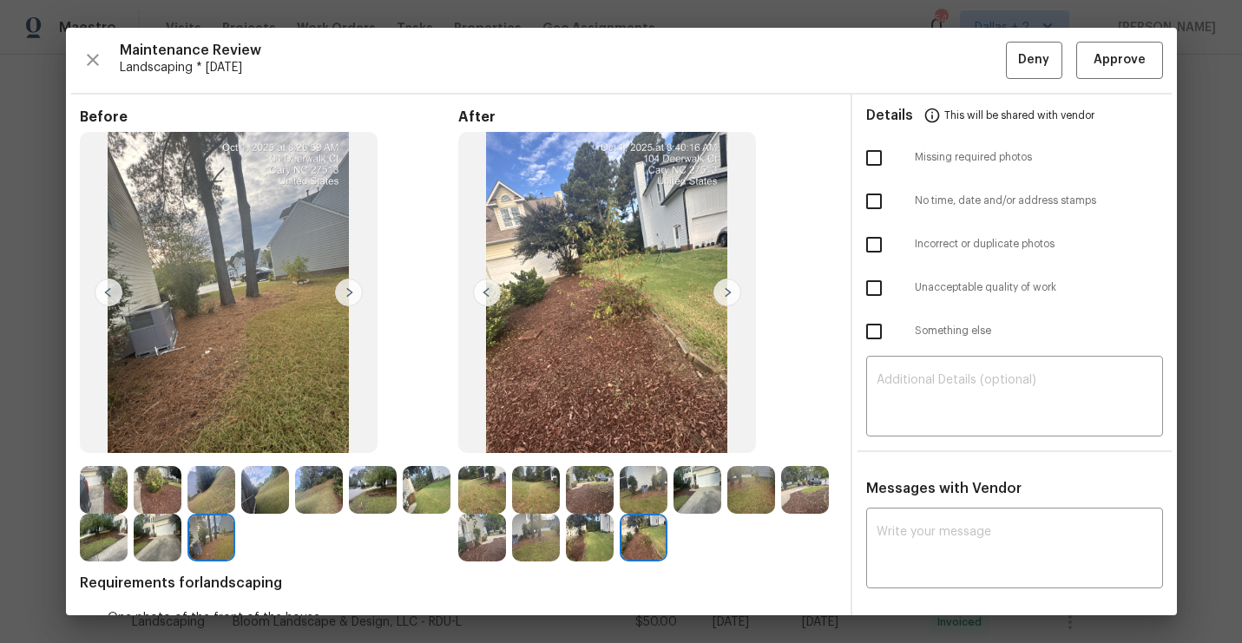
click at [177, 525] on img at bounding box center [158, 538] width 48 height 48
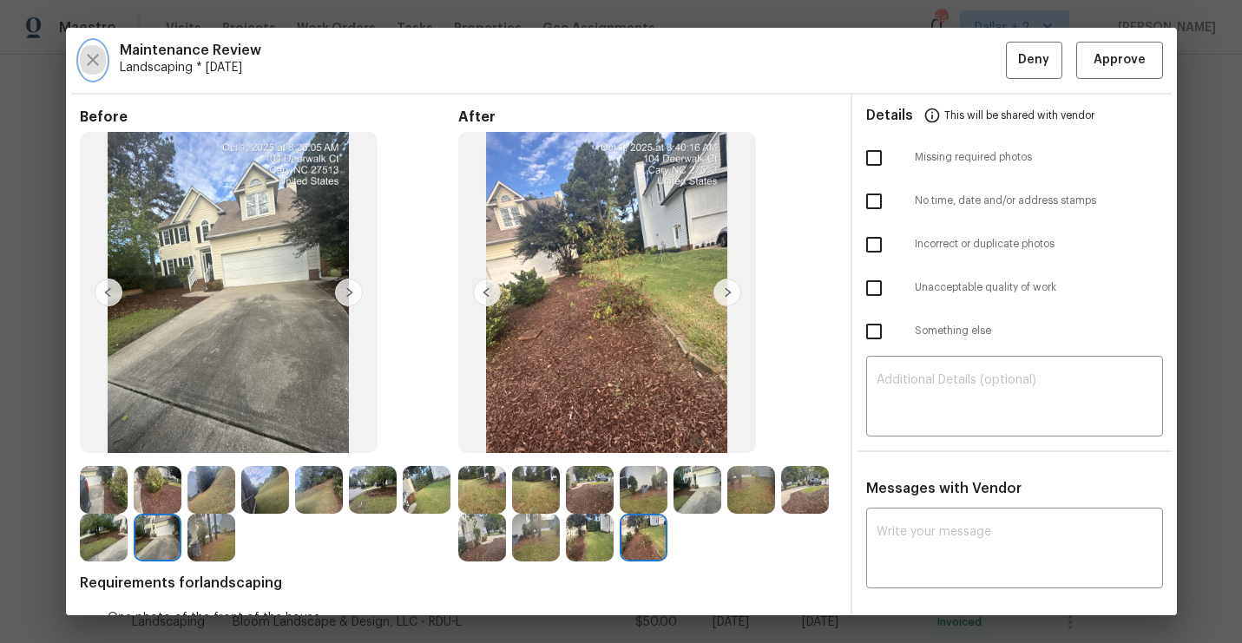
click at [84, 56] on icon "button" at bounding box center [92, 59] width 21 height 21
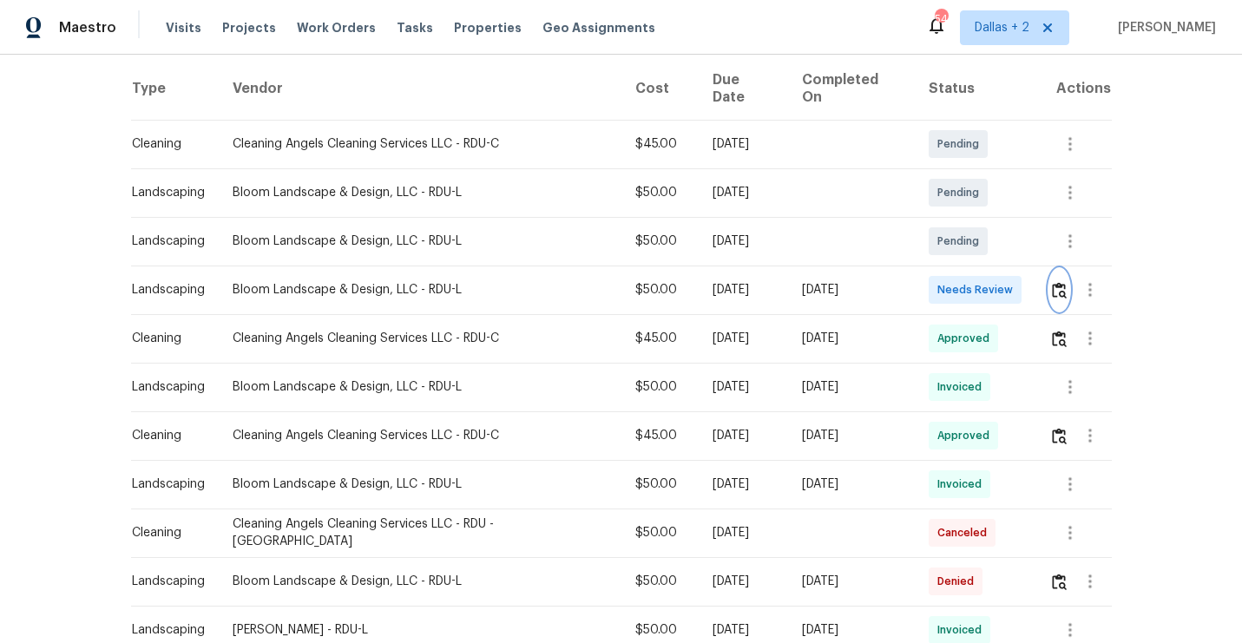
scroll to position [274, 0]
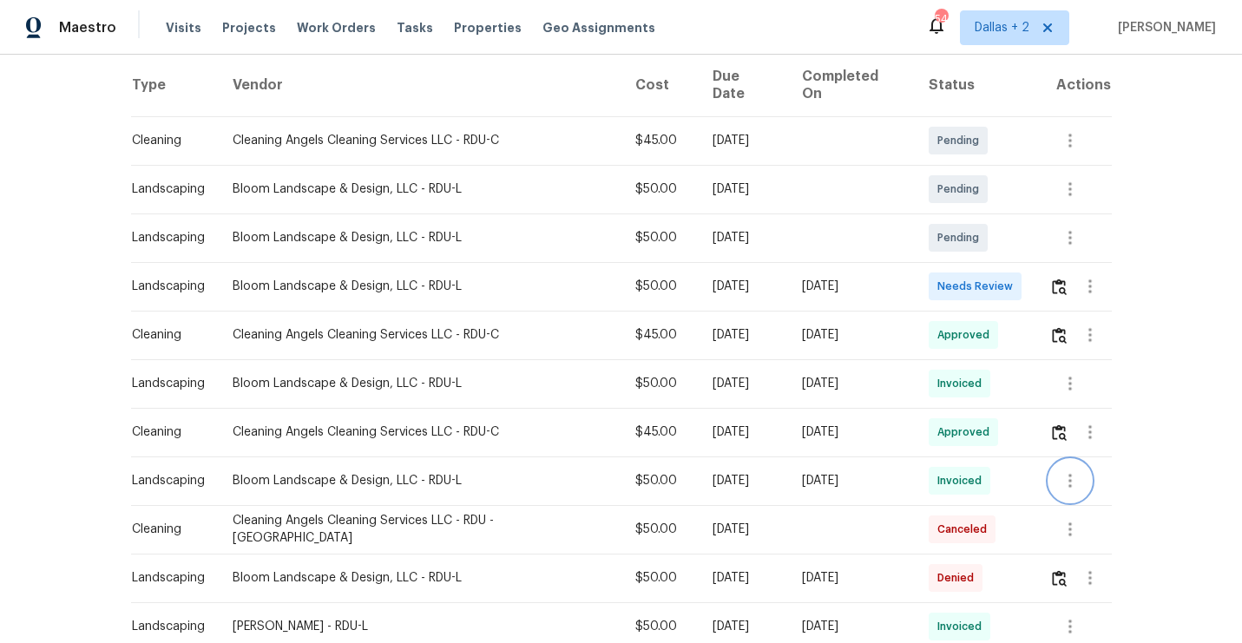
click at [1071, 470] on icon "button" at bounding box center [1070, 480] width 21 height 21
click at [1078, 486] on li "View details" at bounding box center [1107, 495] width 122 height 29
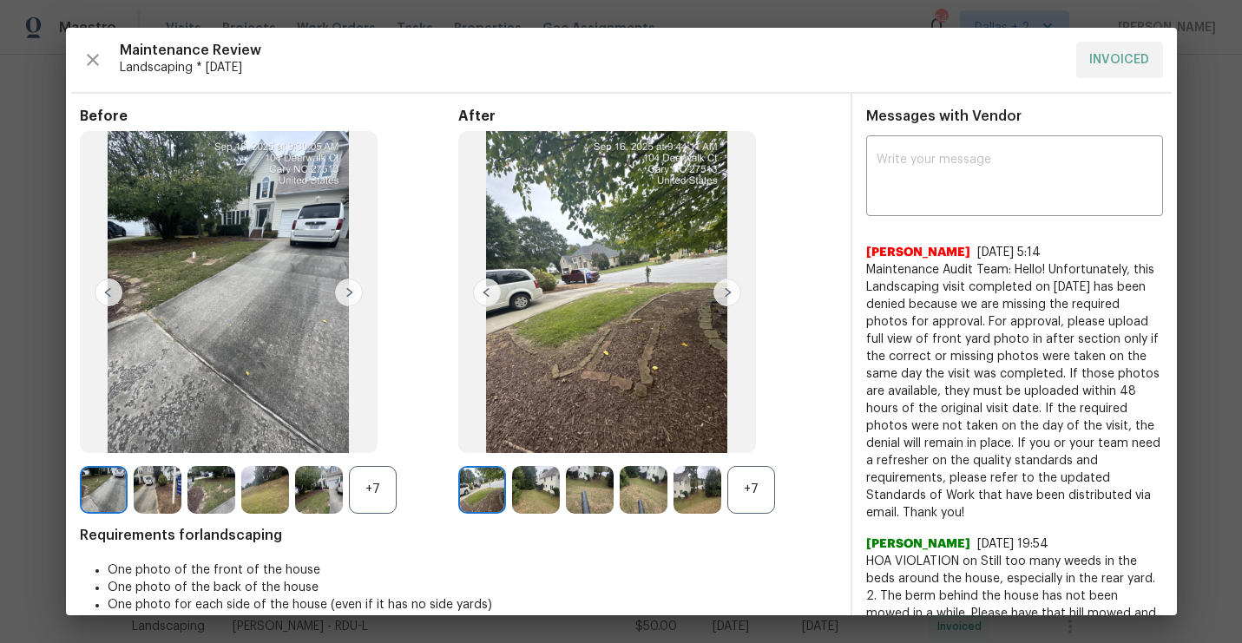
click at [755, 481] on div "+7" at bounding box center [751, 490] width 48 height 48
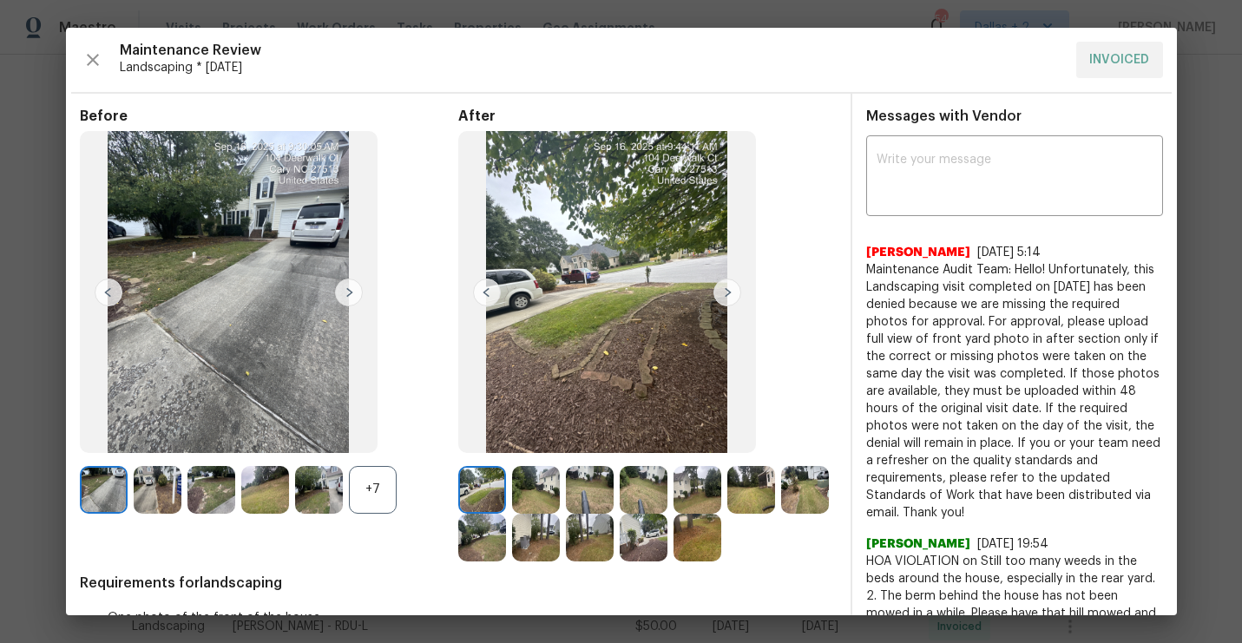
click at [363, 500] on div "+7" at bounding box center [373, 490] width 48 height 48
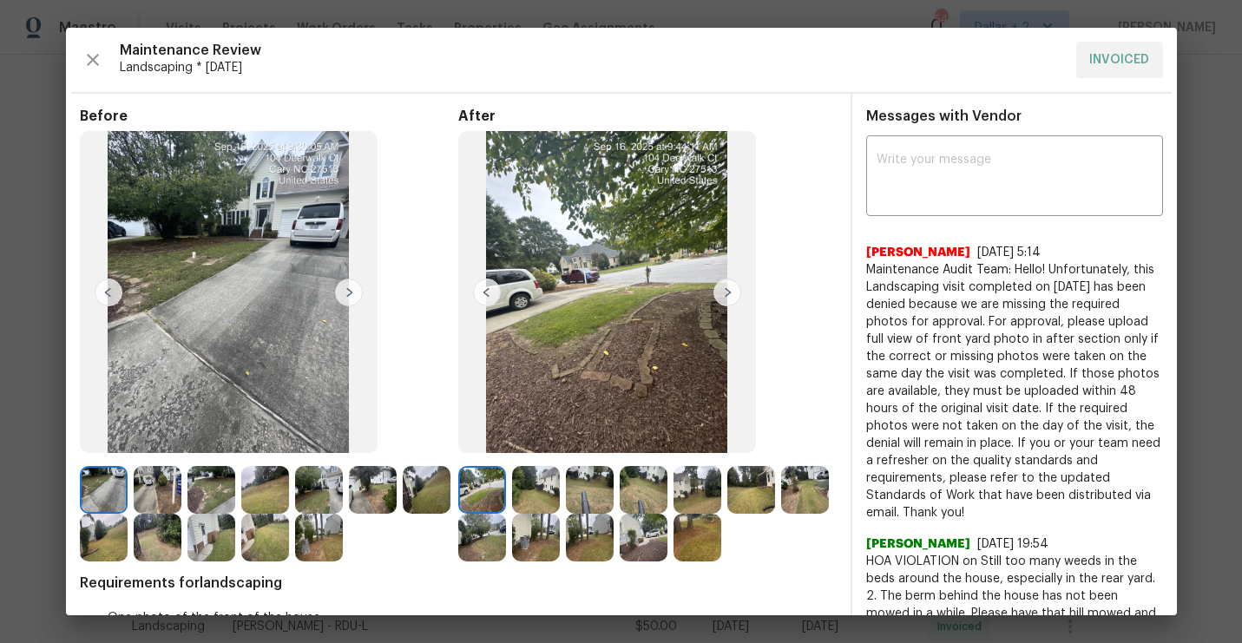
click at [98, 483] on img at bounding box center [104, 490] width 48 height 48
click at [714, 293] on img at bounding box center [727, 293] width 28 height 28
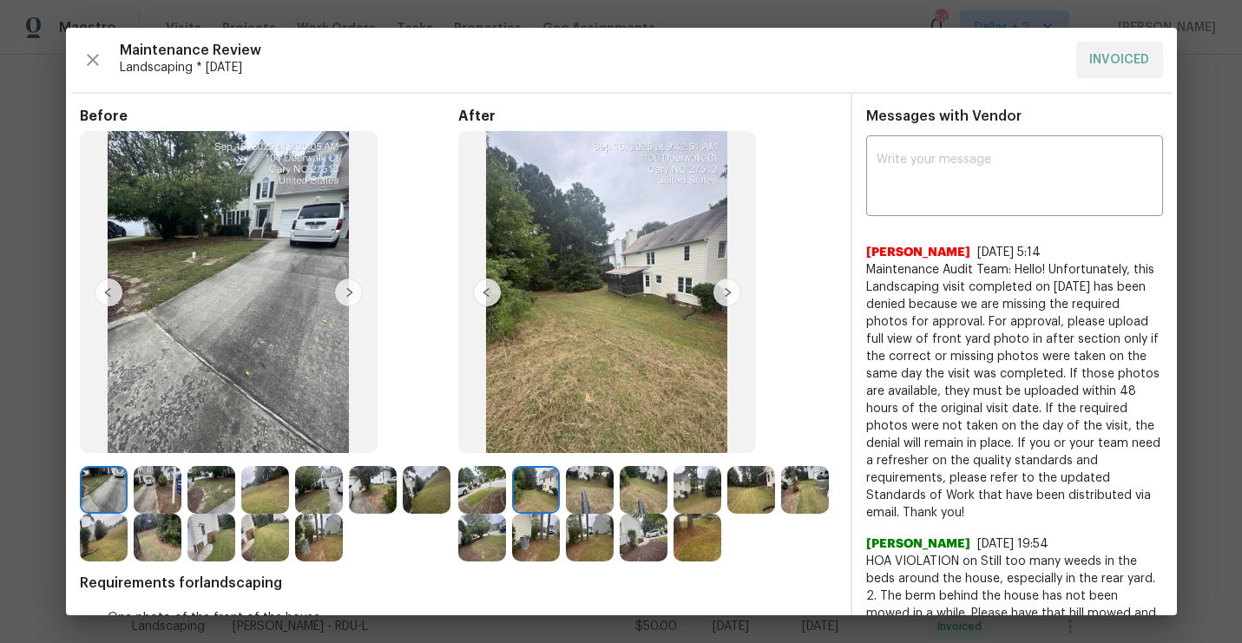
click at [721, 292] on img at bounding box center [727, 293] width 28 height 28
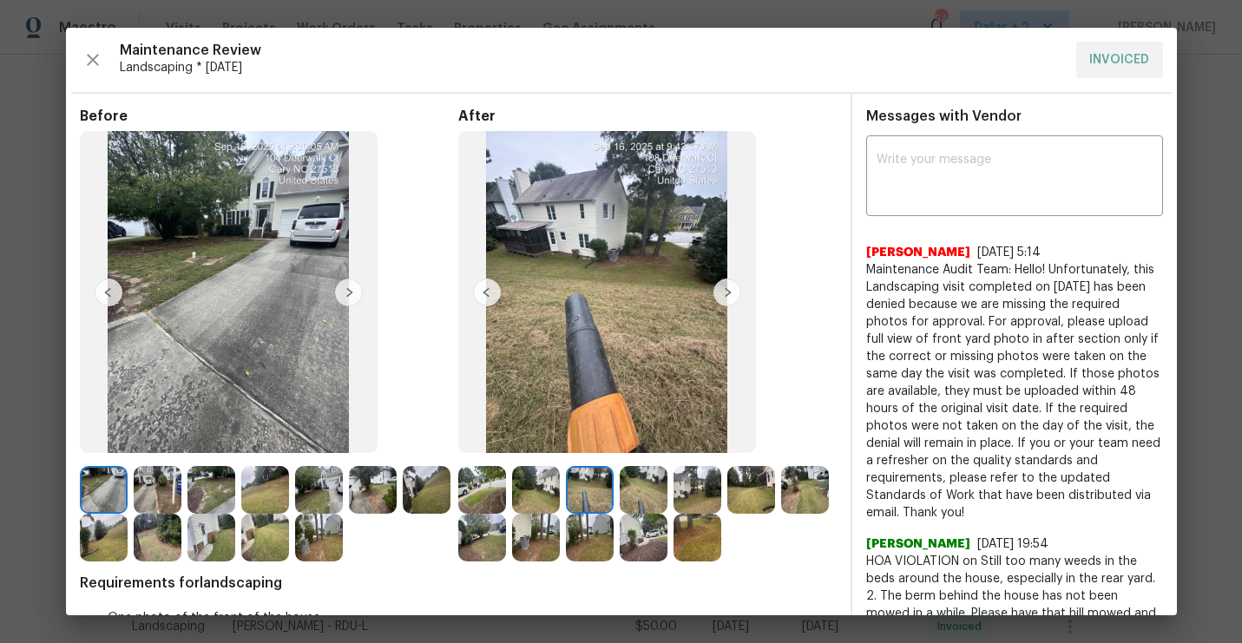
click at [721, 292] on img at bounding box center [727, 293] width 28 height 28
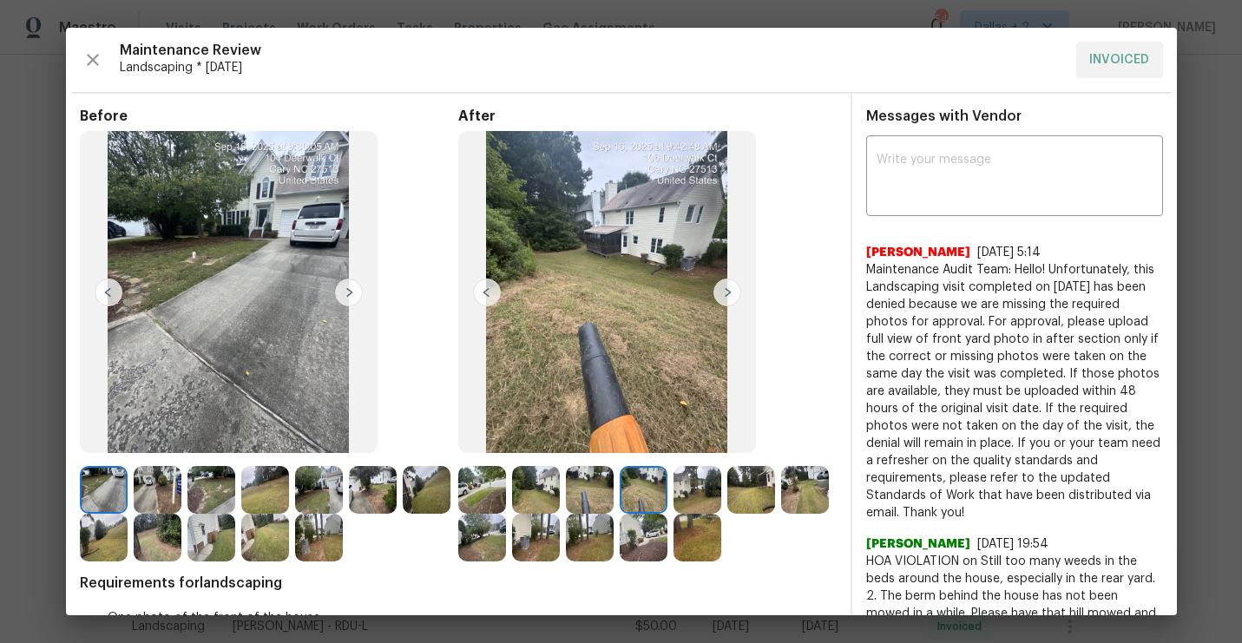
click at [721, 292] on img at bounding box center [727, 293] width 28 height 28
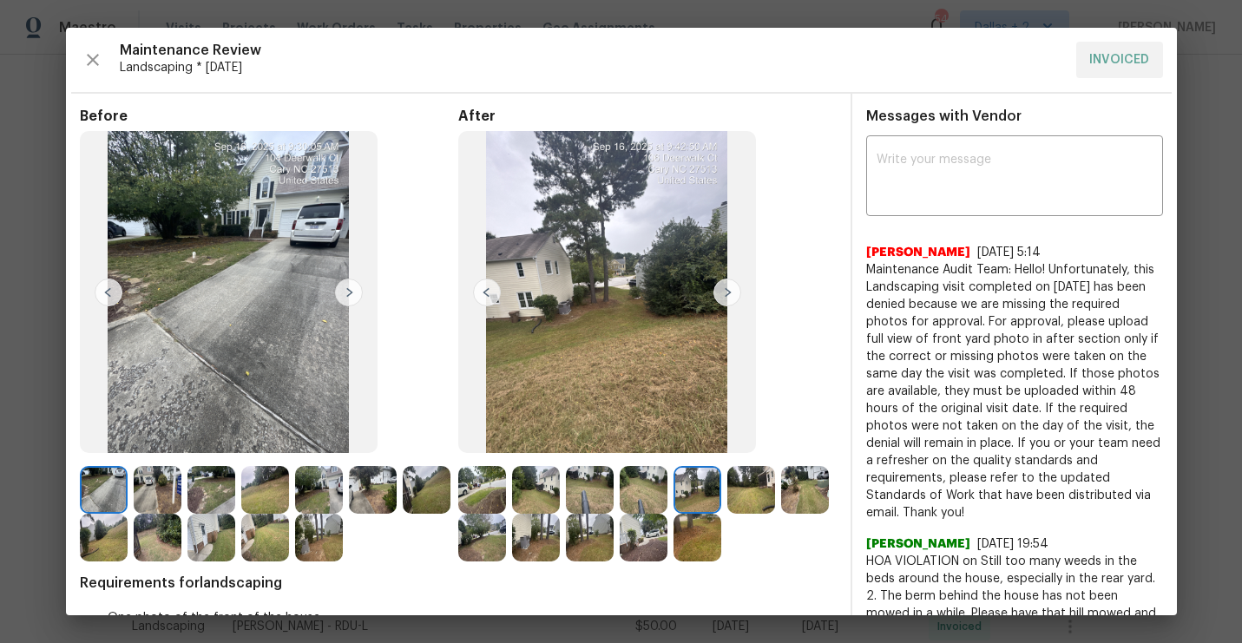
click at [345, 295] on img at bounding box center [349, 293] width 28 height 28
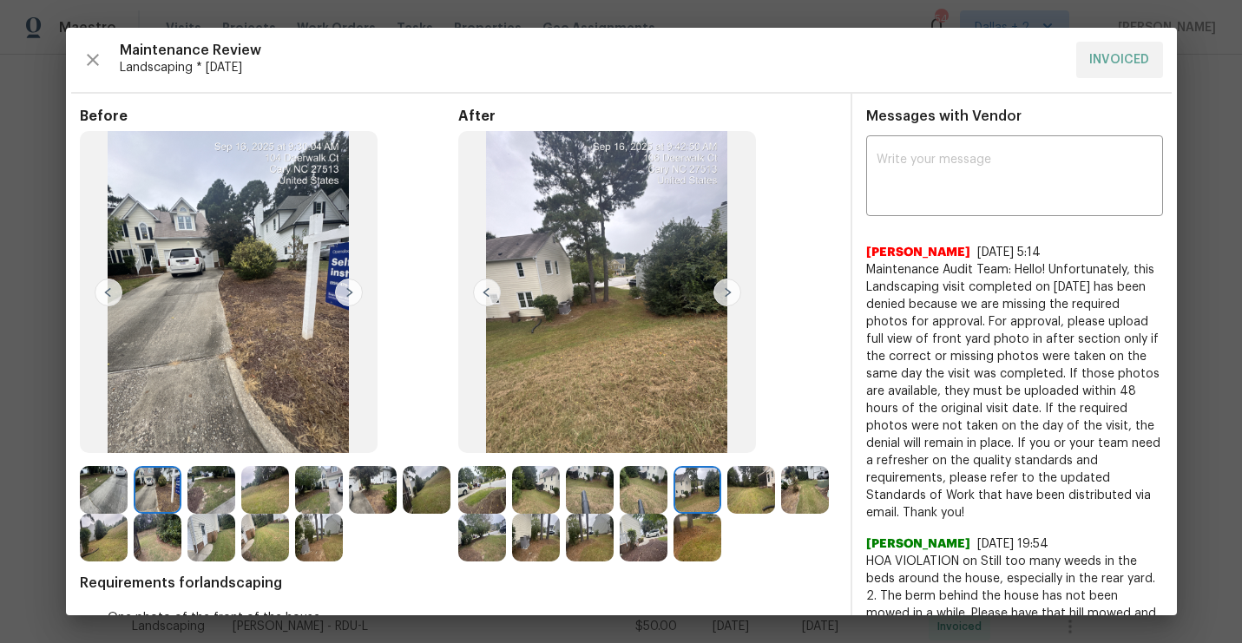
click at [345, 295] on img at bounding box center [349, 293] width 28 height 28
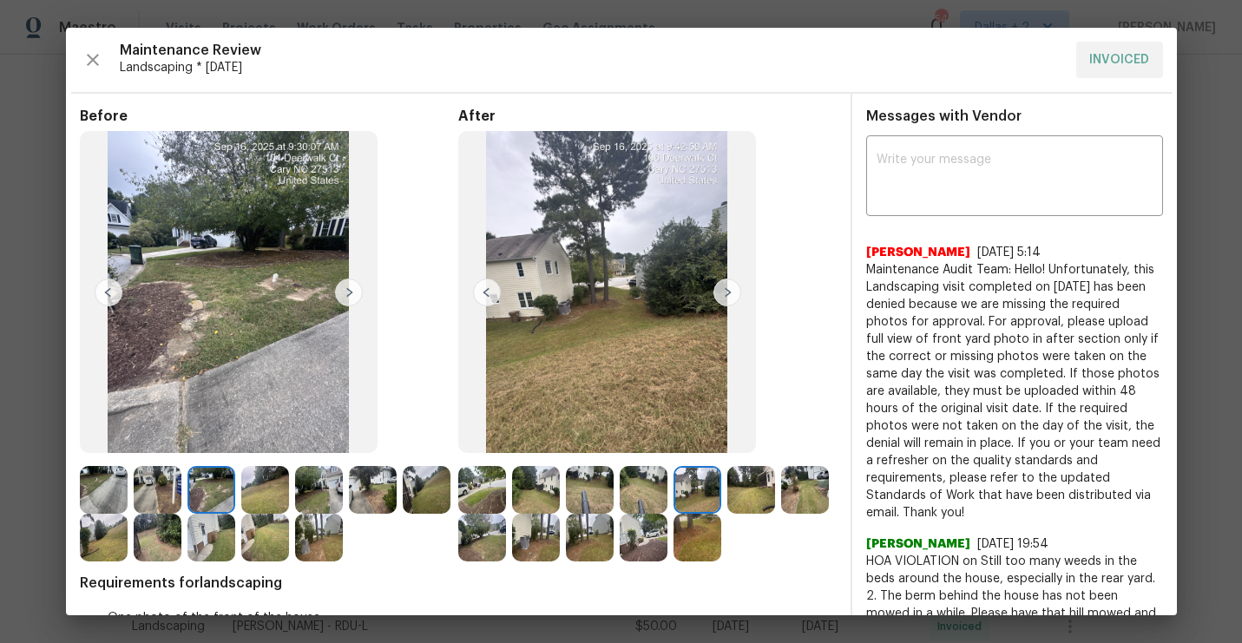
click at [345, 295] on img at bounding box center [349, 293] width 28 height 28
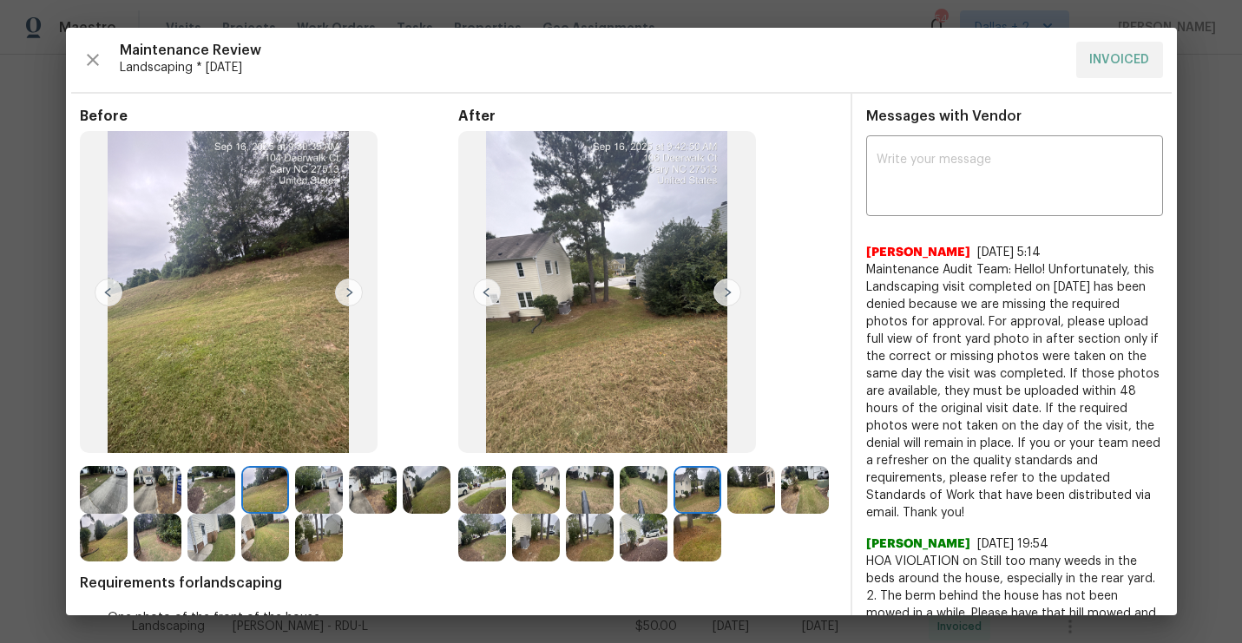
click at [345, 295] on img at bounding box center [349, 293] width 28 height 28
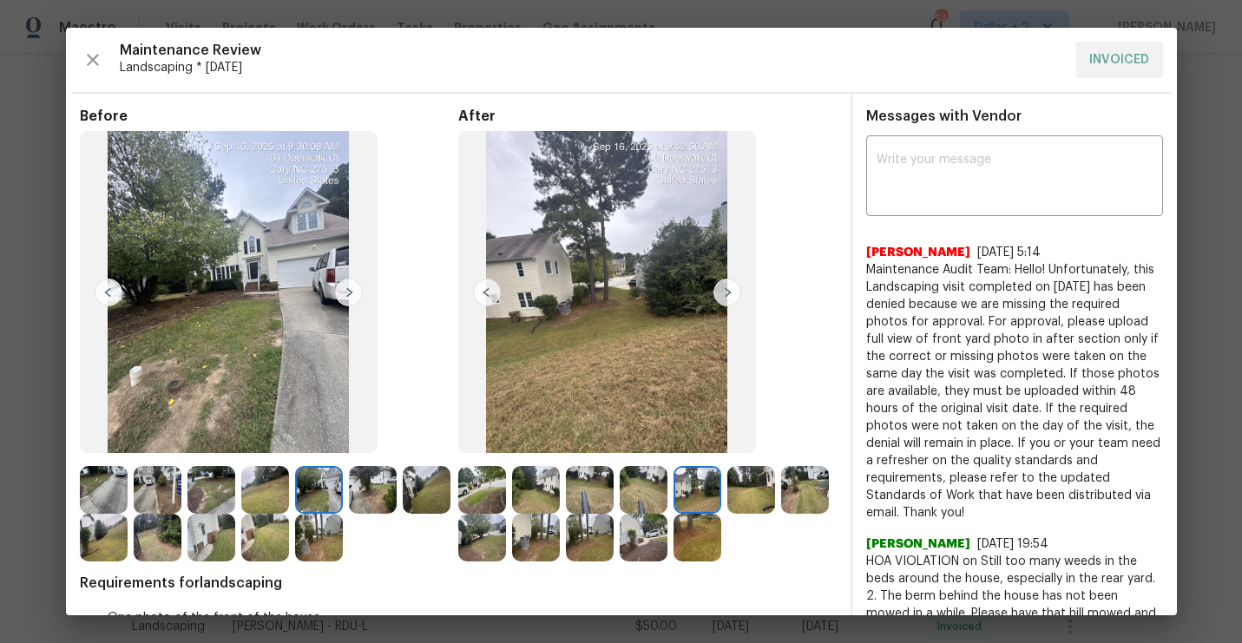
click at [726, 294] on img at bounding box center [727, 293] width 28 height 28
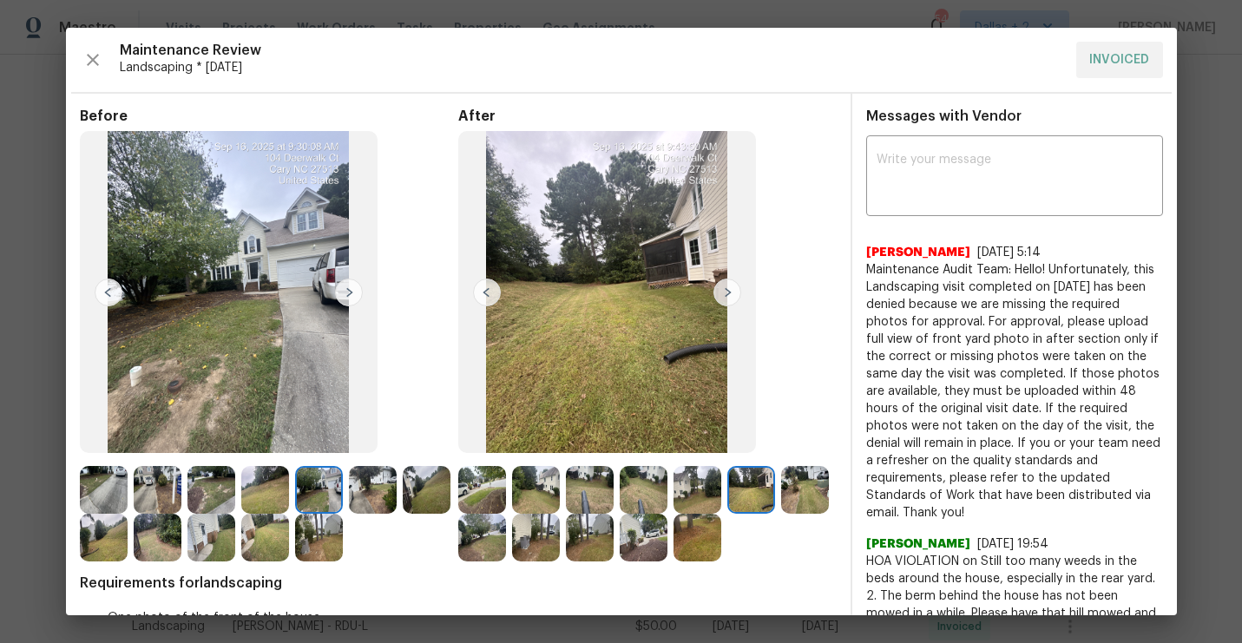
click at [726, 294] on img at bounding box center [727, 293] width 28 height 28
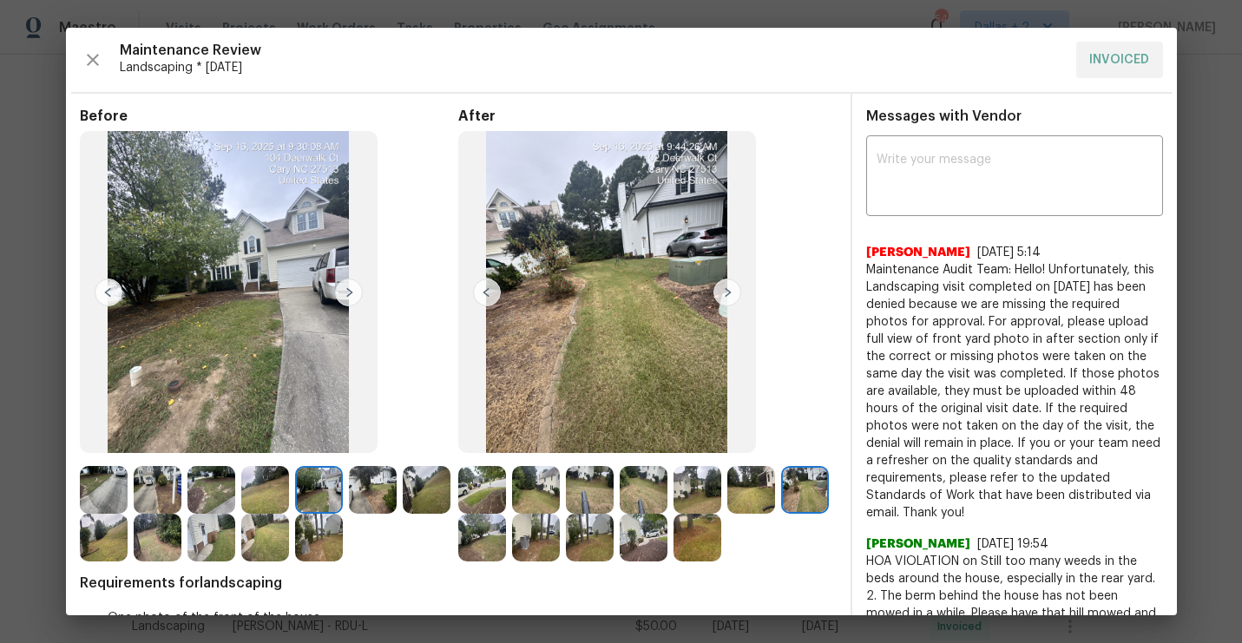
click at [726, 294] on img at bounding box center [727, 293] width 28 height 28
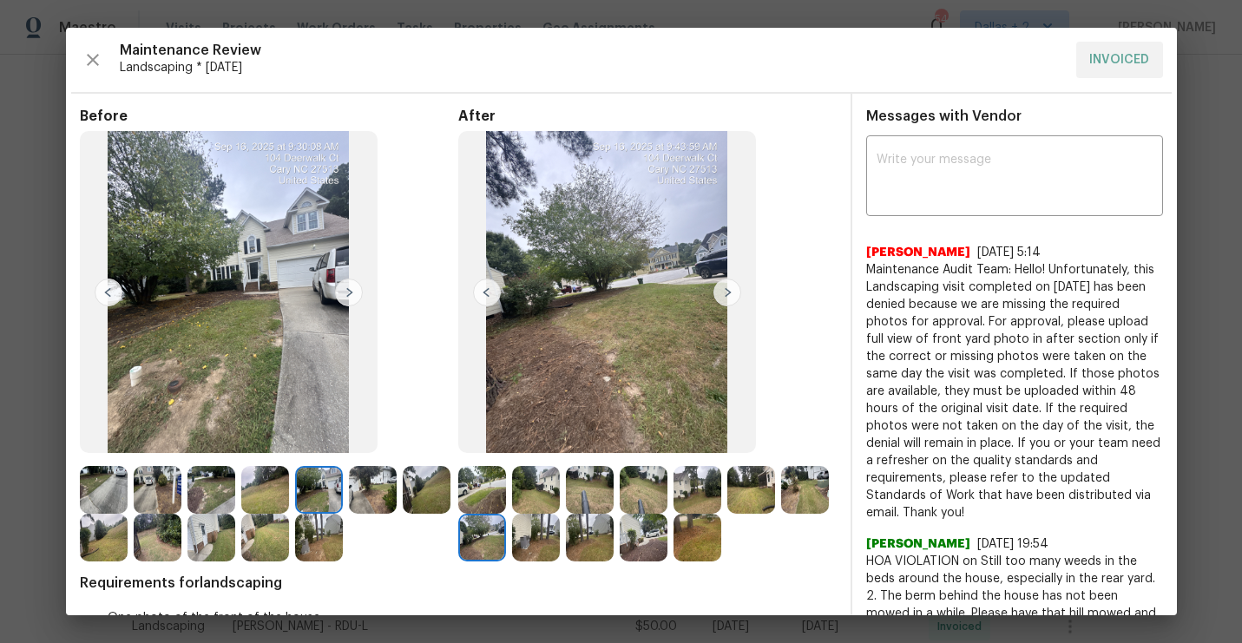
click at [726, 294] on img at bounding box center [727, 293] width 28 height 28
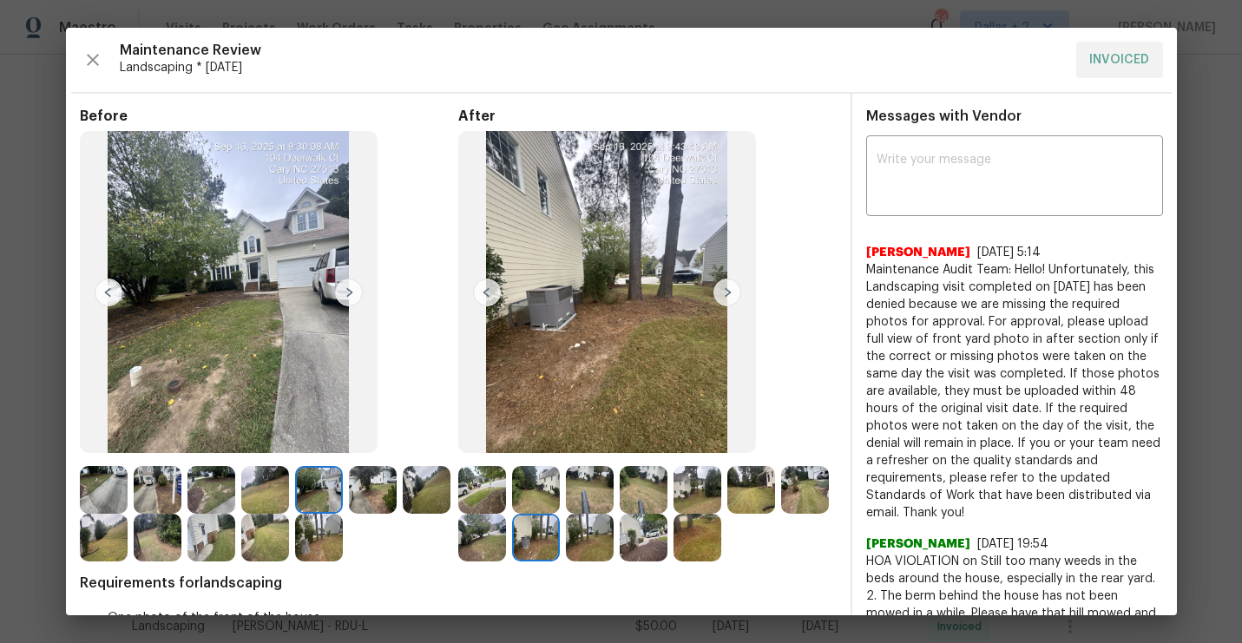
click at [726, 294] on img at bounding box center [727, 293] width 28 height 28
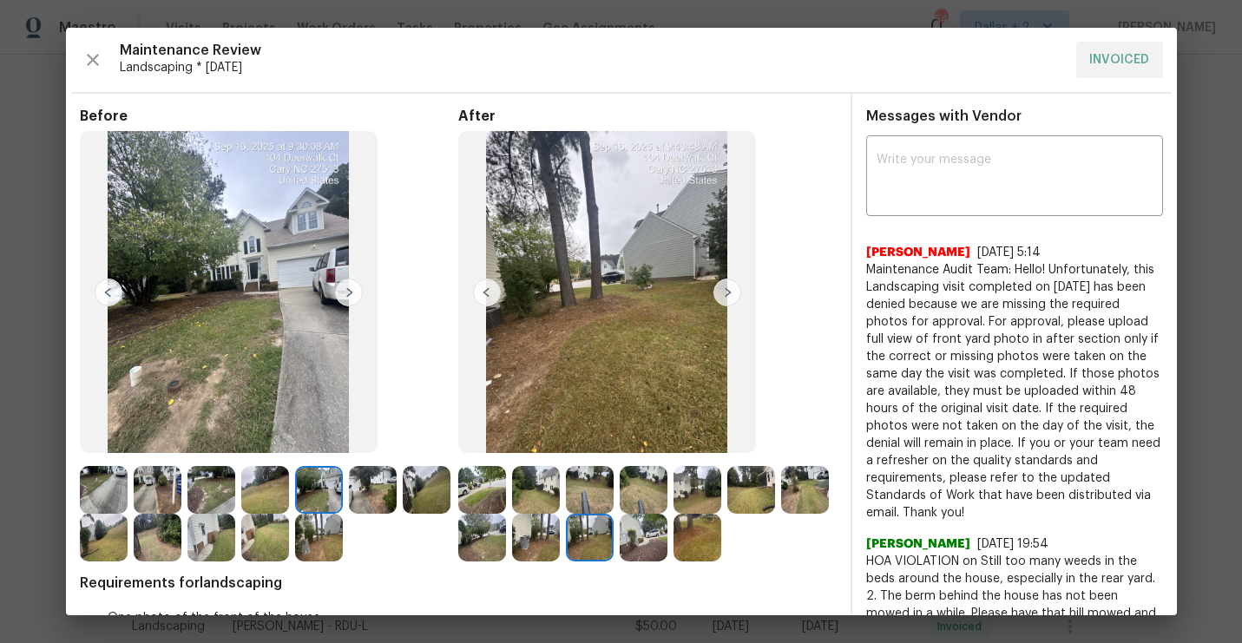
click at [726, 294] on img at bounding box center [727, 293] width 28 height 28
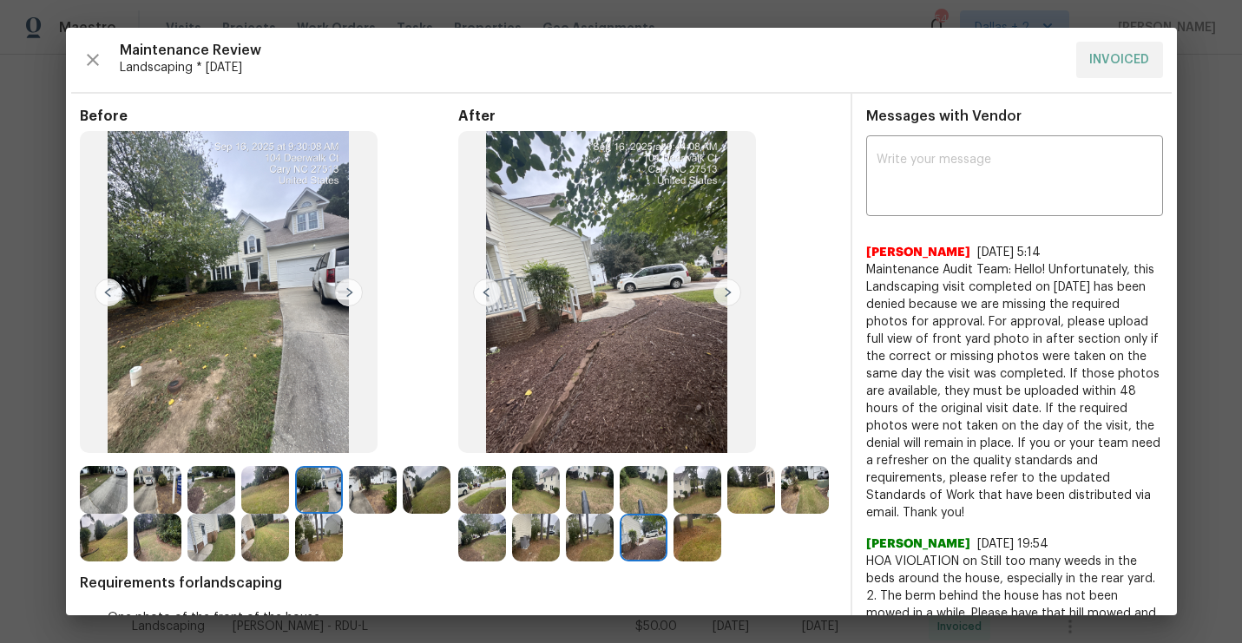
click at [726, 294] on img at bounding box center [727, 293] width 28 height 28
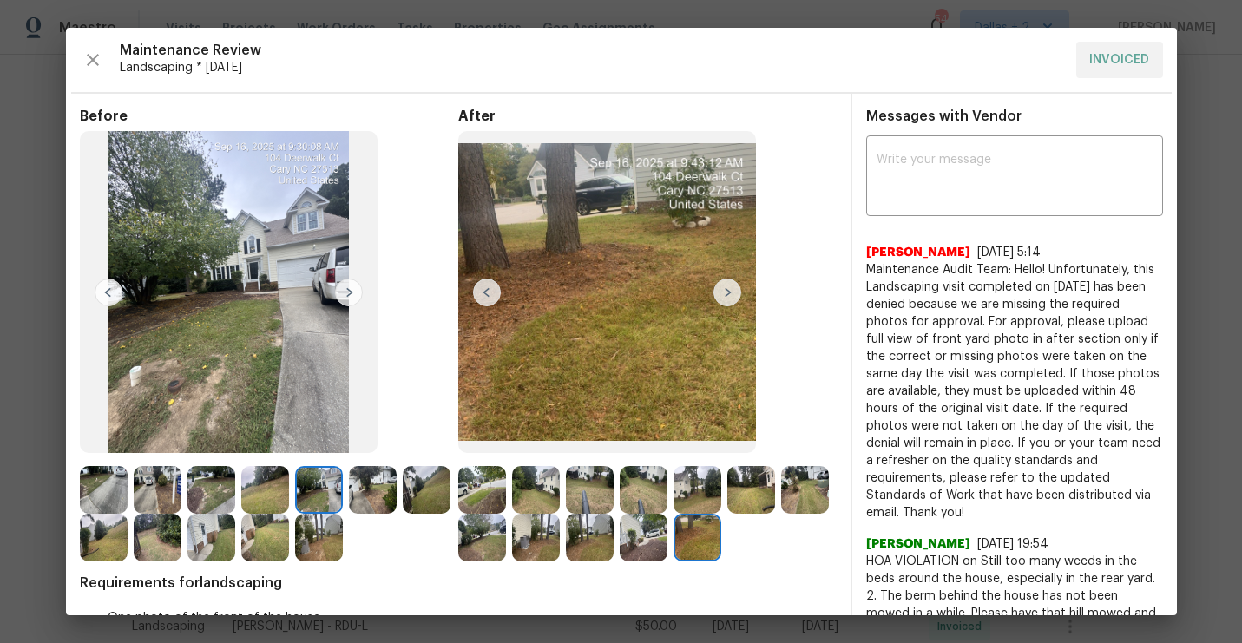
click at [232, 476] on img at bounding box center [211, 490] width 48 height 48
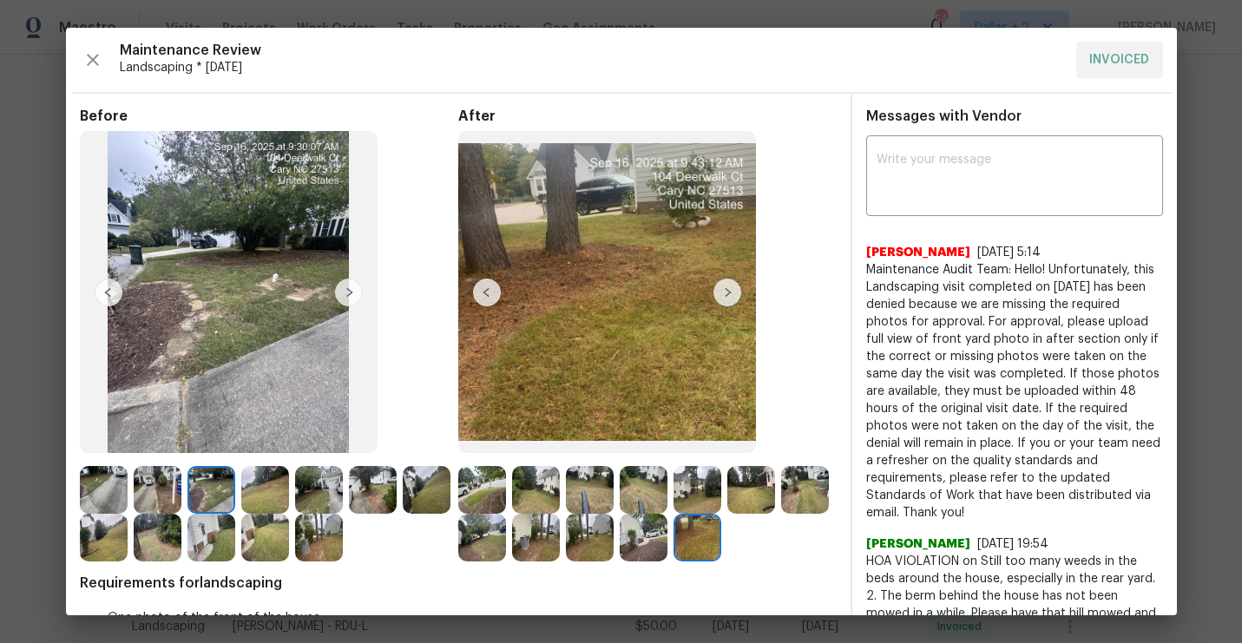
click at [345, 297] on img at bounding box center [349, 293] width 28 height 28
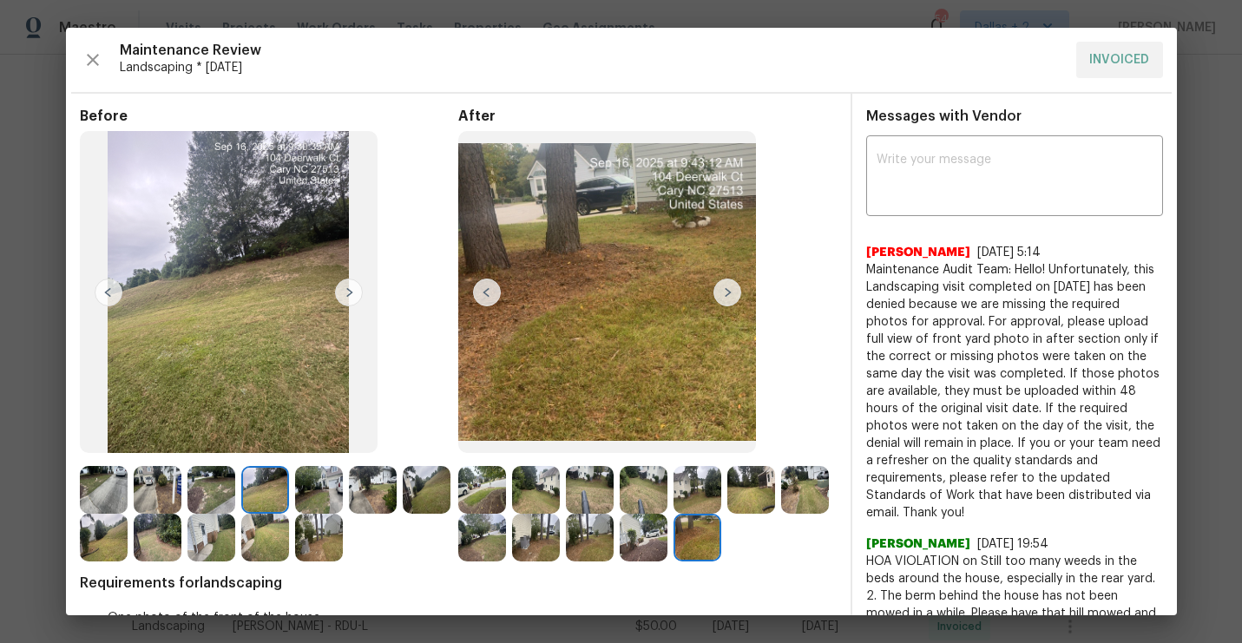
click at [346, 291] on img at bounding box center [349, 293] width 28 height 28
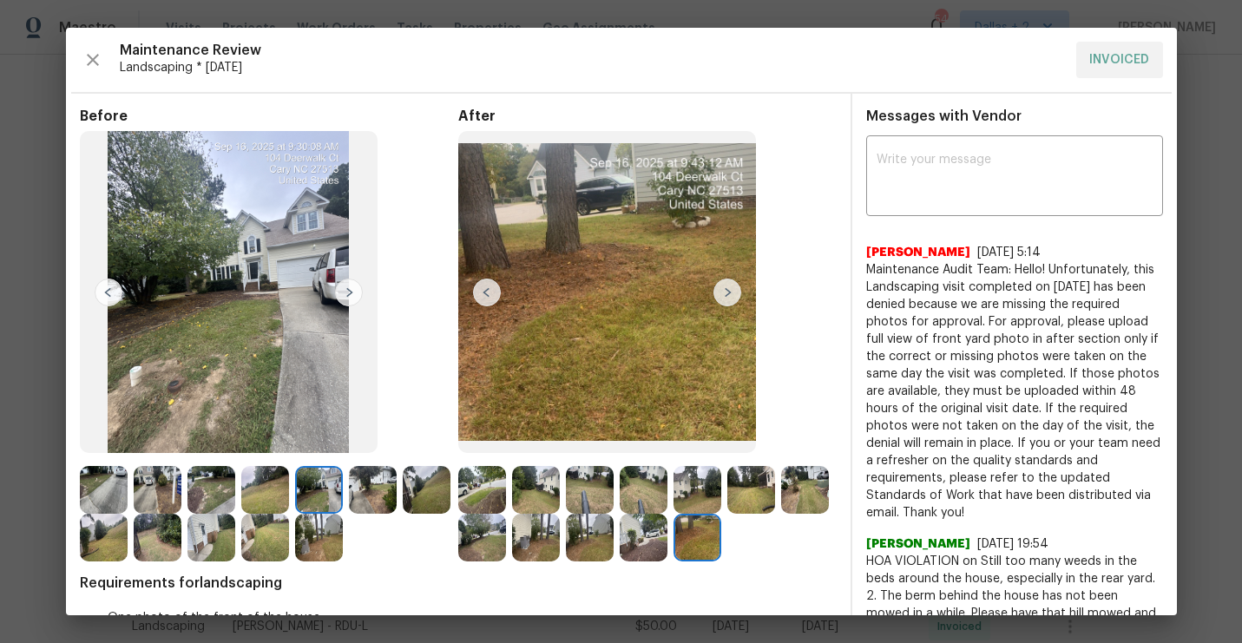
click at [346, 291] on img at bounding box center [349, 293] width 28 height 28
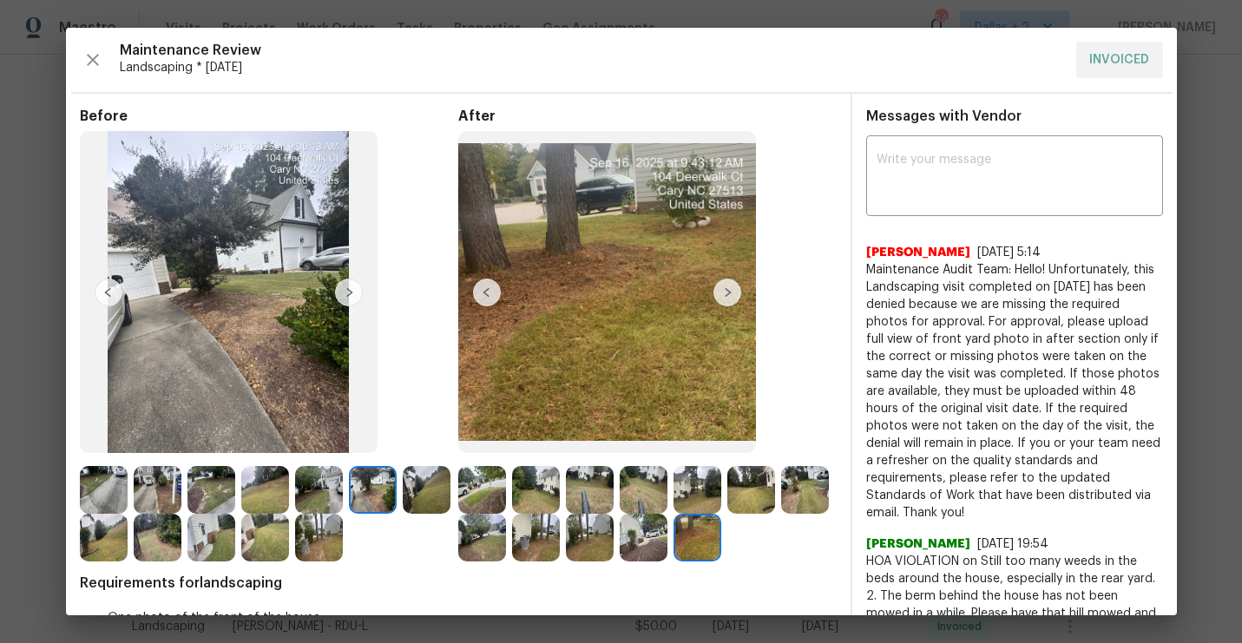
click at [346, 291] on img at bounding box center [349, 293] width 28 height 28
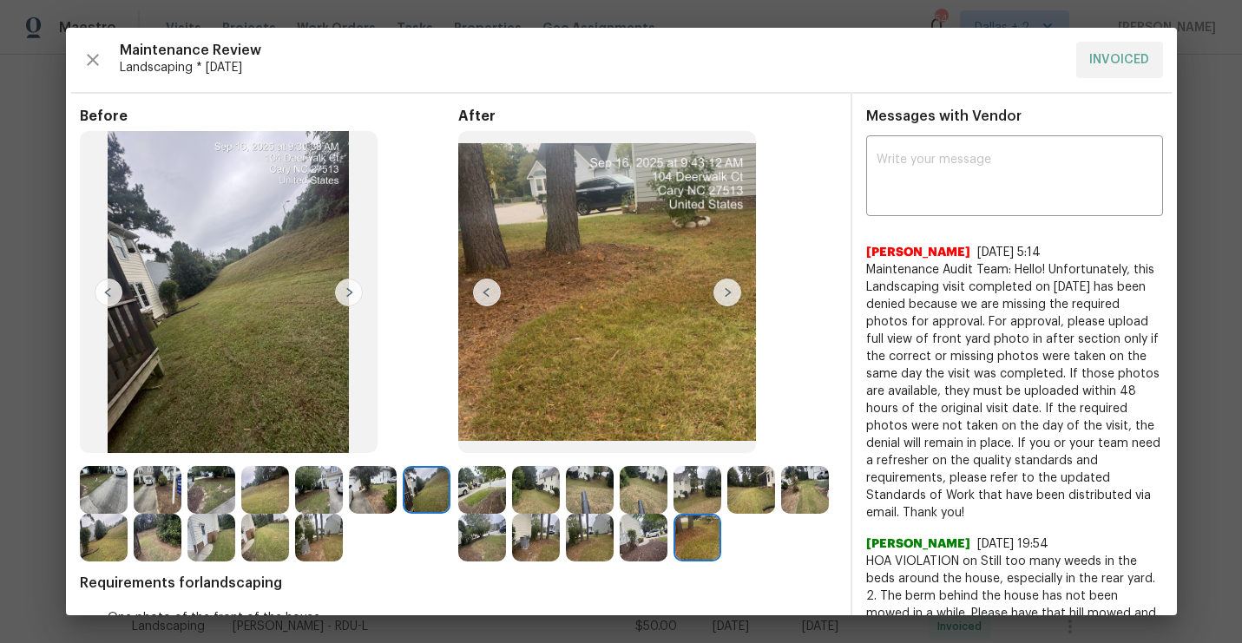
click at [346, 291] on img at bounding box center [349, 293] width 28 height 28
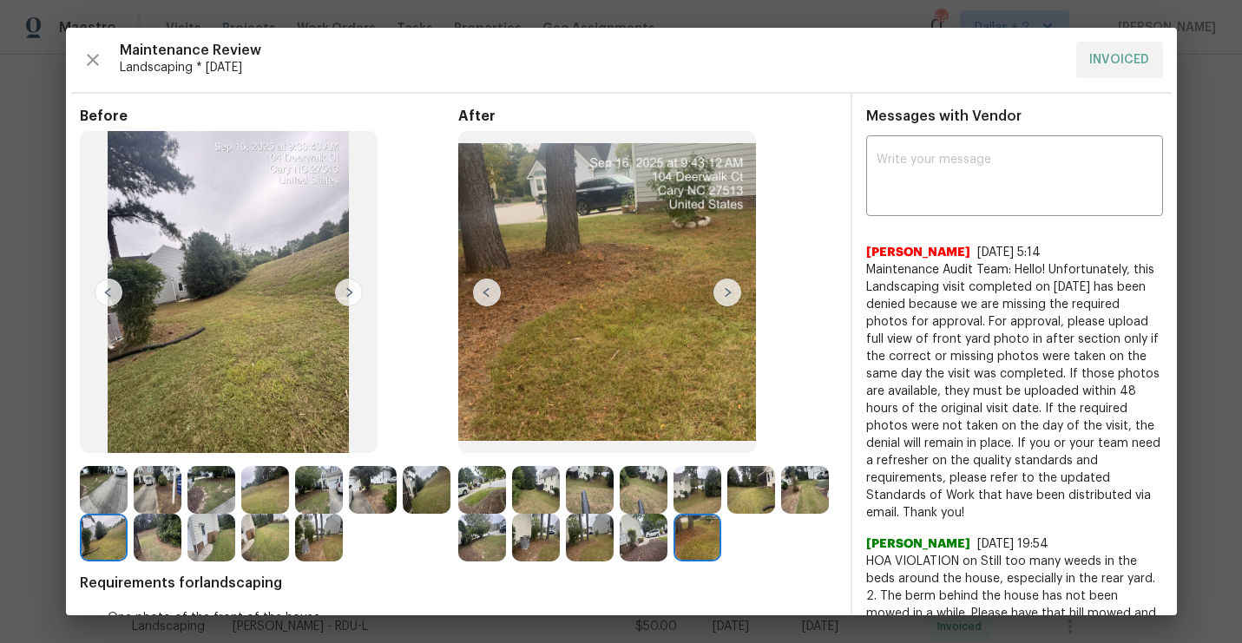
click at [346, 291] on img at bounding box center [349, 293] width 28 height 28
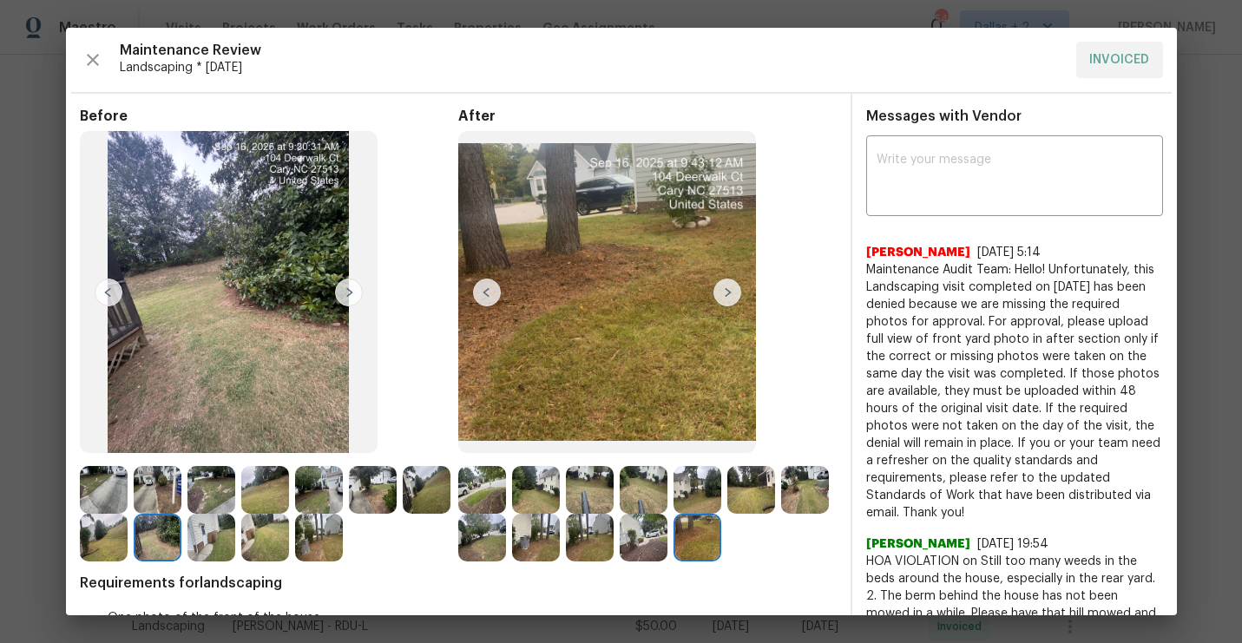
click at [346, 289] on img at bounding box center [349, 293] width 28 height 28
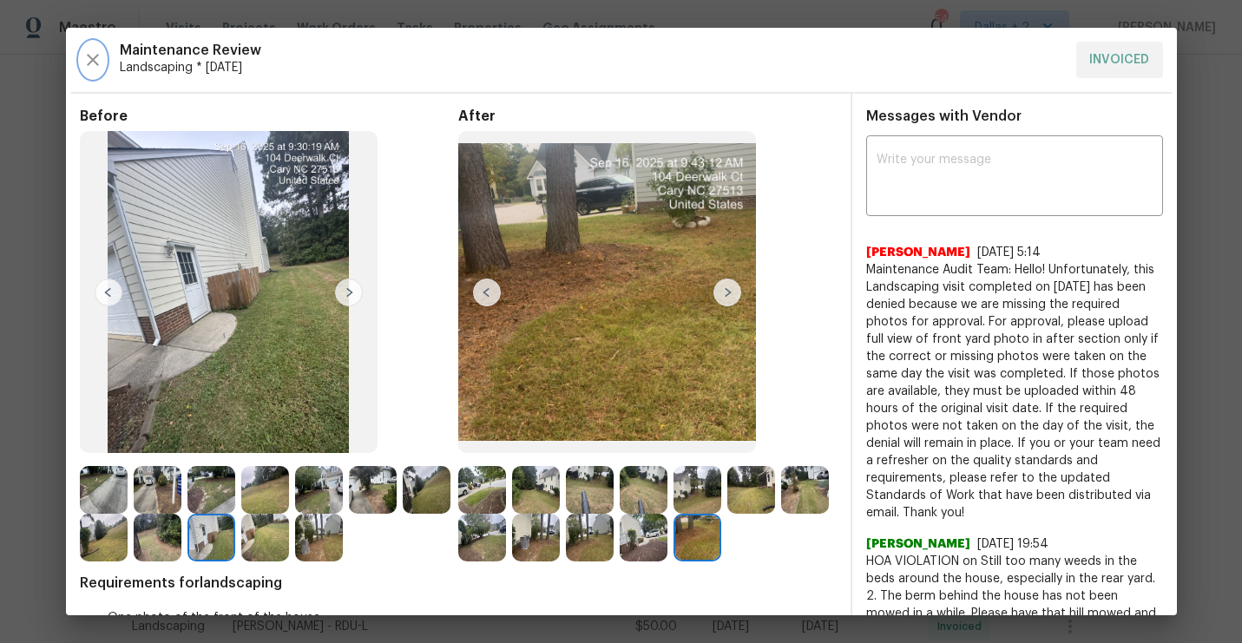
click at [103, 62] on button "button" at bounding box center [93, 60] width 26 height 36
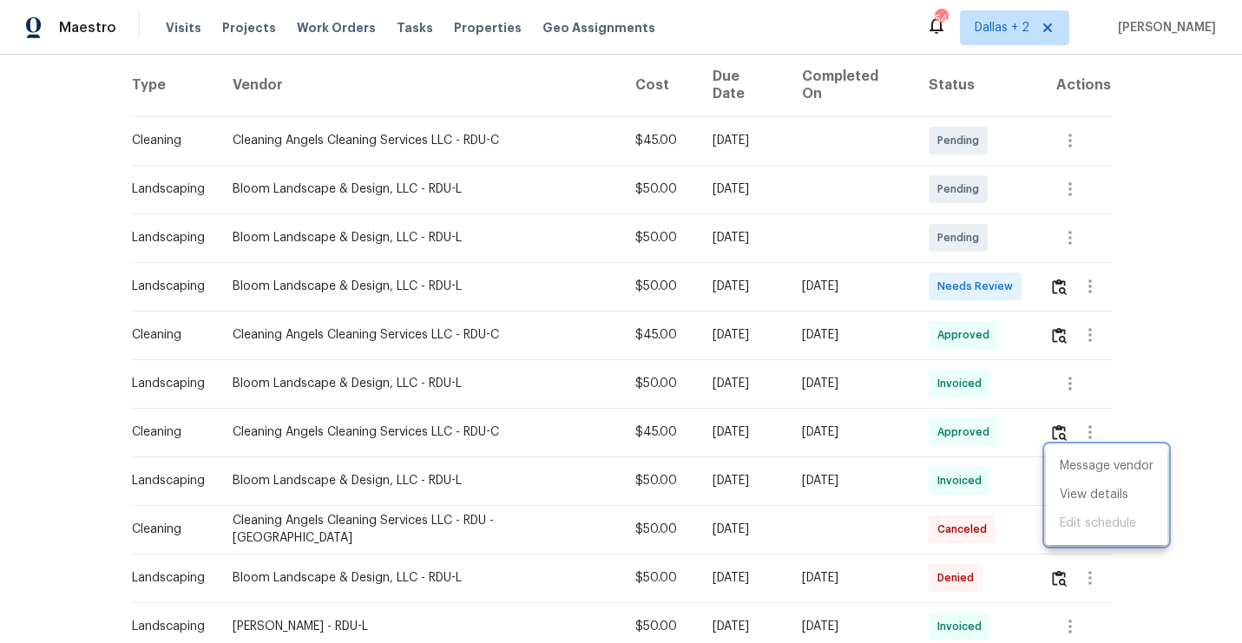
click at [1059, 271] on div at bounding box center [621, 321] width 1242 height 643
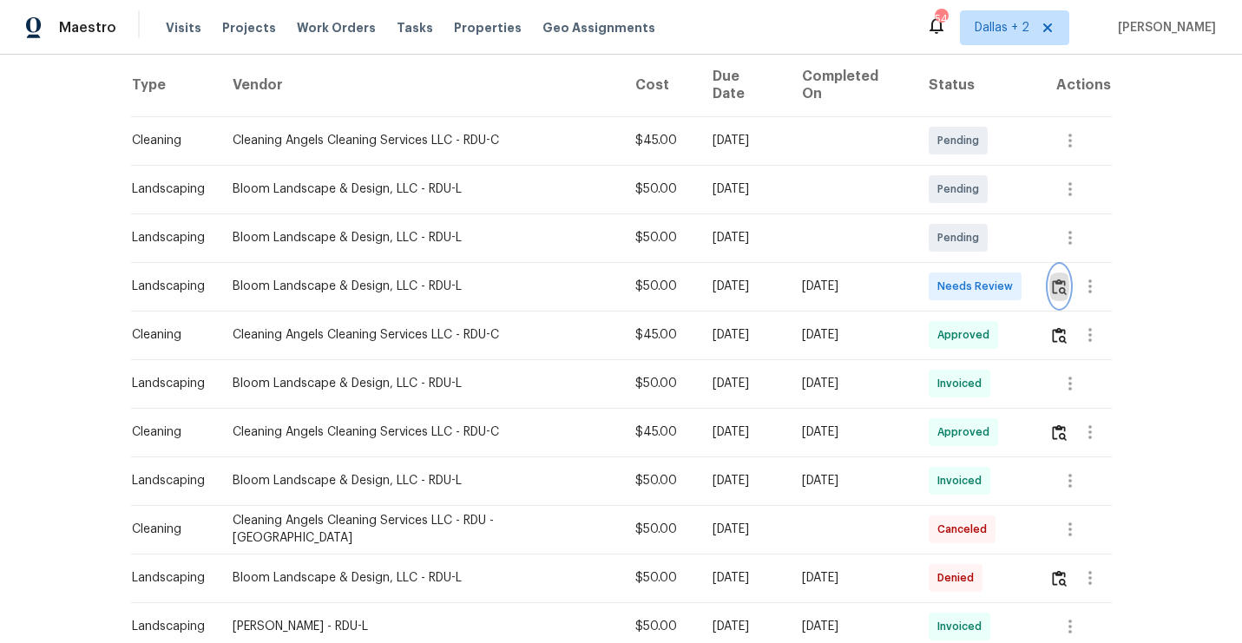
click at [1059, 279] on img "button" at bounding box center [1059, 287] width 15 height 16
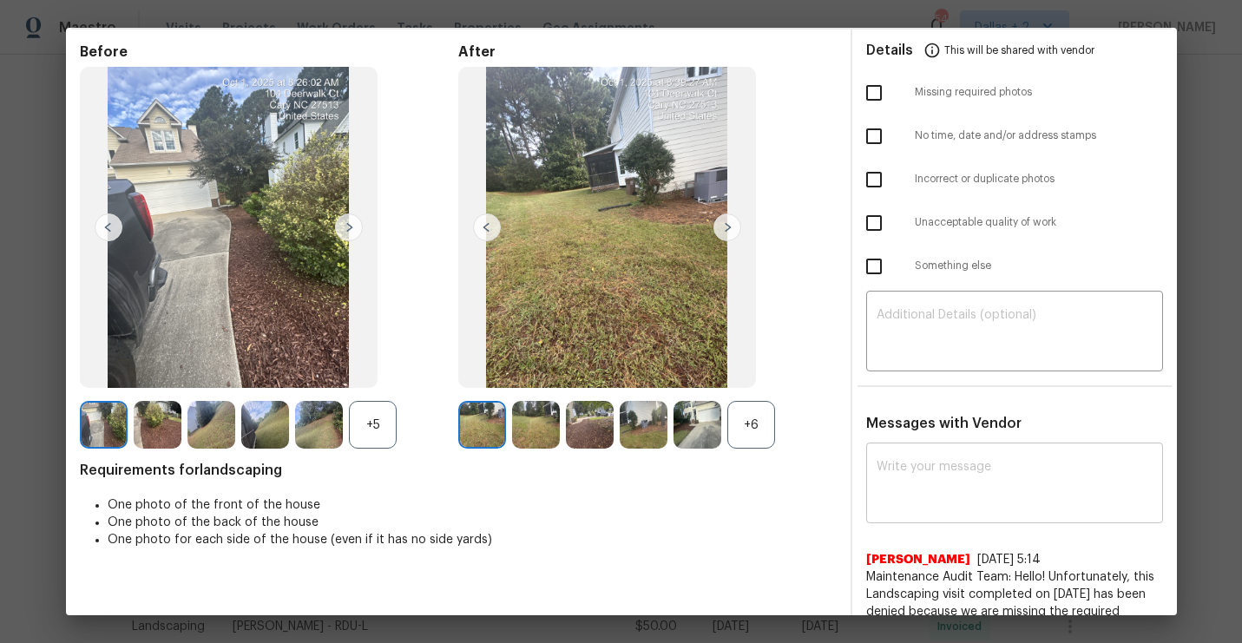
scroll to position [85, 0]
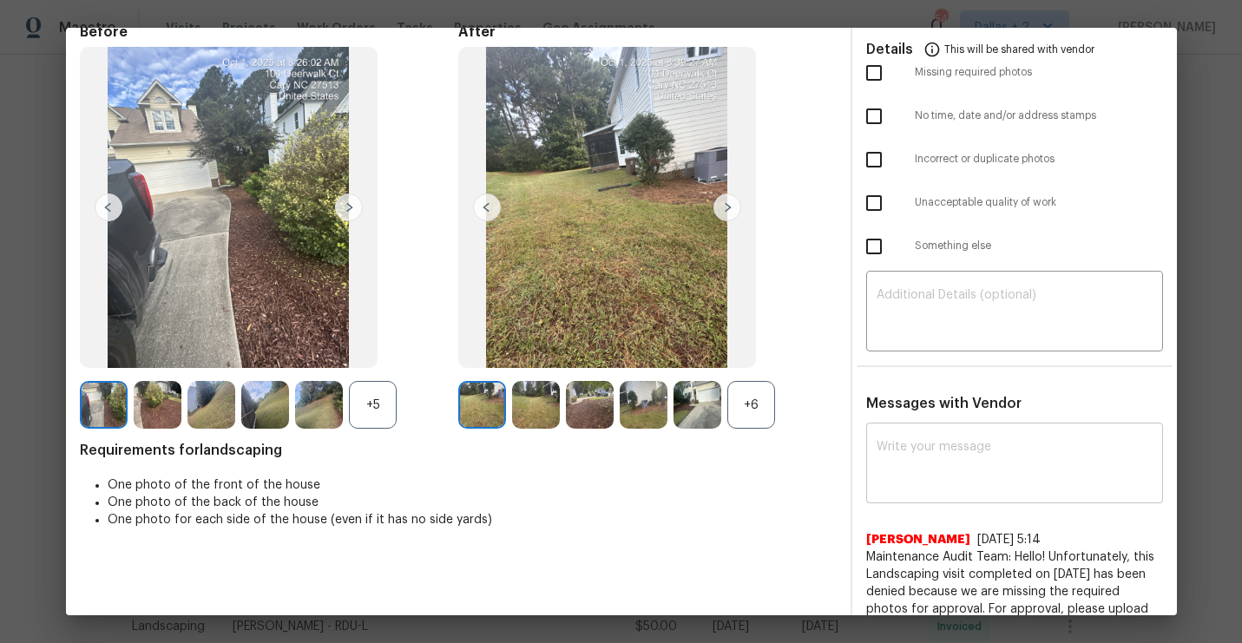
click at [948, 452] on textarea at bounding box center [1015, 465] width 276 height 49
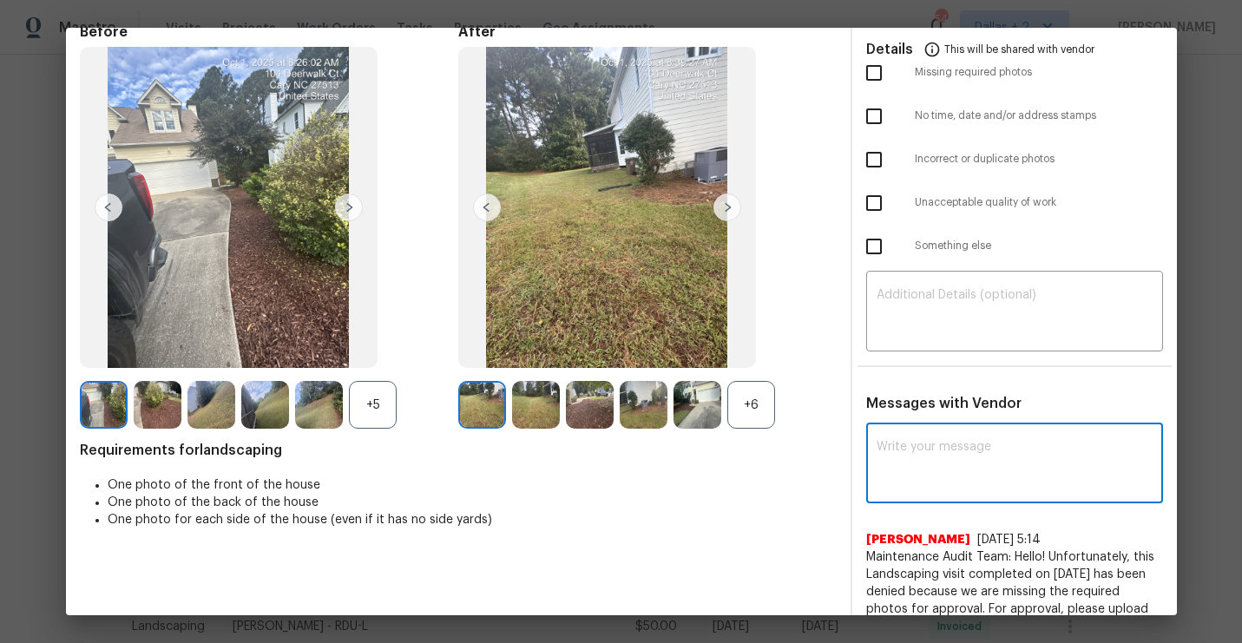
paste textarea "Maintenance Audit Team: Hello! As per our updated SWO address sign photo"
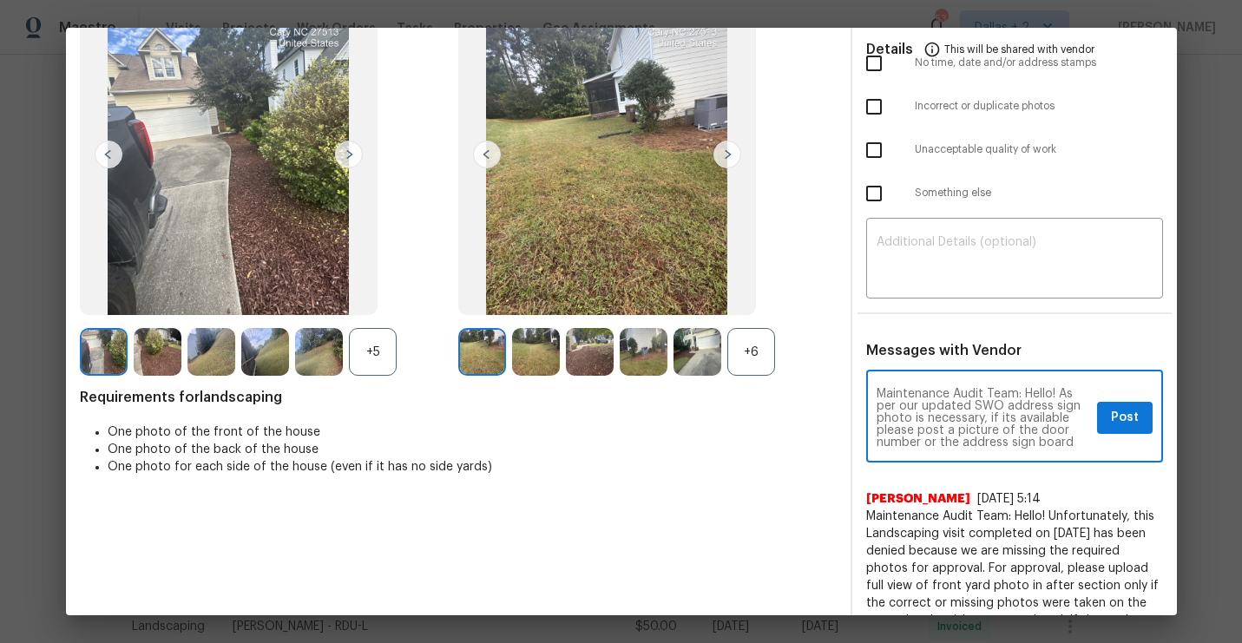
scroll to position [12, 0]
click at [923, 443] on textarea "Maintenance Audit Team: Hello! As per our updated SWO address sign photo is nec…" at bounding box center [984, 418] width 214 height 61
type textarea "Maintenance Audit Team: Hello! As per our updated SWO address sign photo is nec…"
click at [1122, 427] on span "Post" at bounding box center [1125, 418] width 28 height 22
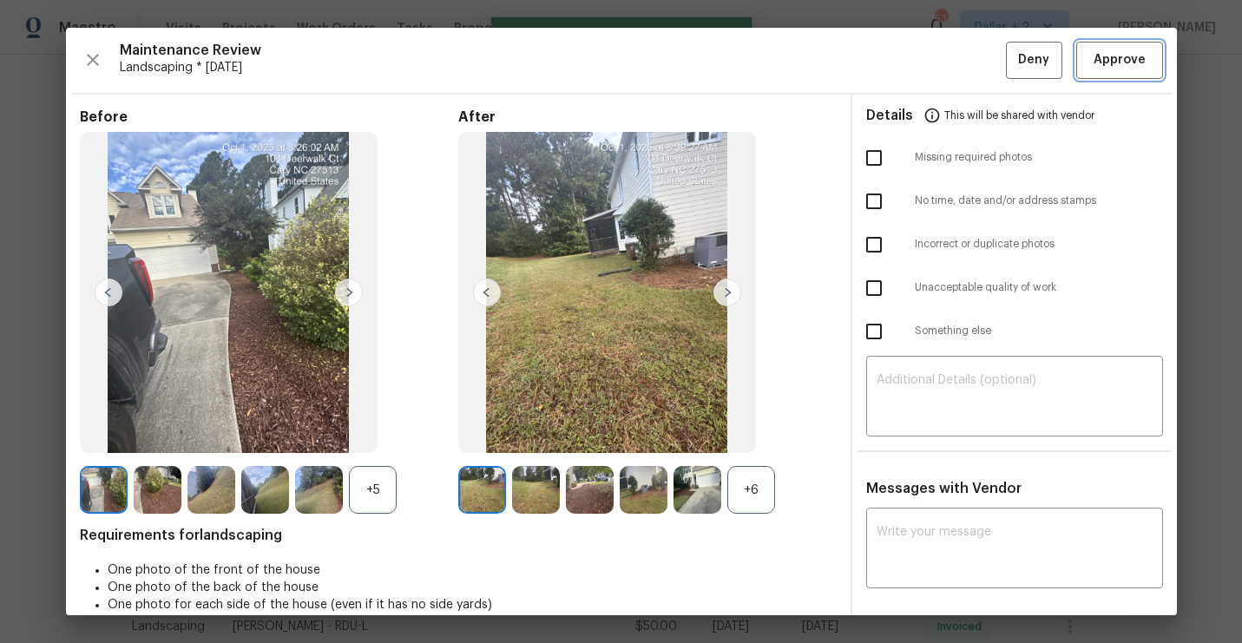
click at [1105, 69] on span "Approve" at bounding box center [1120, 60] width 52 height 22
